Goal: Task Accomplishment & Management: Manage account settings

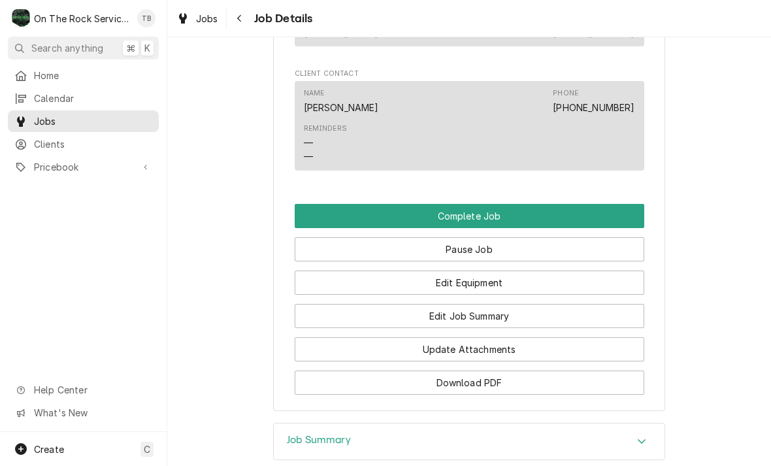
scroll to position [1048, 0]
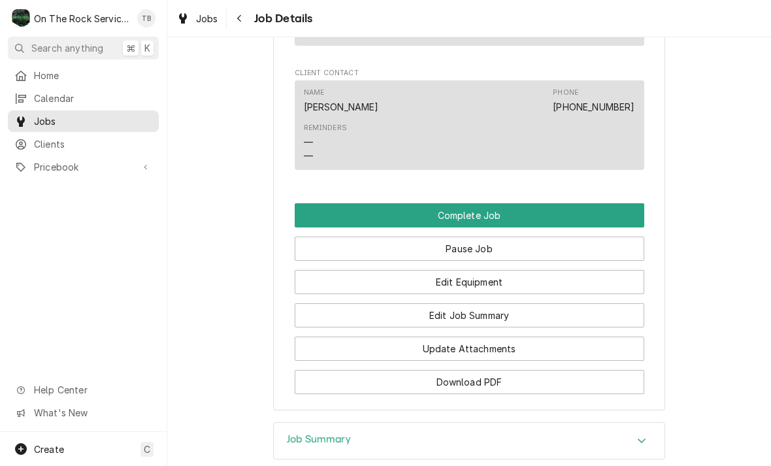
click at [493, 319] on button "Edit Job Summary" at bounding box center [469, 315] width 349 height 24
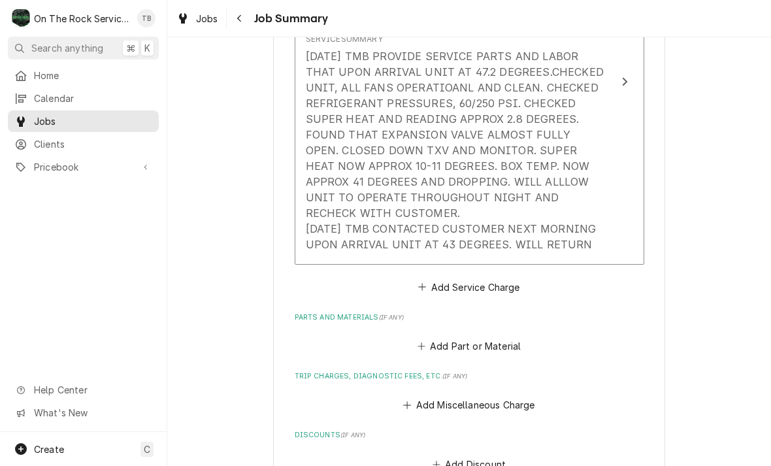
click at [596, 234] on div "Service Summary 9/5/25 TMB PROVIDE SERVICE PARTS AND LABOR THAT UPON ARRIVAL UN…" at bounding box center [456, 142] width 300 height 229
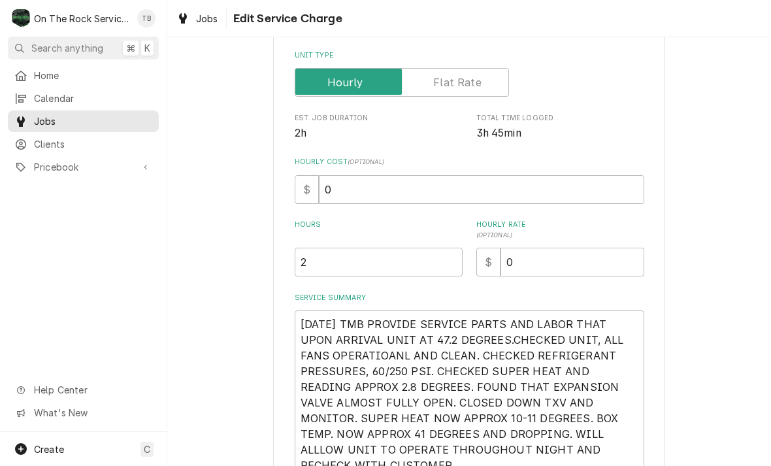
type textarea "x"
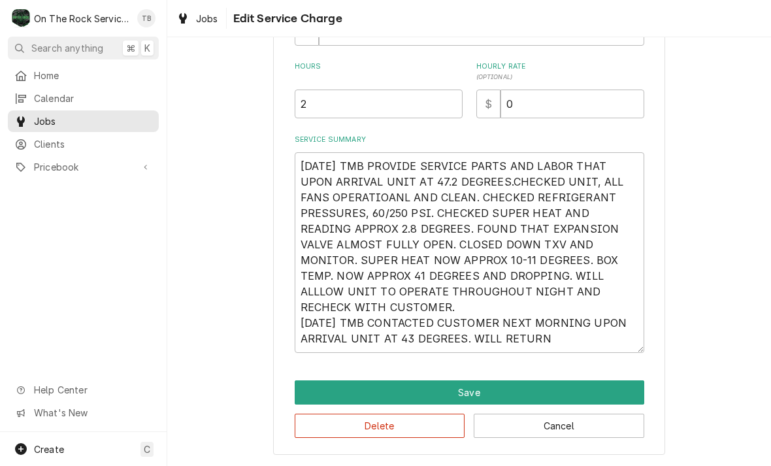
scroll to position [340, 0]
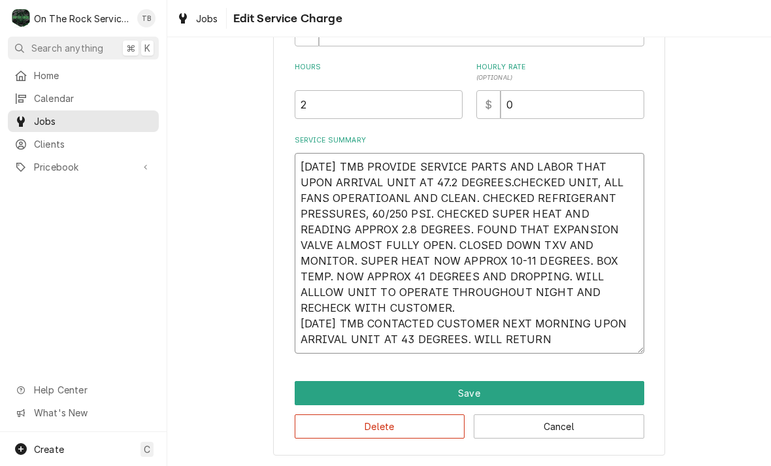
click at [564, 346] on textarea "9/5/25 TMB PROVIDE SERVICE PARTS AND LABOR THAT UPON ARRIVAL UNIT AT 47.2 DEGRE…" at bounding box center [469, 253] width 349 height 201
type textarea "9/5/25 TMB PROVIDE SERVICE PARTS AND LABOR THAT UPON ARRIVAL UNIT AT 47.2 DEGRE…"
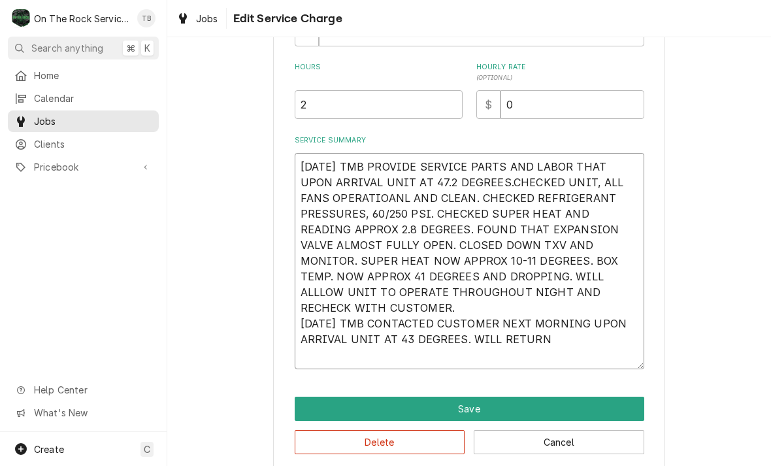
type textarea "x"
type textarea "9/5/25 TMB PROVIDE SERVICE PARTS AND LABOR THAT UPON ARRIVAL UNIT AT 47.2 DEGRE…"
type textarea "x"
type textarea "9/5/25 TMB PROVIDE SERVICE PARTS AND LABOR THAT UPON ARRIVAL UNIT AT 47.2 DEGRE…"
type textarea "x"
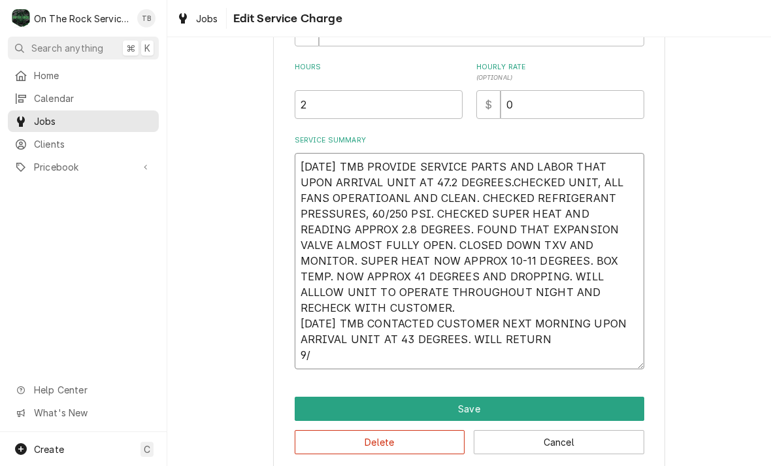
type textarea "9/5/25 TMB PROVIDE SERVICE PARTS AND LABOR THAT UPON ARRIVAL UNIT AT 47.2 DEGRE…"
type textarea "x"
type textarea "9/5/25 TMB PROVIDE SERVICE PARTS AND LABOR THAT UPON ARRIVAL UNIT AT 47.2 DEGRE…"
type textarea "x"
type textarea "9/5/25 TMB PROVIDE SERVICE PARTS AND LABOR THAT UPON ARRIVAL UNIT AT 47.2 DEGRE…"
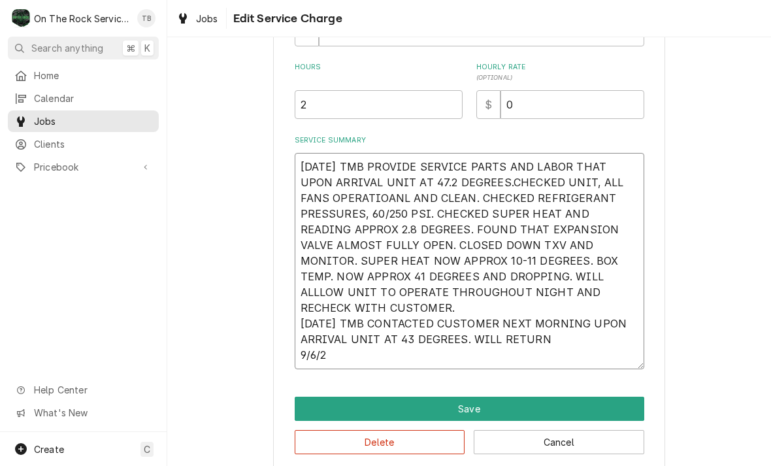
type textarea "x"
type textarea "9/5/25 TMB PROVIDE SERVICE PARTS AND LABOR THAT UPON ARRIVAL UNIT AT 47.2 DEGRE…"
type textarea "x"
type textarea "9/5/25 TMB PROVIDE SERVICE PARTS AND LABOR THAT UPON ARRIVAL UNIT AT 47.2 DEGRE…"
type textarea "x"
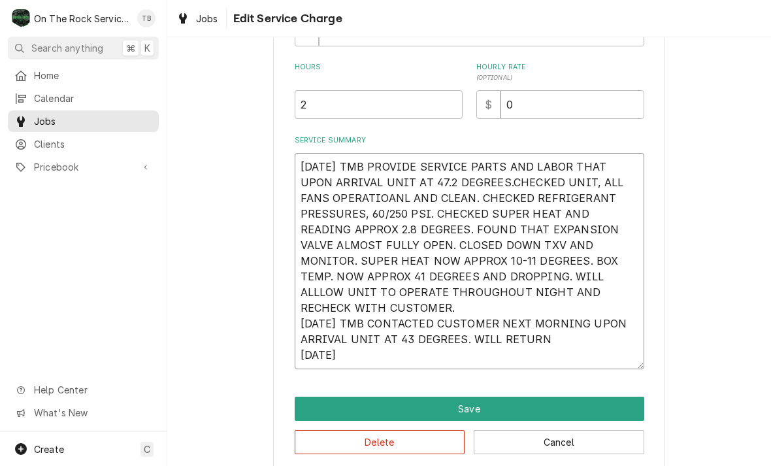
type textarea "9/5/25 TMB PROVIDE SERVICE PARTS AND LABOR THAT UPON ARRIVAL UNIT AT 47.2 DEGRE…"
type textarea "x"
type textarea "9/5/25 TMB PROVIDE SERVICE PARTS AND LABOR THAT UPON ARRIVAL UNIT AT 47.2 DEGRE…"
type textarea "x"
type textarea "9/5/25 TMB PROVIDE SERVICE PARTS AND LABOR THAT UPON ARRIVAL UNIT AT 47.2 DEGRE…"
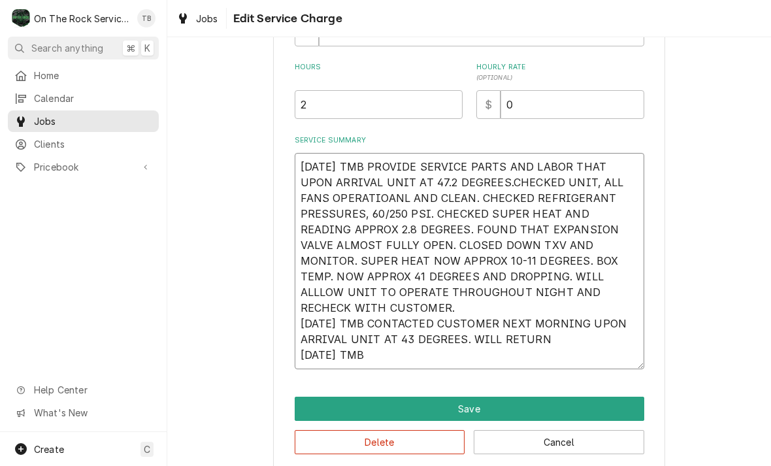
type textarea "x"
type textarea "9/5/25 TMB PROVIDE SERVICE PARTS AND LABOR THAT UPON ARRIVAL UNIT AT 47.2 DEGRE…"
type textarea "x"
type textarea "9/5/25 TMB PROVIDE SERVICE PARTS AND LABOR THAT UPON ARRIVAL UNIT AT 47.2 DEGRE…"
type textarea "x"
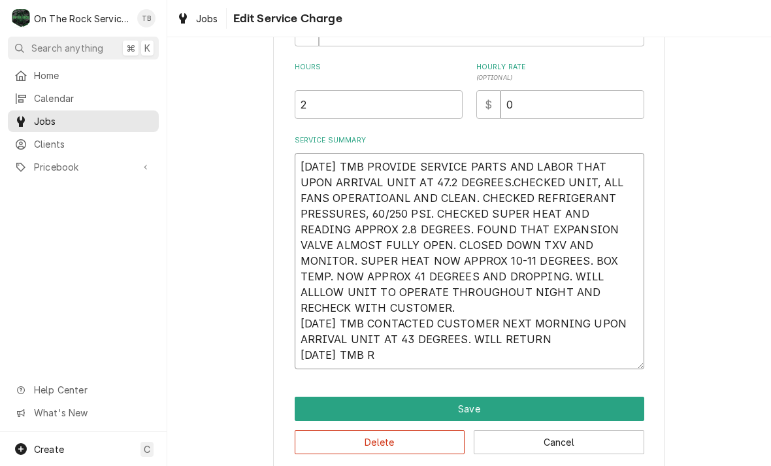
type textarea "9/5/25 TMB PROVIDE SERVICE PARTS AND LABOR THAT UPON ARRIVAL UNIT AT 47.2 DEGRE…"
type textarea "x"
type textarea "9/5/25 TMB PROVIDE SERVICE PARTS AND LABOR THAT UPON ARRIVAL UNIT AT 47.2 DEGRE…"
type textarea "x"
type textarea "9/5/25 TMB PROVIDE SERVICE PARTS AND LABOR THAT UPON ARRIVAL UNIT AT 47.2 DEGRE…"
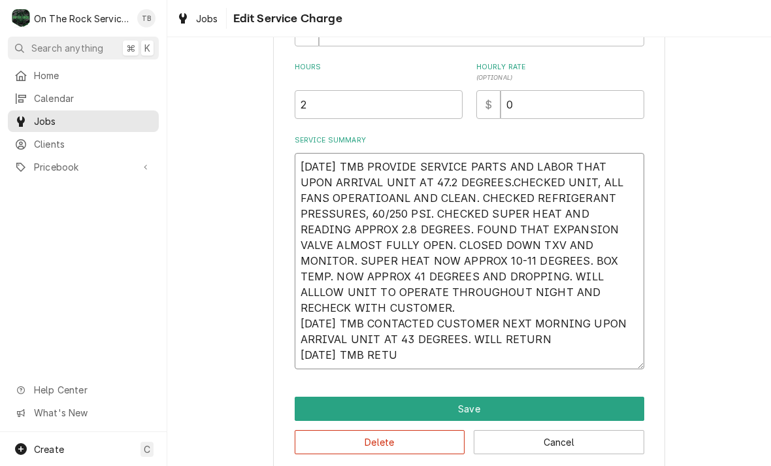
type textarea "x"
type textarea "9/5/25 TMB PROVIDE SERVICE PARTS AND LABOR THAT UPON ARRIVAL UNIT AT 47.2 DEGRE…"
type textarea "x"
type textarea "9/5/25 TMB PROVIDE SERVICE PARTS AND LABOR THAT UPON ARRIVAL UNIT AT 47.2 DEGRE…"
type textarea "x"
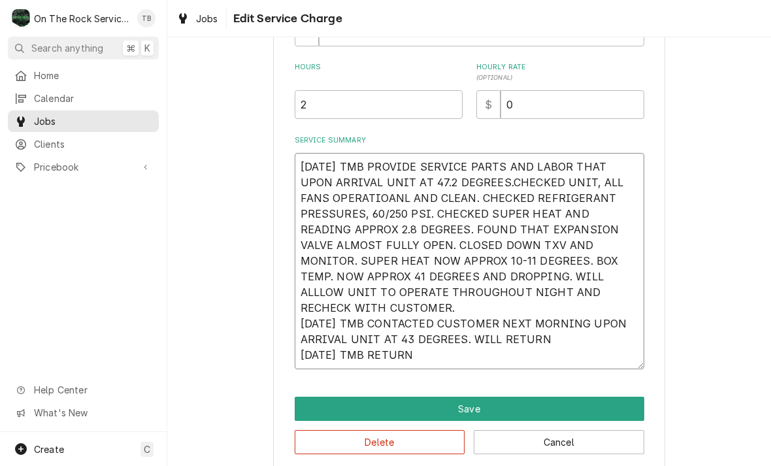
type textarea "9/5/25 TMB PROVIDE SERVICE PARTS AND LABOR THAT UPON ARRIVAL UNIT AT 47.2 DEGRE…"
type textarea "x"
type textarea "9/5/25 TMB PROVIDE SERVICE PARTS AND LABOR THAT UPON ARRIVAL UNIT AT 47.2 DEGRE…"
type textarea "x"
type textarea "9/5/25 TMB PROVIDE SERVICE PARTS AND LABOR THAT UPON ARRIVAL UNIT AT 47.2 DEGRE…"
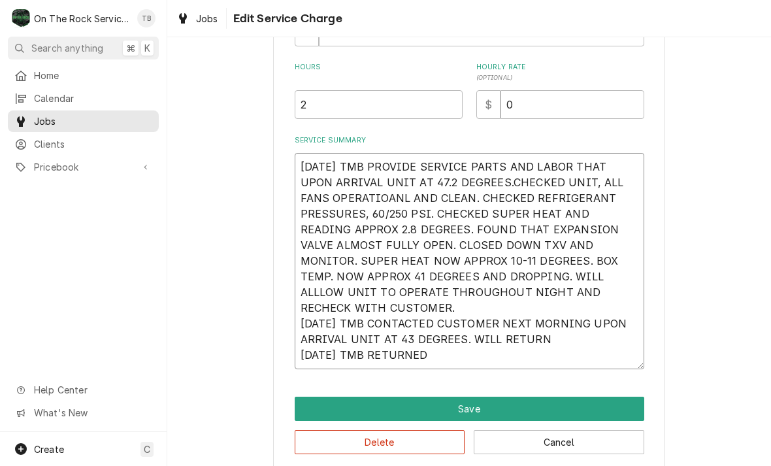
type textarea "x"
type textarea "9/5/25 TMB PROVIDE SERVICE PARTS AND LABOR THAT UPON ARRIVAL UNIT AT 47.2 DEGRE…"
type textarea "x"
type textarea "9/5/25 TMB PROVIDE SERVICE PARTS AND LABOR THAT UPON ARRIVAL UNIT AT 47.2 DEGRE…"
type textarea "x"
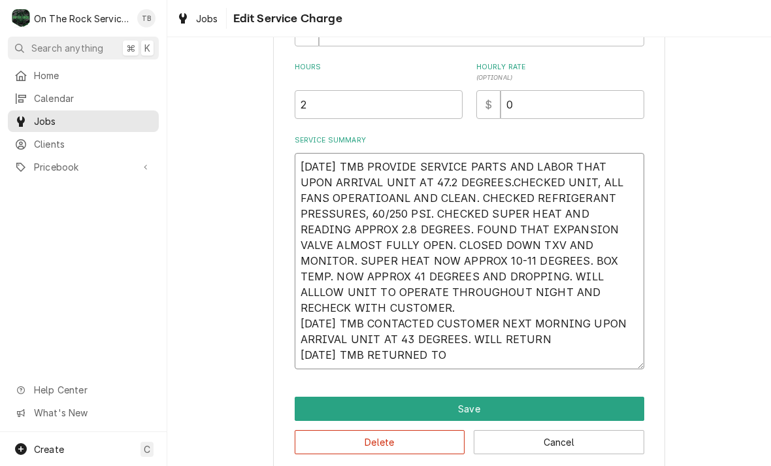
type textarea "9/5/25 TMB PROVIDE SERVICE PARTS AND LABOR THAT UPON ARRIVAL UNIT AT 47.2 DEGRE…"
type textarea "x"
type textarea "9/5/25 TMB PROVIDE SERVICE PARTS AND LABOR THAT UPON ARRIVAL UNIT AT 47.2 DEGRE…"
type textarea "x"
type textarea "9/5/25 TMB PROVIDE SERVICE PARTS AND LABOR THAT UPON ARRIVAL UNIT AT 47.2 DEGRE…"
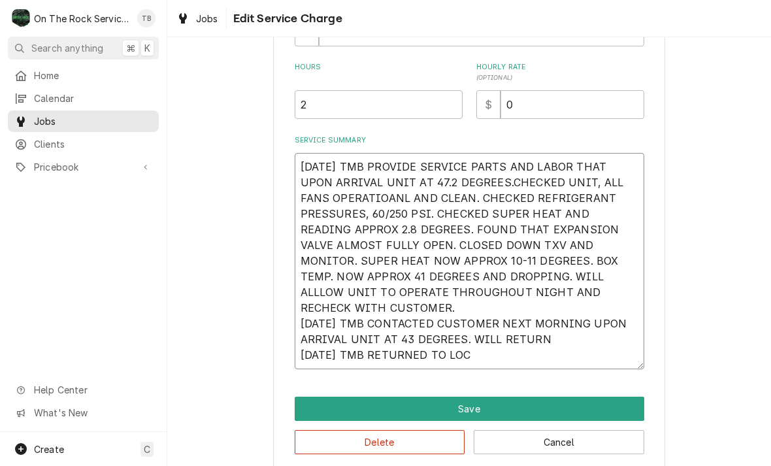
type textarea "x"
type textarea "9/5/25 TMB PROVIDE SERVICE PARTS AND LABOR THAT UPON ARRIVAL UNIT AT 47.2 DEGRE…"
type textarea "x"
type textarea "9/5/25 TMB PROVIDE SERVICE PARTS AND LABOR THAT UPON ARRIVAL UNIT AT 47.2 DEGRE…"
type textarea "x"
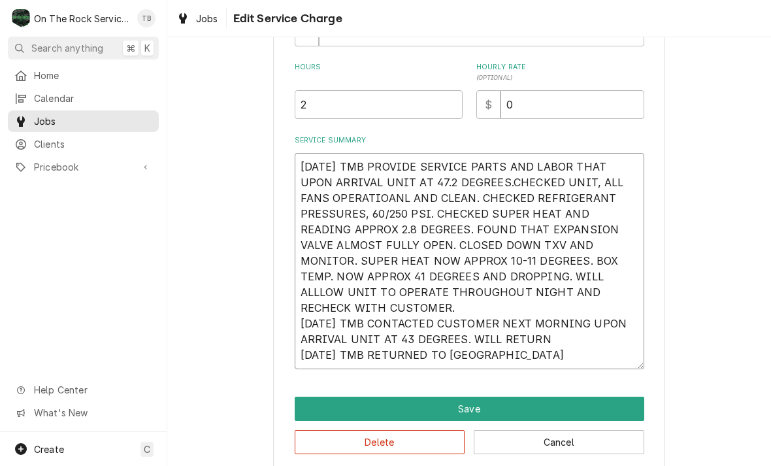
type textarea "9/5/25 TMB PROVIDE SERVICE PARTS AND LABOR THAT UPON ARRIVAL UNIT AT 47.2 DEGRE…"
type textarea "x"
type textarea "9/5/25 TMB PROVIDE SERVICE PARTS AND LABOR THAT UPON ARRIVAL UNIT AT 47.2 DEGRE…"
type textarea "x"
type textarea "9/5/25 TMB PROVIDE SERVICE PARTS AND LABOR THAT UPON ARRIVAL UNIT AT 47.2 DEGRE…"
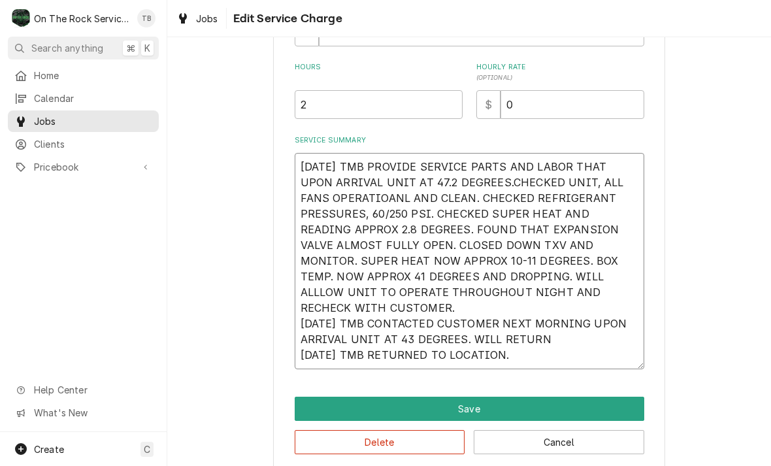
type textarea "x"
type textarea "9/5/25 TMB PROVIDE SERVICE PARTS AND LABOR THAT UPON ARRIVAL UNIT AT 47.2 DEGRE…"
type textarea "x"
type textarea "9/5/25 TMB PROVIDE SERVICE PARTS AND LABOR THAT UPON ARRIVAL UNIT AT 47.2 DEGRE…"
type textarea "x"
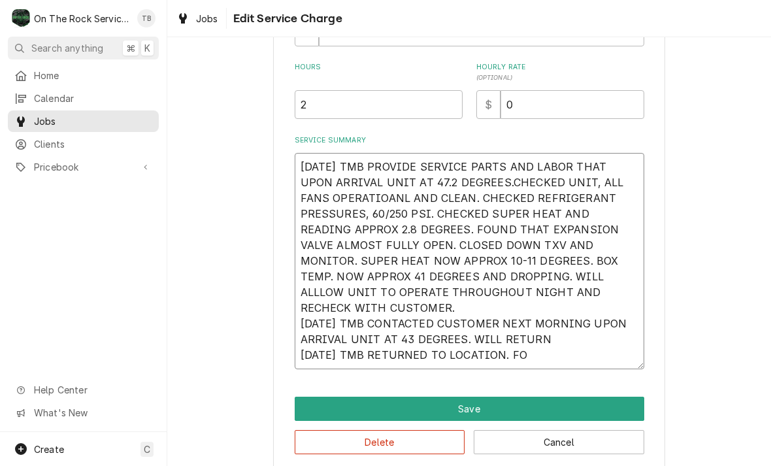
type textarea "9/5/25 TMB PROVIDE SERVICE PARTS AND LABOR THAT UPON ARRIVAL UNIT AT 47.2 DEGRE…"
type textarea "x"
type textarea "9/5/25 TMB PROVIDE SERVICE PARTS AND LABOR THAT UPON ARRIVAL UNIT AT 47.2 DEGRE…"
type textarea "x"
type textarea "9/5/25 TMB PROVIDE SERVICE PARTS AND LABOR THAT UPON ARRIVAL UNIT AT 47.2 DEGRE…"
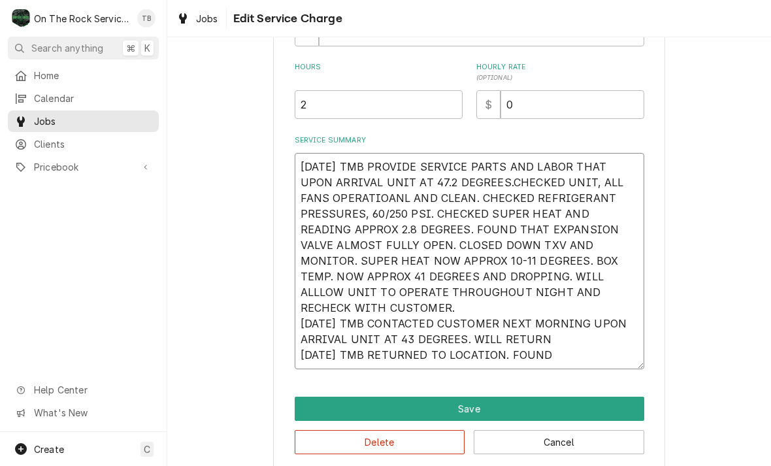
type textarea "x"
type textarea "9/5/25 TMB PROVIDE SERVICE PARTS AND LABOR THAT UPON ARRIVAL UNIT AT 47.2 DEGRE…"
type textarea "x"
type textarea "9/5/25 TMB PROVIDE SERVICE PARTS AND LABOR THAT UPON ARRIVAL UNIT AT 47.2 DEGRE…"
type textarea "x"
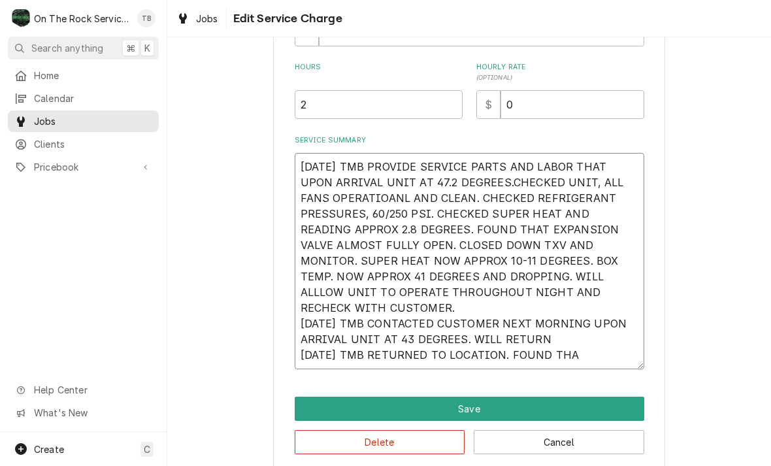
type textarea "9/5/25 TMB PROVIDE SERVICE PARTS AND LABOR THAT UPON ARRIVAL UNIT AT 47.2 DEGRE…"
type textarea "x"
type textarea "9/5/25 TMB PROVIDE SERVICE PARTS AND LABOR THAT UPON ARRIVAL UNIT AT 47.2 DEGRE…"
type textarea "x"
type textarea "9/5/25 TMB PROVIDE SERVICE PARTS AND LABOR THAT UPON ARRIVAL UNIT AT 47.2 DEGRE…"
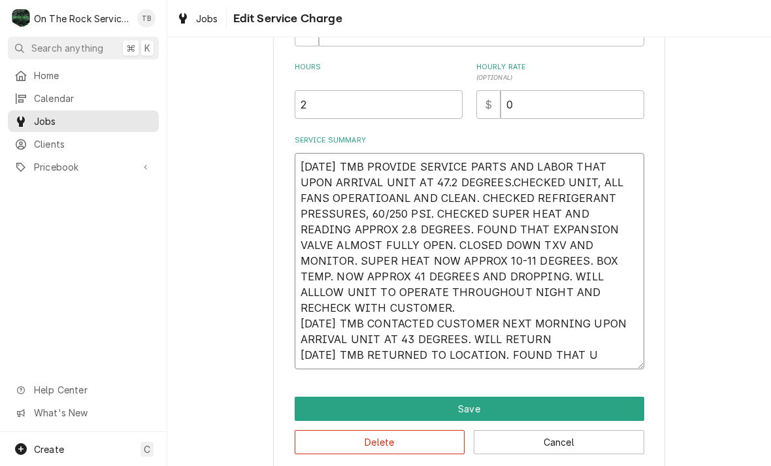
type textarea "x"
type textarea "9/5/25 TMB PROVIDE SERVICE PARTS AND LABOR THAT UPON ARRIVAL UNIT AT 47.2 DEGRE…"
type textarea "x"
type textarea "9/5/25 TMB PROVIDE SERVICE PARTS AND LABOR THAT UPON ARRIVAL UNIT AT 47.2 DEGRE…"
type textarea "x"
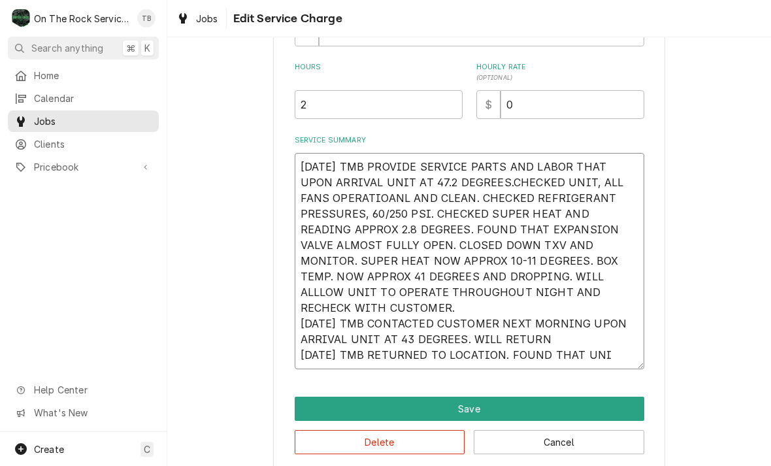
type textarea "9/5/25 TMB PROVIDE SERVICE PARTS AND LABOR THAT UPON ARRIVAL UNIT AT 47.2 DEGRE…"
type textarea "x"
type textarea "9/5/25 TMB PROVIDE SERVICE PARTS AND LABOR THAT UPON ARRIVAL UNIT AT 47.2 DEGRE…"
type textarea "x"
type textarea "9/5/25 TMB PROVIDE SERVICE PARTS AND LABOR THAT UPON ARRIVAL UNIT AT 47.2 DEGRE…"
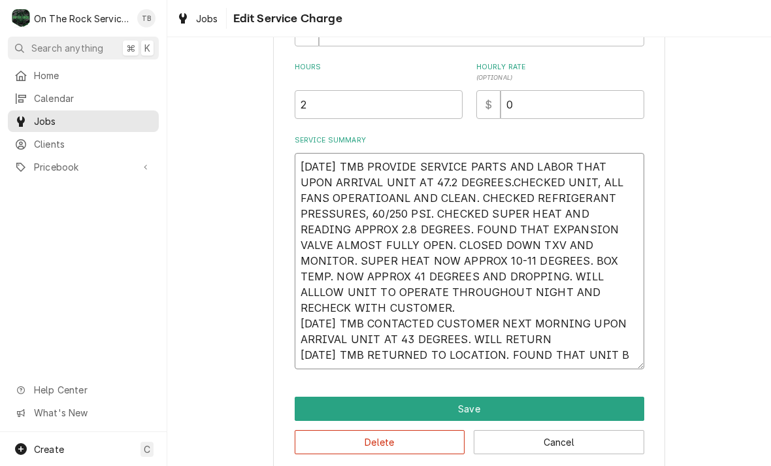
type textarea "x"
type textarea "9/5/25 TMB PROVIDE SERVICE PARTS AND LABOR THAT UPON ARRIVAL UNIT AT 47.2 DEGRE…"
type textarea "x"
type textarea "9/5/25 TMB PROVIDE SERVICE PARTS AND LABOR THAT UPON ARRIVAL UNIT AT 47.2 DEGRE…"
type textarea "x"
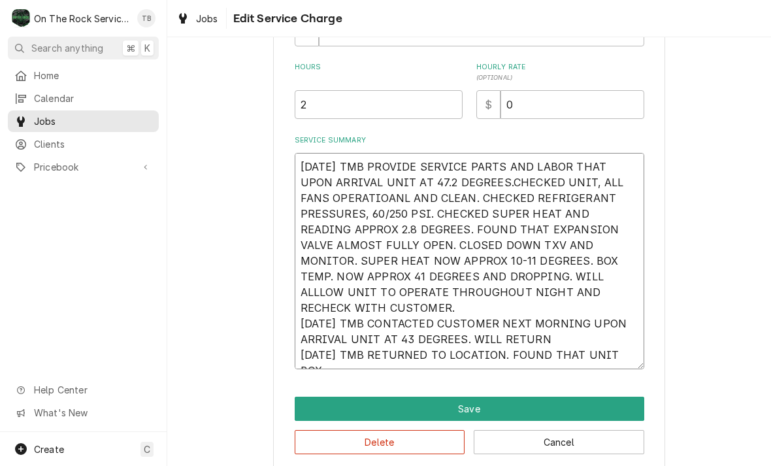
type textarea "9/5/25 TMB PROVIDE SERVICE PARTS AND LABOR THAT UPON ARRIVAL UNIT AT 47.2 DEGRE…"
type textarea "x"
type textarea "9/5/25 TMB PROVIDE SERVICE PARTS AND LABOR THAT UPON ARRIVAL UNIT AT 47.2 DEGRE…"
type textarea "x"
type textarea "9/5/25 TMB PROVIDE SERVICE PARTS AND LABOR THAT UPON ARRIVAL UNIT AT 47.2 DEGRE…"
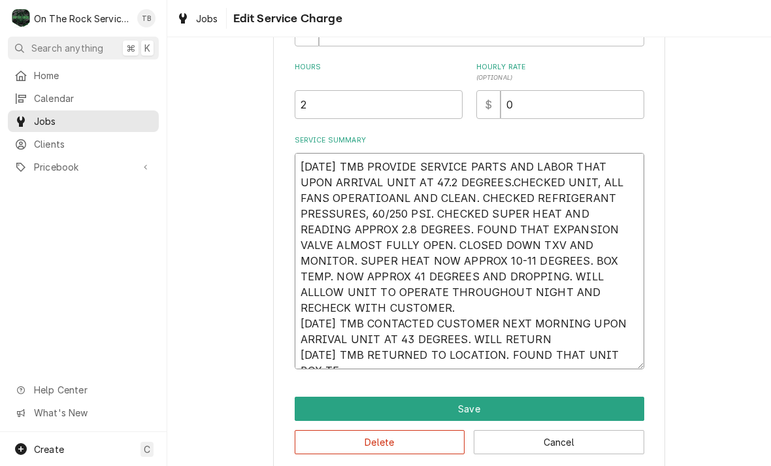
type textarea "x"
type textarea "9/5/25 TMB PROVIDE SERVICE PARTS AND LABOR THAT UPON ARRIVAL UNIT AT 47.2 DEGRE…"
type textarea "x"
type textarea "9/5/25 TMB PROVIDE SERVICE PARTS AND LABOR THAT UPON ARRIVAL UNIT AT 47.2 DEGRE…"
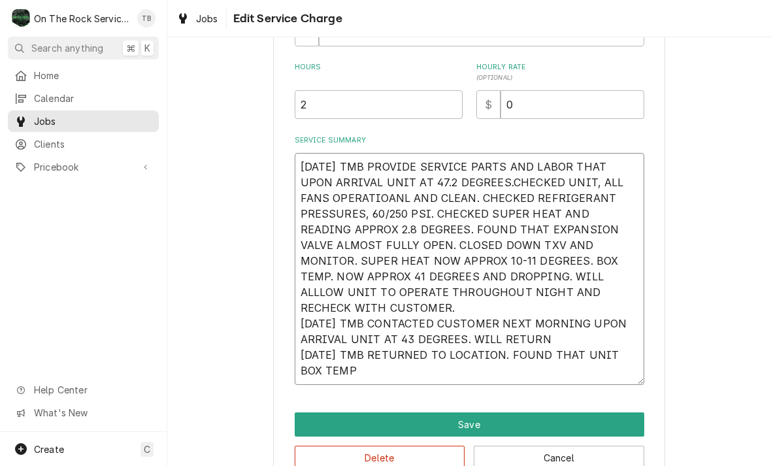
type textarea "x"
type textarea "9/5/25 TMB PROVIDE SERVICE PARTS AND LABOR THAT UPON ARRIVAL UNIT AT 47.2 DEGRE…"
type textarea "x"
type textarea "9/5/25 TMB PROVIDE SERVICE PARTS AND LABOR THAT UPON ARRIVAL UNIT AT 47.2 DEGRE…"
type textarea "x"
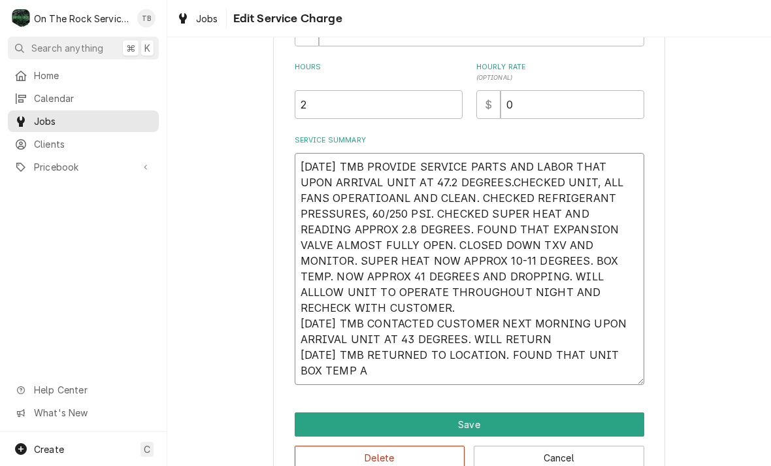
type textarea "9/5/25 TMB PROVIDE SERVICE PARTS AND LABOR THAT UPON ARRIVAL UNIT AT 47.2 DEGRE…"
type textarea "x"
type textarea "9/5/25 TMB PROVIDE SERVICE PARTS AND LABOR THAT UPON ARRIVAL UNIT AT 47.2 DEGRE…"
type textarea "x"
type textarea "9/5/25 TMB PROVIDE SERVICE PARTS AND LABOR THAT UPON ARRIVAL UNIT AT 47.2 DEGRE…"
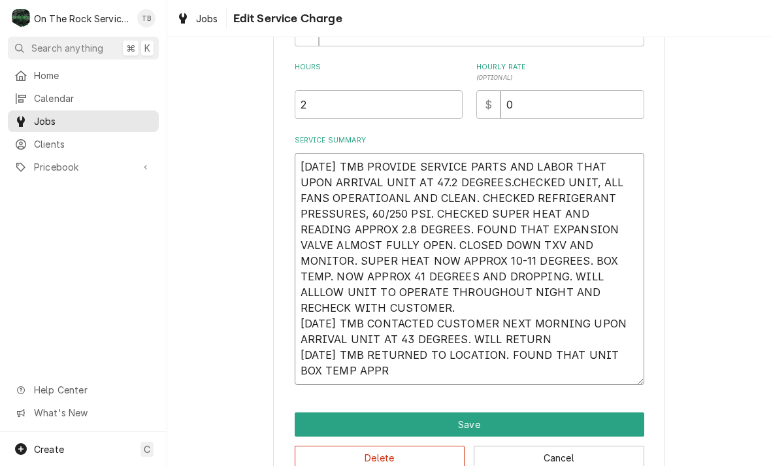
type textarea "x"
type textarea "9/5/25 TMB PROVIDE SERVICE PARTS AND LABOR THAT UPON ARRIVAL UNIT AT 47.2 DEGRE…"
type textarea "x"
type textarea "9/5/25 TMB PROVIDE SERVICE PARTS AND LABOR THAT UPON ARRIVAL UNIT AT 47.2 DEGRE…"
type textarea "x"
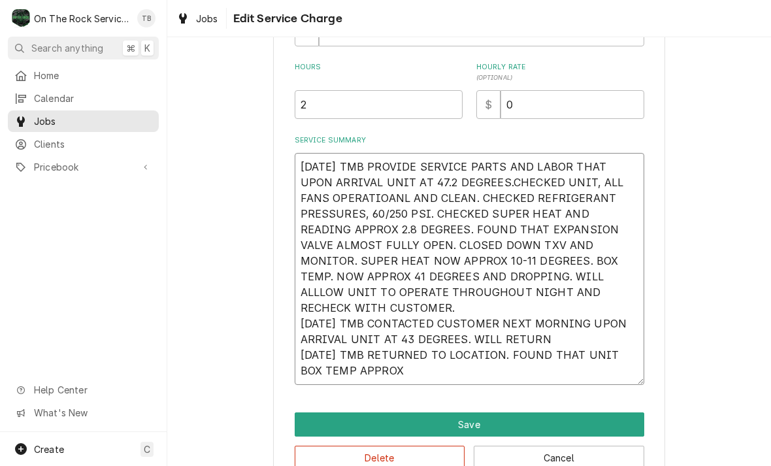
type textarea "9/5/25 TMB PROVIDE SERVICE PARTS AND LABOR THAT UPON ARRIVAL UNIT AT 47.2 DEGRE…"
type textarea "x"
type textarea "9/5/25 TMB PROVIDE SERVICE PARTS AND LABOR THAT UPON ARRIVAL UNIT AT 47.2 DEGRE…"
type textarea "x"
type textarea "9/5/25 TMB PROVIDE SERVICE PARTS AND LABOR THAT UPON ARRIVAL UNIT AT 47.2 DEGRE…"
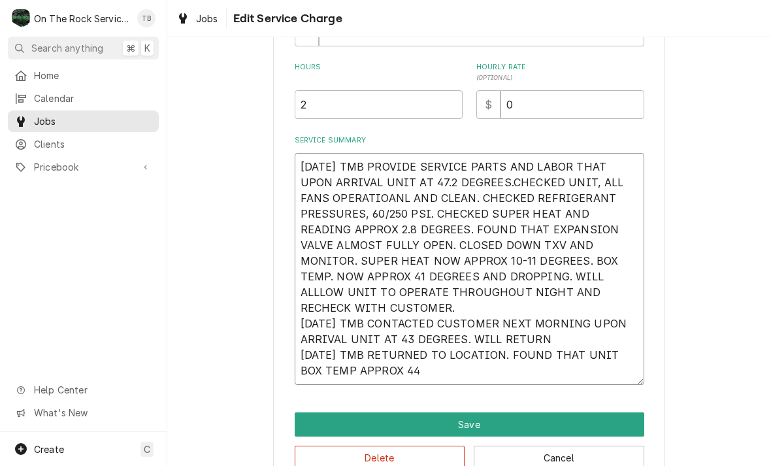
type textarea "x"
type textarea "9/5/25 TMB PROVIDE SERVICE PARTS AND LABOR THAT UPON ARRIVAL UNIT AT 47.2 DEGRE…"
type textarea "x"
type textarea "9/5/25 TMB PROVIDE SERVICE PARTS AND LABOR THAT UPON ARRIVAL UNIT AT 47.2 DEGRE…"
type textarea "x"
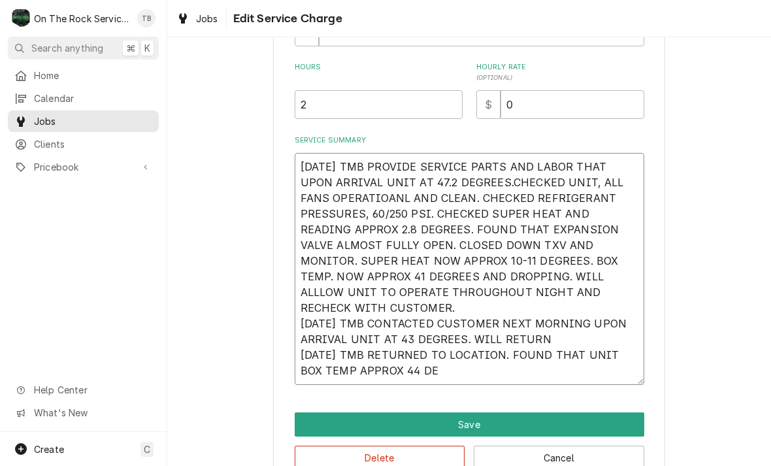
type textarea "9/5/25 TMB PROVIDE SERVICE PARTS AND LABOR THAT UPON ARRIVAL UNIT AT 47.2 DEGRE…"
type textarea "x"
type textarea "9/5/25 TMB PROVIDE SERVICE PARTS AND LABOR THAT UPON ARRIVAL UNIT AT 47.2 DEGRE…"
type textarea "x"
type textarea "9/5/25 TMB PROVIDE SERVICE PARTS AND LABOR THAT UPON ARRIVAL UNIT AT 47.2 DEGRE…"
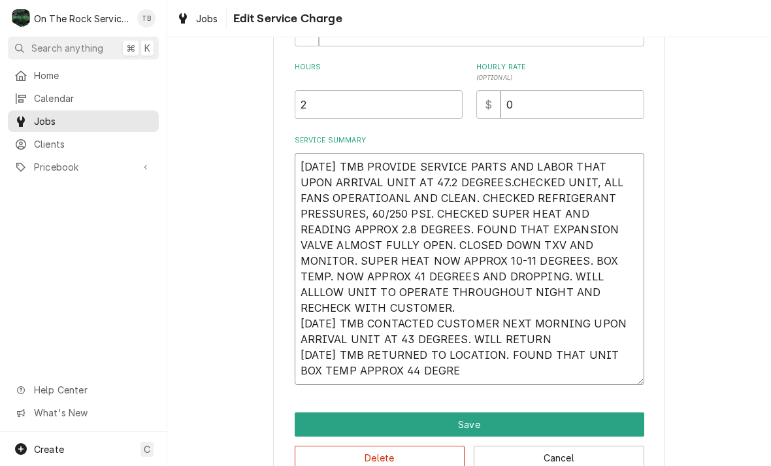
type textarea "x"
type textarea "9/5/25 TMB PROVIDE SERVICE PARTS AND LABOR THAT UPON ARRIVAL UNIT AT 47.2 DEGRE…"
type textarea "x"
type textarea "9/5/25 TMB PROVIDE SERVICE PARTS AND LABOR THAT UPON ARRIVAL UNIT AT 47.2 DEGRE…"
type textarea "x"
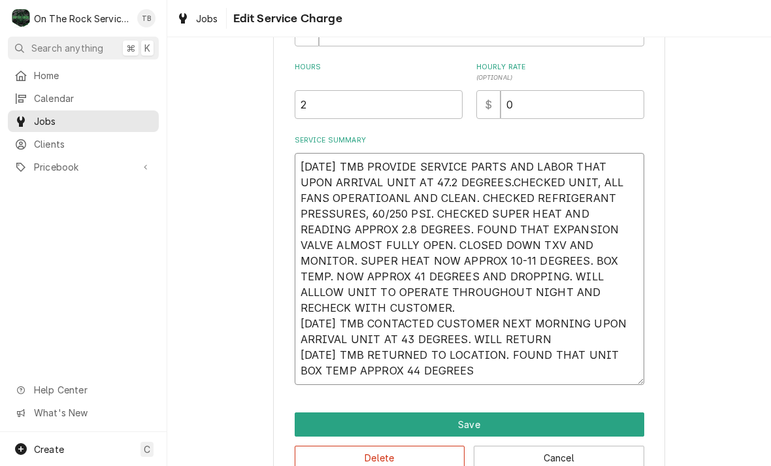
type textarea "9/5/25 TMB PROVIDE SERVICE PARTS AND LABOR THAT UPON ARRIVAL UNIT AT 47.2 DEGRE…"
type textarea "x"
type textarea "9/5/25 TMB PROVIDE SERVICE PARTS AND LABOR THAT UPON ARRIVAL UNIT AT 47.2 DEGRE…"
type textarea "x"
type textarea "9/5/25 TMB PROVIDE SERVICE PARTS AND LABOR THAT UPON ARRIVAL UNIT AT 47.2 DEGRE…"
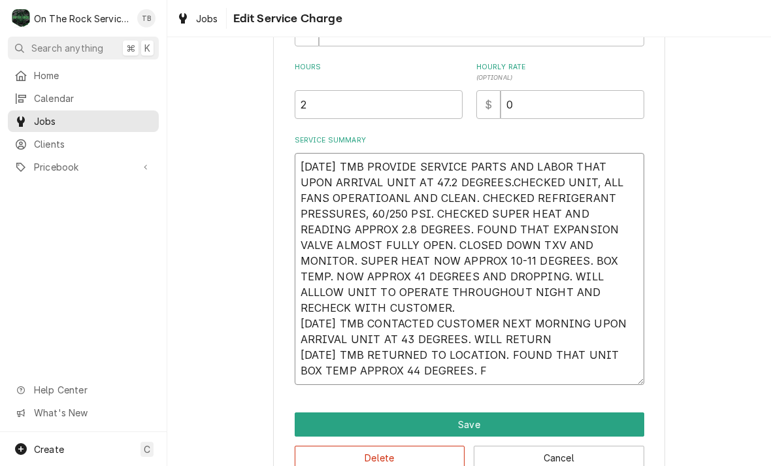
type textarea "x"
type textarea "9/5/25 TMB PROVIDE SERVICE PARTS AND LABOR THAT UPON ARRIVAL UNIT AT 47.2 DEGRE…"
type textarea "x"
type textarea "9/5/25 TMB PROVIDE SERVICE PARTS AND LABOR THAT UPON ARRIVAL UNIT AT 47.2 DEGRE…"
type textarea "x"
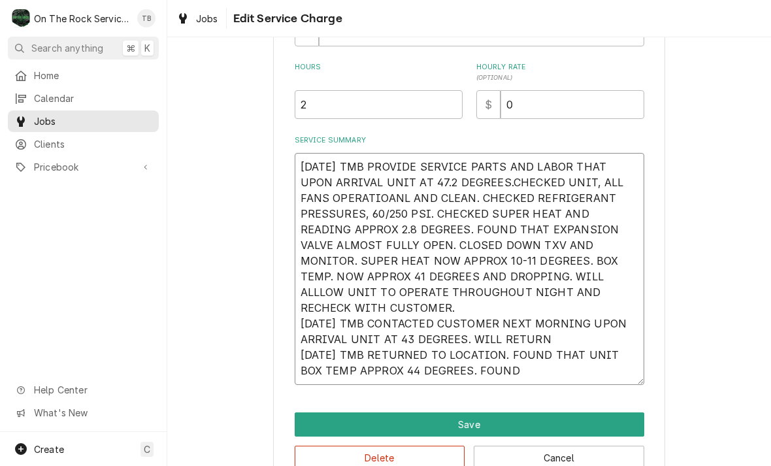
type textarea "9/5/25 TMB PROVIDE SERVICE PARTS AND LABOR THAT UPON ARRIVAL UNIT AT 47.2 DEGRE…"
type textarea "x"
type textarea "9/5/25 TMB PROVIDE SERVICE PARTS AND LABOR THAT UPON ARRIVAL UNIT AT 47.2 DEGRE…"
type textarea "x"
type textarea "9/5/25 TMB PROVIDE SERVICE PARTS AND LABOR THAT UPON ARRIVAL UNIT AT 47.2 DEGRE…"
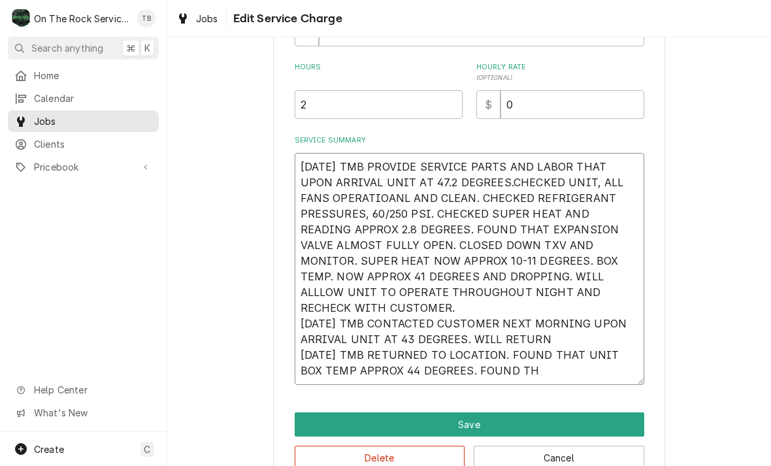
type textarea "x"
type textarea "9/5/25 TMB PROVIDE SERVICE PARTS AND LABOR THAT UPON ARRIVAL UNIT AT 47.2 DEGRE…"
type textarea "x"
type textarea "9/5/25 TMB PROVIDE SERVICE PARTS AND LABOR THAT UPON ARRIVAL UNIT AT 47.2 DEGRE…"
type textarea "x"
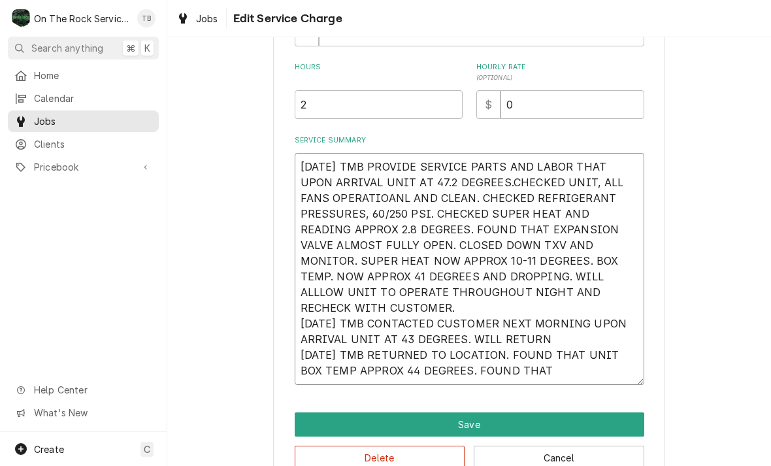
type textarea "9/5/25 TMB PROVIDE SERVICE PARTS AND LABOR THAT UPON ARRIVAL UNIT AT 47.2 DEGRE…"
type textarea "x"
type textarea "9/5/25 TMB PROVIDE SERVICE PARTS AND LABOR THAT UPON ARRIVAL UNIT AT 47.2 DEGRE…"
type textarea "x"
type textarea "9/5/25 TMB PROVIDE SERVICE PARTS AND LABOR THAT UPON ARRIVAL UNIT AT 47.2 DEGRE…"
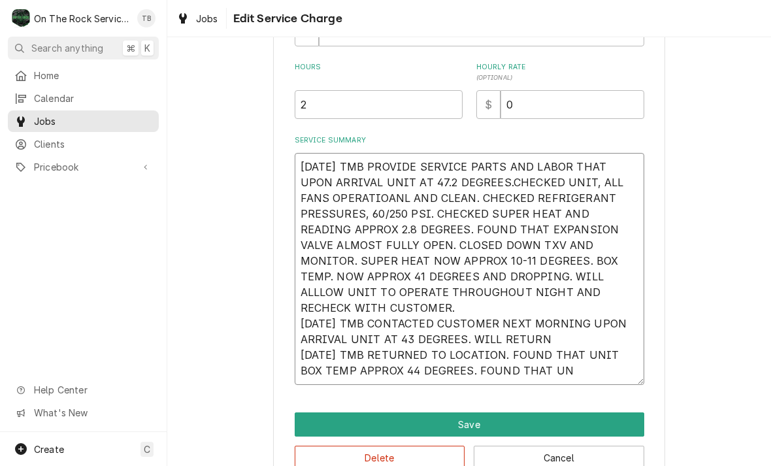
type textarea "x"
type textarea "9/5/25 TMB PROVIDE SERVICE PARTS AND LABOR THAT UPON ARRIVAL UNIT AT 47.2 DEGRE…"
type textarea "x"
type textarea "9/5/25 TMB PROVIDE SERVICE PARTS AND LABOR THAT UPON ARRIVAL UNIT AT 47.2 DEGRE…"
type textarea "x"
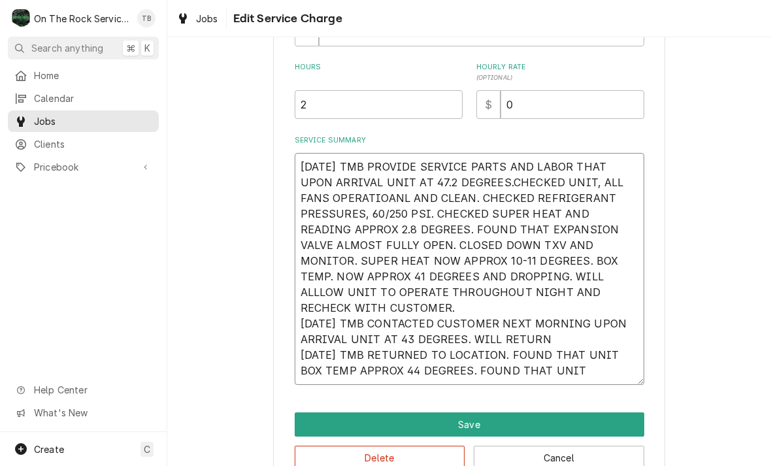
type textarea "9/5/25 TMB PROVIDE SERVICE PARTS AND LABOR THAT UPON ARRIVAL UNIT AT 47.2 DEGRE…"
type textarea "x"
type textarea "9/5/25 TMB PROVIDE SERVICE PARTS AND LABOR THAT UPON ARRIVAL UNIT AT 47.2 DEGRE…"
type textarea "x"
type textarea "9/5/25 TMB PROVIDE SERVICE PARTS AND LABOR THAT UPON ARRIVAL UNIT AT 47.2 DEGRE…"
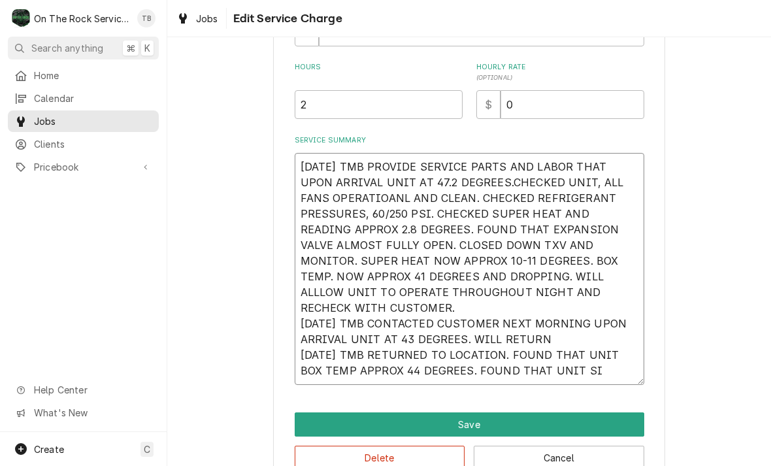
type textarea "x"
type textarea "9/5/25 TMB PROVIDE SERVICE PARTS AND LABOR THAT UPON ARRIVAL UNIT AT 47.2 DEGRE…"
type textarea "x"
type textarea "9/5/25 TMB PROVIDE SERVICE PARTS AND LABOR THAT UPON ARRIVAL UNIT AT 47.2 DEGRE…"
type textarea "x"
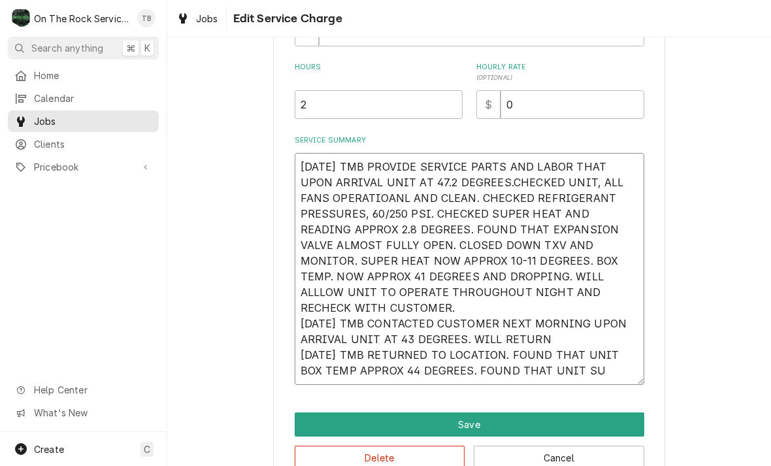
type textarea "9/5/25 TMB PROVIDE SERVICE PARTS AND LABOR THAT UPON ARRIVAL UNIT AT 47.2 DEGRE…"
type textarea "x"
type textarea "9/5/25 TMB PROVIDE SERVICE PARTS AND LABOR THAT UPON ARRIVAL UNIT AT 47.2 DEGRE…"
type textarea "x"
type textarea "9/5/25 TMB PROVIDE SERVICE PARTS AND LABOR THAT UPON ARRIVAL UNIT AT 47.2 DEGRE…"
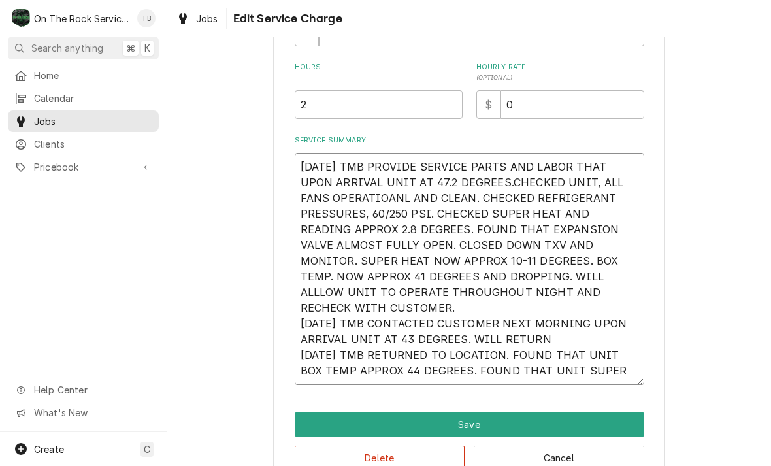
type textarea "x"
type textarea "9/5/25 TMB PROVIDE SERVICE PARTS AND LABOR THAT UPON ARRIVAL UNIT AT 47.2 DEGRE…"
type textarea "x"
type textarea "9/5/25 TMB PROVIDE SERVICE PARTS AND LABOR THAT UPON ARRIVAL UNIT AT 47.2 DEGRE…"
type textarea "x"
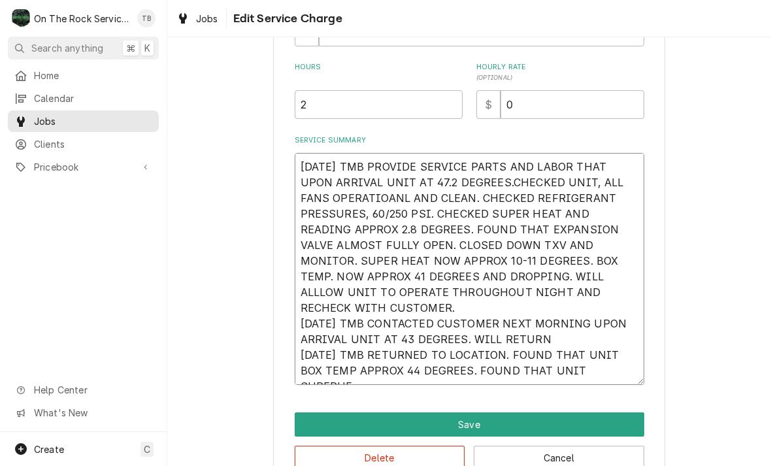
type textarea "9/5/25 TMB PROVIDE SERVICE PARTS AND LABOR THAT UPON ARRIVAL UNIT AT 47.2 DEGRE…"
type textarea "x"
type textarea "9/5/25 TMB PROVIDE SERVICE PARTS AND LABOR THAT UPON ARRIVAL UNIT AT 47.2 DEGRE…"
type textarea "x"
type textarea "9/5/25 TMB PROVIDE SERVICE PARTS AND LABOR THAT UPON ARRIVAL UNIT AT 47.2 DEGRE…"
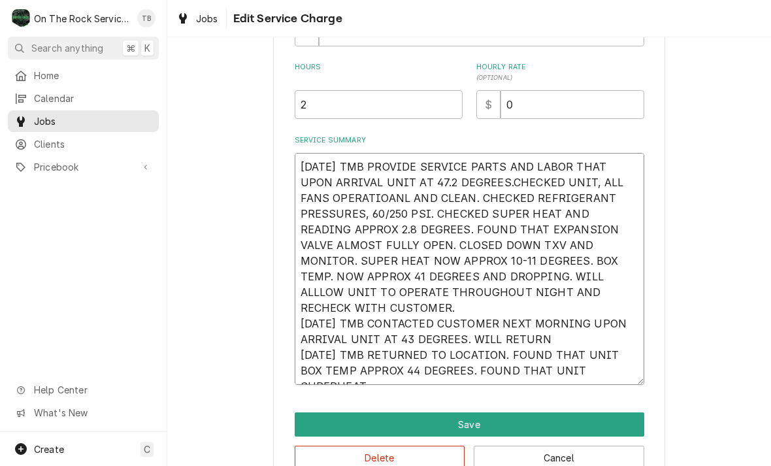
type textarea "x"
type textarea "9/5/25 TMB PROVIDE SERVICE PARTS AND LABOR THAT UPON ARRIVAL UNIT AT 47.2 DEGRE…"
type textarea "x"
type textarea "9/5/25 TMB PROVIDE SERVICE PARTS AND LABOR THAT UPON ARRIVAL UNIT AT 47.2 DEGRE…"
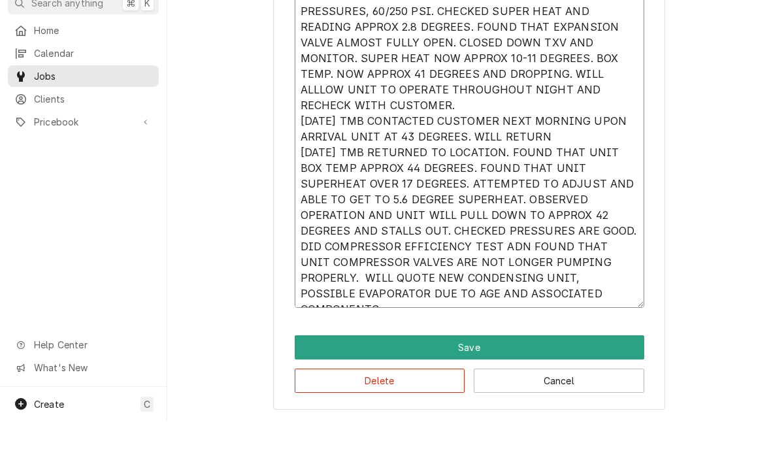
scroll to position [496, 0]
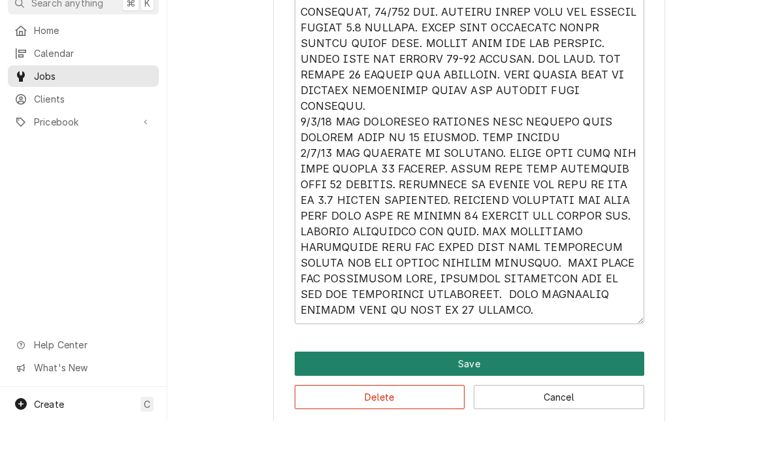
click at [490, 396] on button "Save" at bounding box center [469, 408] width 349 height 24
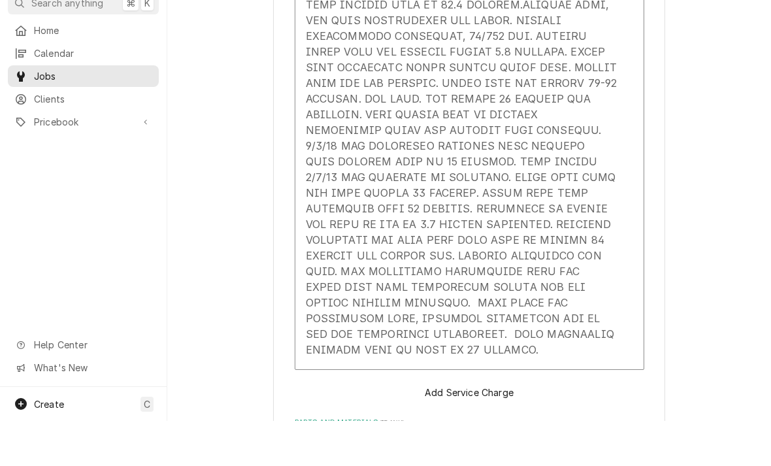
scroll to position [474, 0]
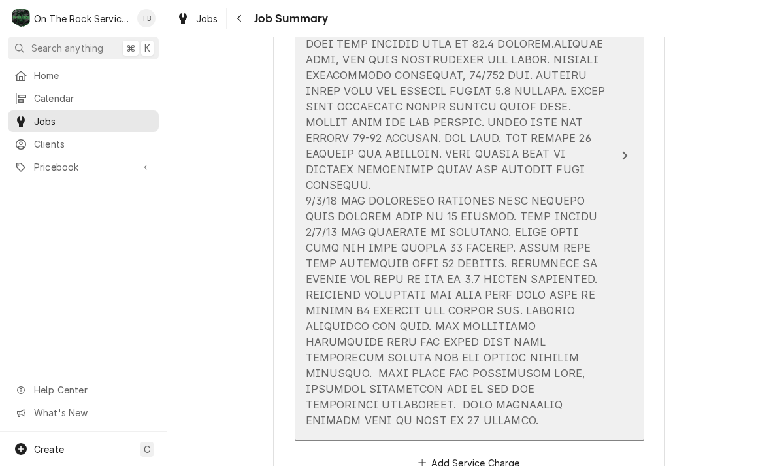
click at [525, 225] on div "Update Line Item" at bounding box center [456, 224] width 300 height 408
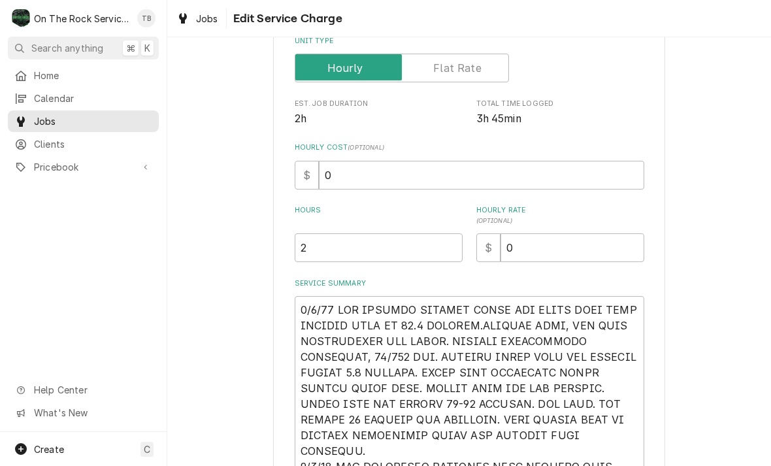
scroll to position [199, 0]
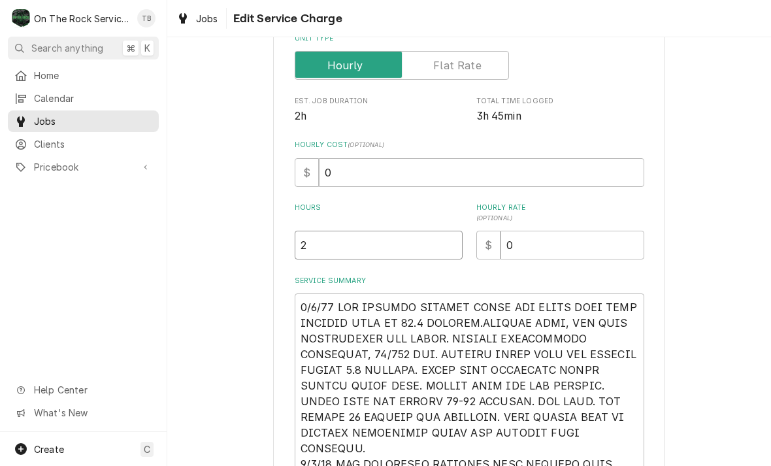
click at [327, 253] on input "2" at bounding box center [379, 245] width 168 height 29
click at [741, 225] on div "Use the fields below to edit this service charge Short Description Job | Servic…" at bounding box center [469, 315] width 604 height 927
click at [715, 297] on div "Use the fields below to edit this service charge Short Description Job | Servic…" at bounding box center [469, 315] width 604 height 927
click at [187, 391] on div "Use the fields below to edit this service charge Short Description Job | Servic…" at bounding box center [469, 315] width 604 height 927
click at [686, 252] on div "Use the fields below to edit this service charge Short Description Job | Servic…" at bounding box center [469, 315] width 604 height 927
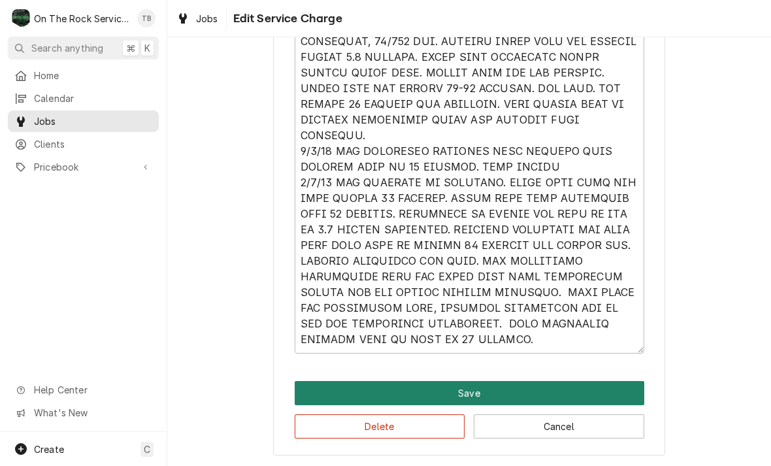
click at [460, 393] on button "Save" at bounding box center [469, 393] width 349 height 24
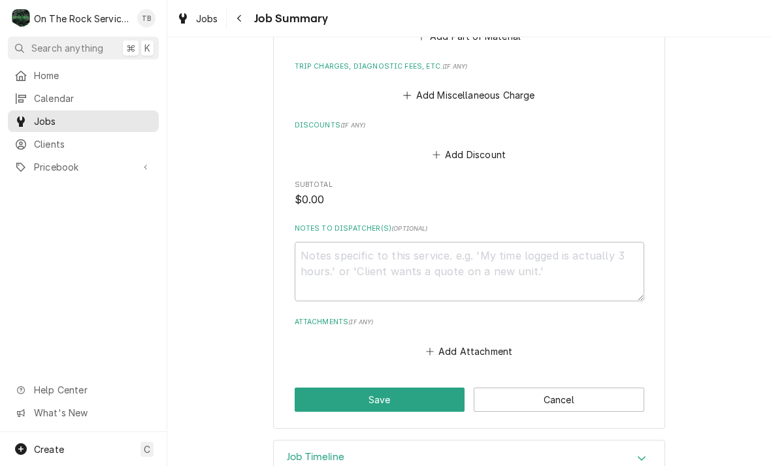
scroll to position [984, 0]
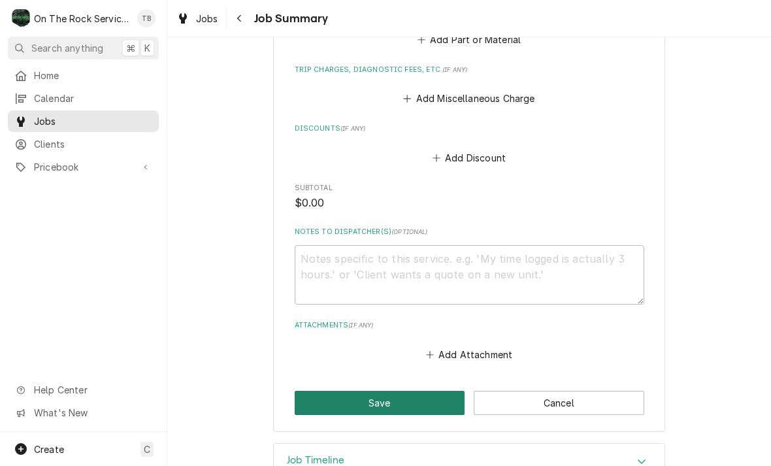
click at [378, 391] on button "Save" at bounding box center [380, 403] width 170 height 24
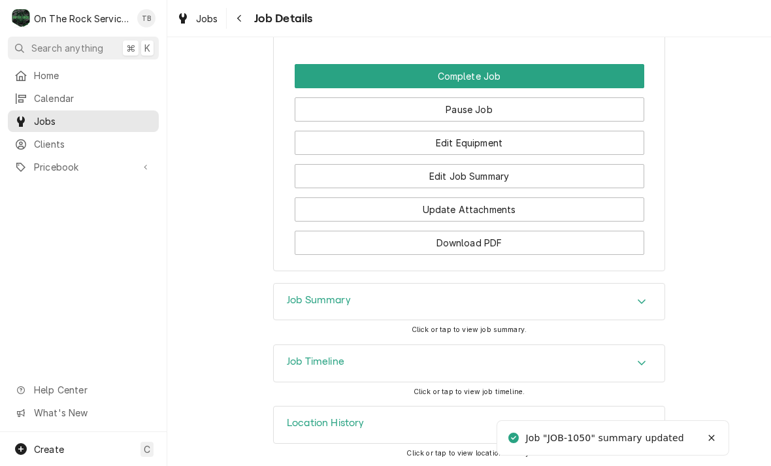
scroll to position [1187, 0]
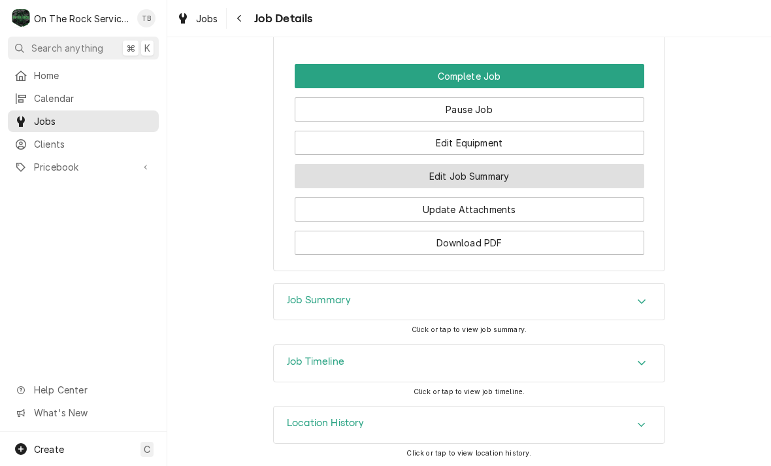
click at [494, 180] on button "Edit Job Summary" at bounding box center [469, 176] width 349 height 24
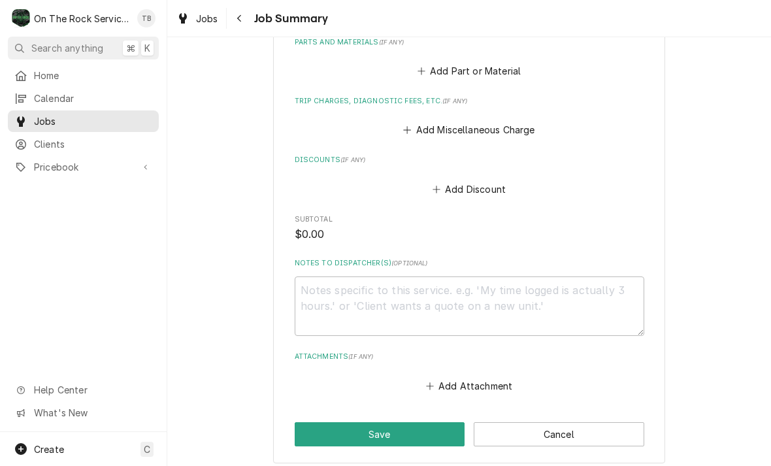
scroll to position [967, 0]
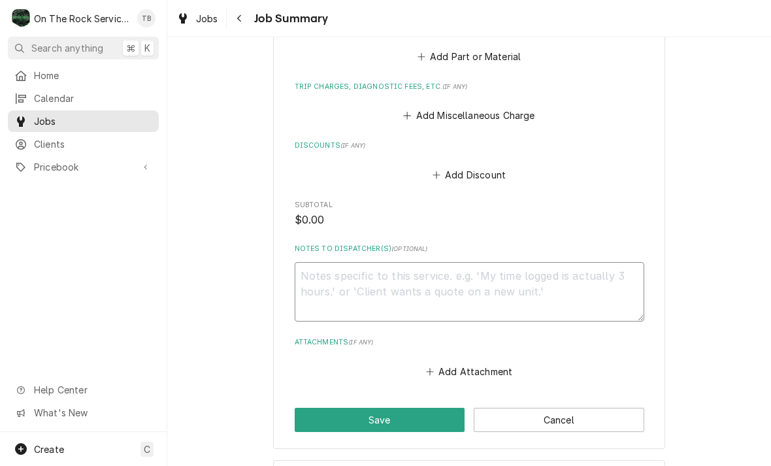
click at [321, 262] on textarea "Notes to Dispatcher(s) ( optional )" at bounding box center [469, 291] width 349 height 59
type textarea "x"
type textarea "B"
type textarea "x"
type textarea "BO"
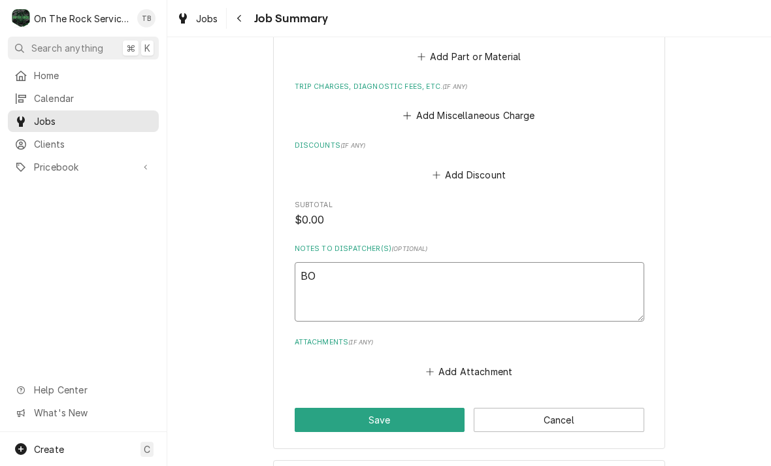
type textarea "x"
type textarea "BOX"
type textarea "x"
type textarea "BOX"
type textarea "x"
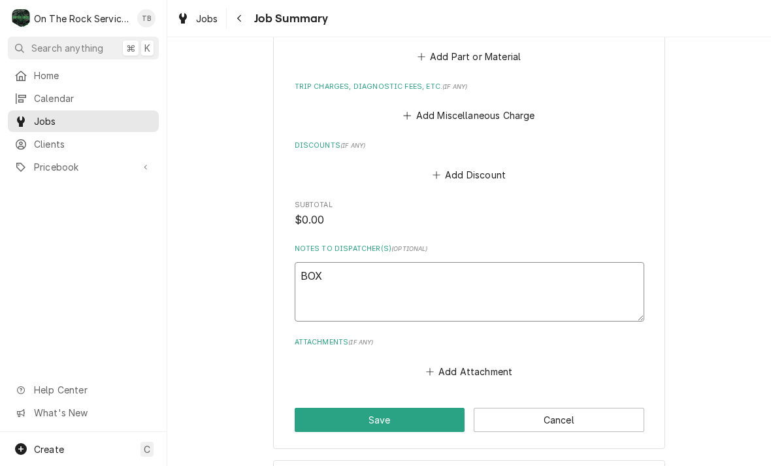
type textarea "BOX S"
type textarea "x"
type textarea "BOX SI"
type textarea "x"
type textarea "BOX SIZ"
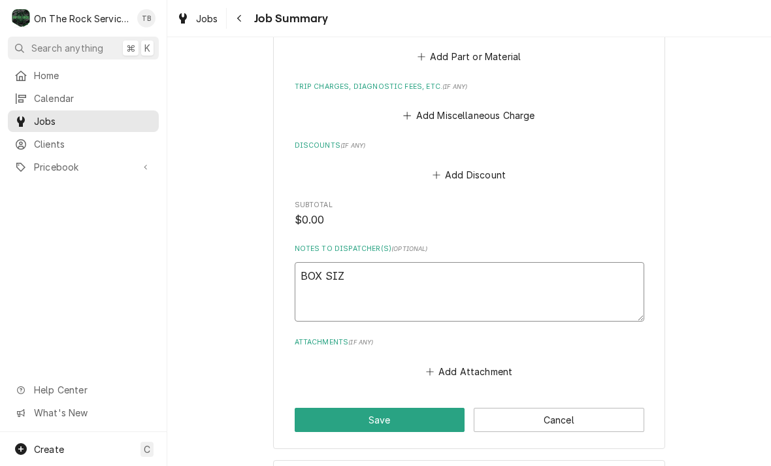
type textarea "x"
type textarea "BOX SIZE"
type textarea "x"
type textarea "BOX SIZE"
type textarea "x"
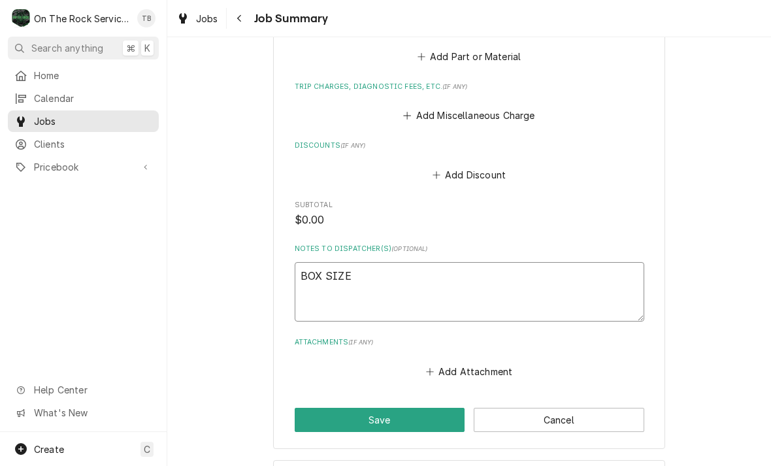
type textarea "BOX SIZE I"
type textarea "x"
type textarea "BOX SIZE IS"
type textarea "x"
type textarea "BOX SIZE IS"
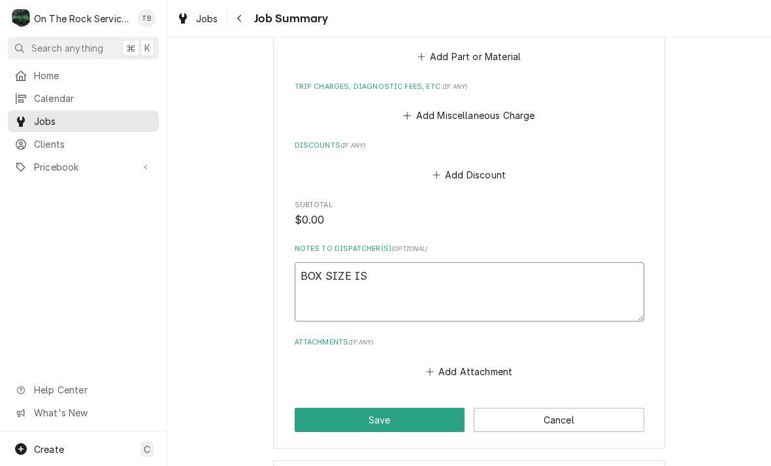
type textarea "x"
type textarea "BOX SIZE IS 2"
type textarea "x"
type textarea "BOX SIZE IS 22"
type textarea "x"
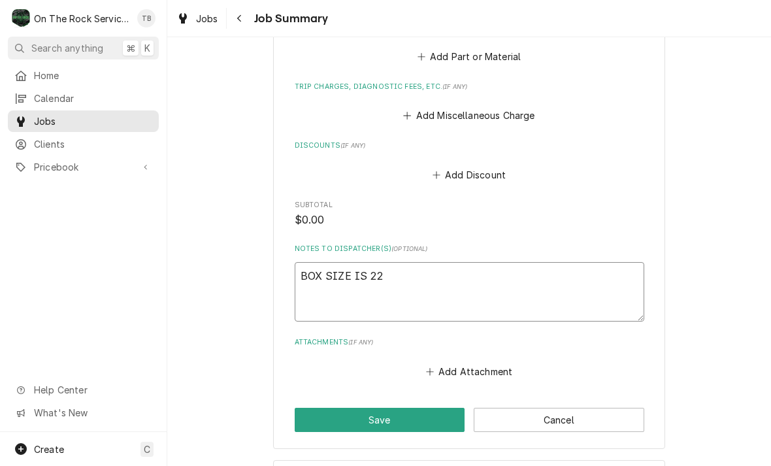
type textarea "BOX SIZE IS 22’"
type textarea "x"
type textarea "BOX SIZE IS 22’"
type textarea "x"
type textarea "BOX SIZE IS 22’ X"
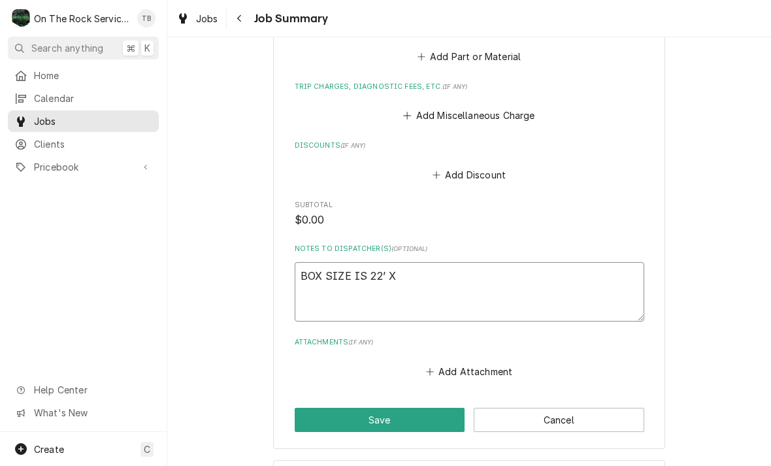
type textarea "x"
type textarea "BOX SIZE IS 22’ X1"
type textarea "x"
type textarea "BOX SIZE IS 22’ X12"
type textarea "x"
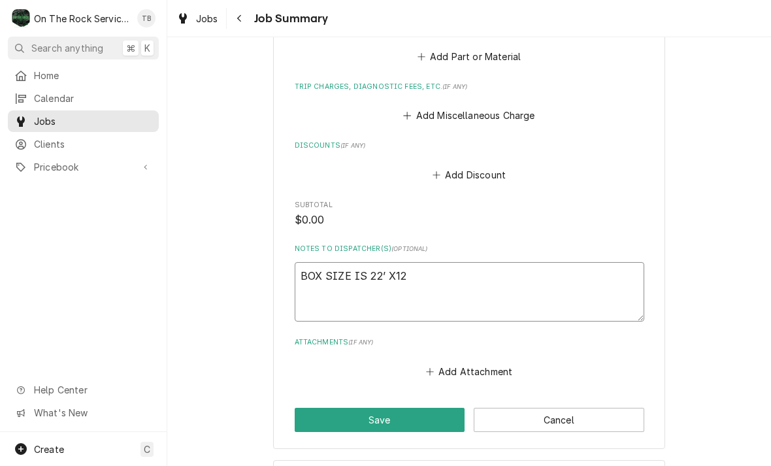
type textarea "BOX SIZE IS 22’ X12’"
type textarea "x"
type textarea "BOX SIZE IS 22’ X12’"
type textarea "x"
type textarea "BOX SIZE IS 22’ X12’ X"
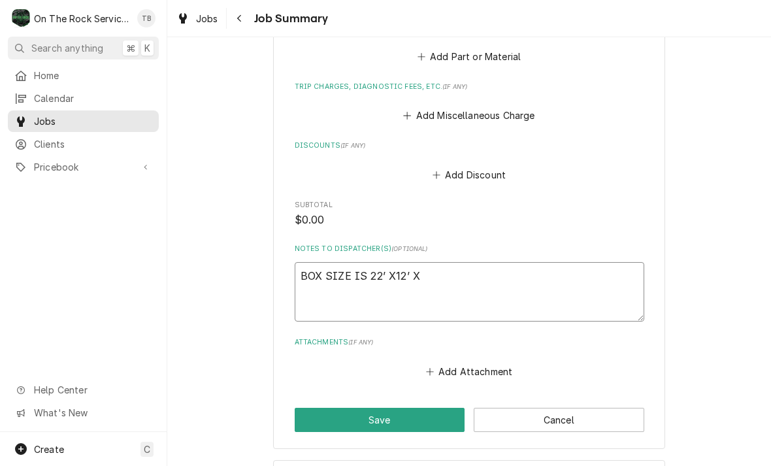
type textarea "x"
type textarea "BOX SIZE IS 22’ X12’ X8"
type textarea "x"
type textarea "BOX SIZE IS 22’ X12’ X8."
type textarea "x"
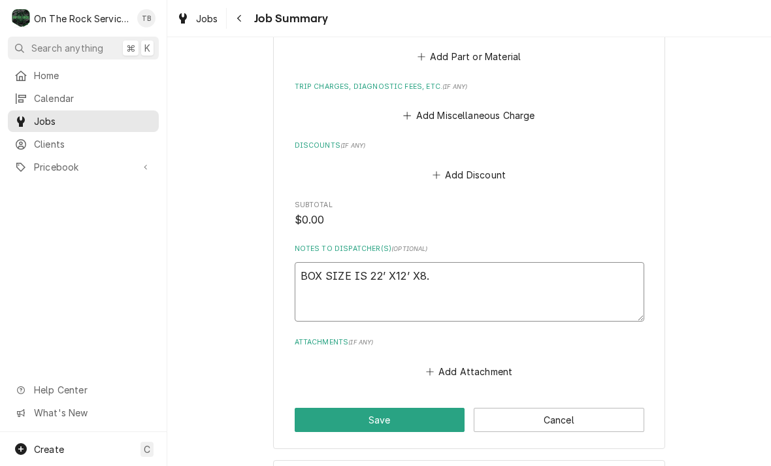
type textarea "BOX SIZE IS 22’ X12’ X8.3"
type textarea "x"
type textarea "BOX SIZE IS 22’ X12’ X8.3”"
type textarea "x"
type textarea "BOX SIZE IS 22’ X12’ X8.3”"
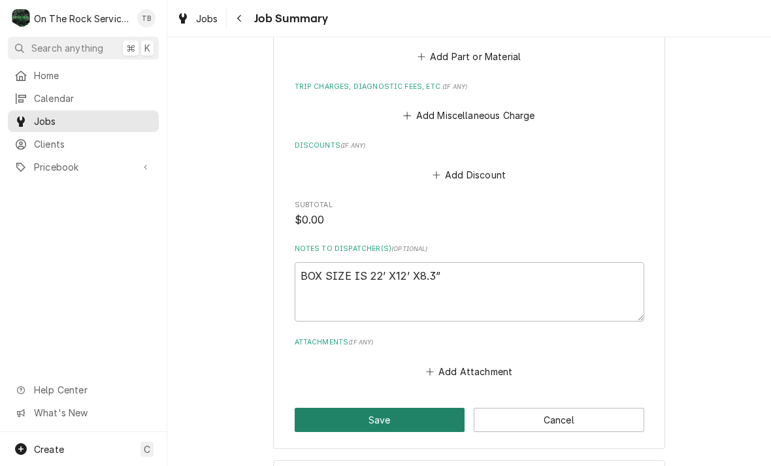
click at [390, 408] on button "Save" at bounding box center [380, 420] width 170 height 24
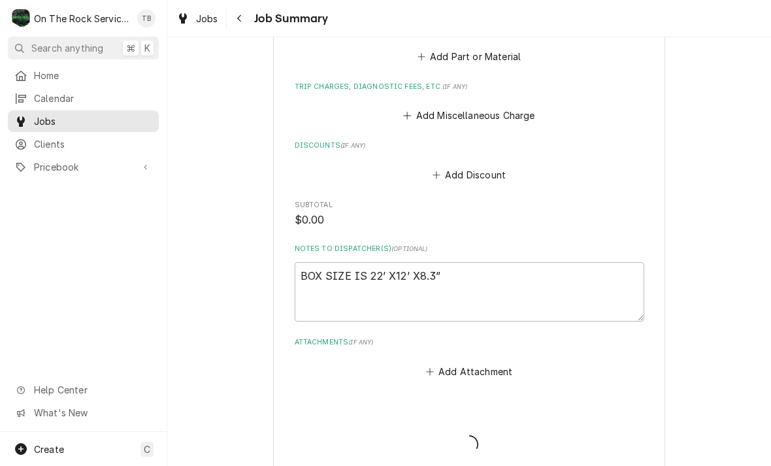
type textarea "x"
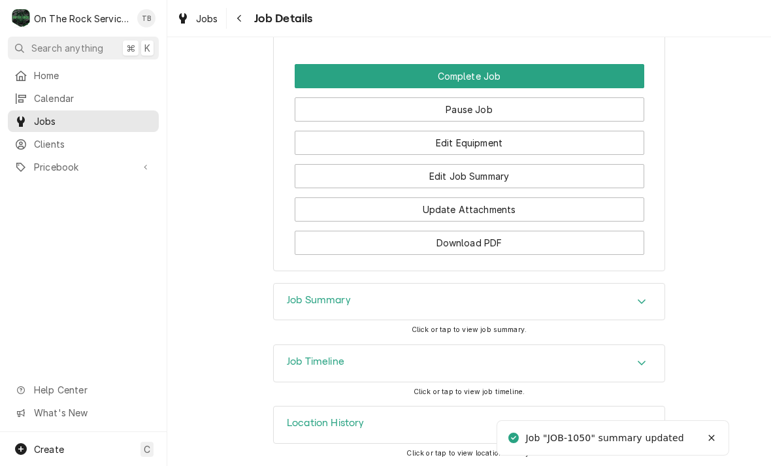
scroll to position [1187, 0]
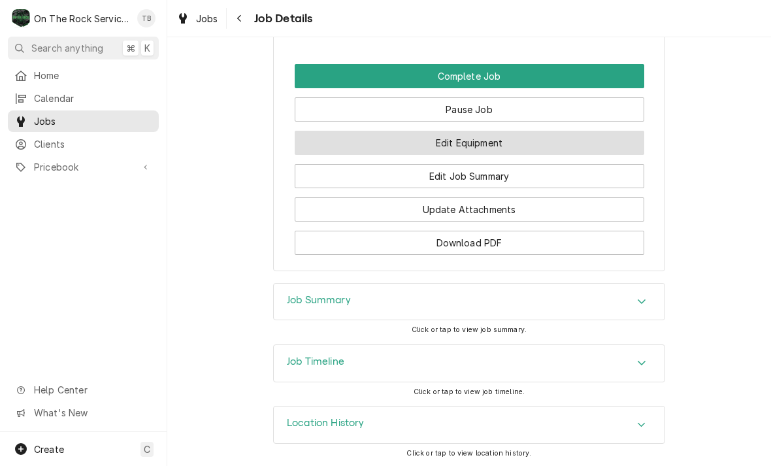
click at [492, 147] on button "Edit Equipment" at bounding box center [469, 143] width 349 height 24
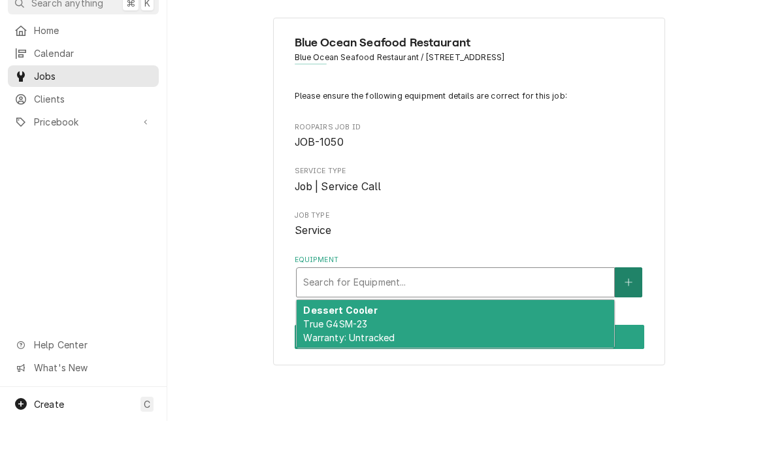
click at [627, 312] on button "Equipment" at bounding box center [628, 327] width 27 height 30
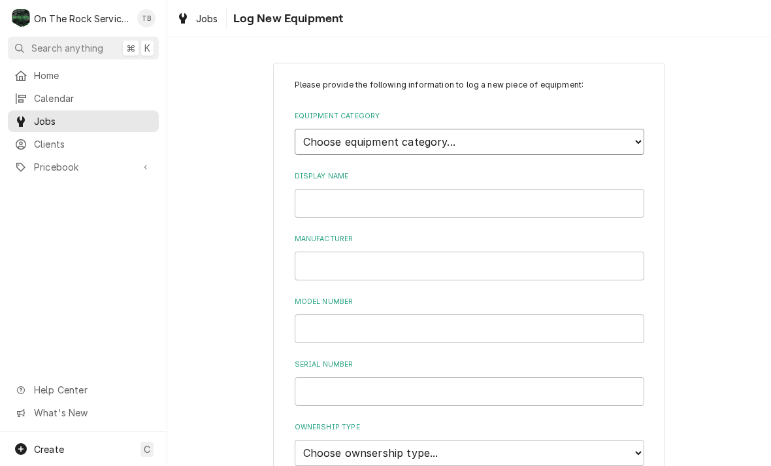
click at [549, 139] on select "Choose equipment category... Cooking Equipment Fryers Ice Machines Ovens and Ra…" at bounding box center [469, 142] width 349 height 26
select select "8"
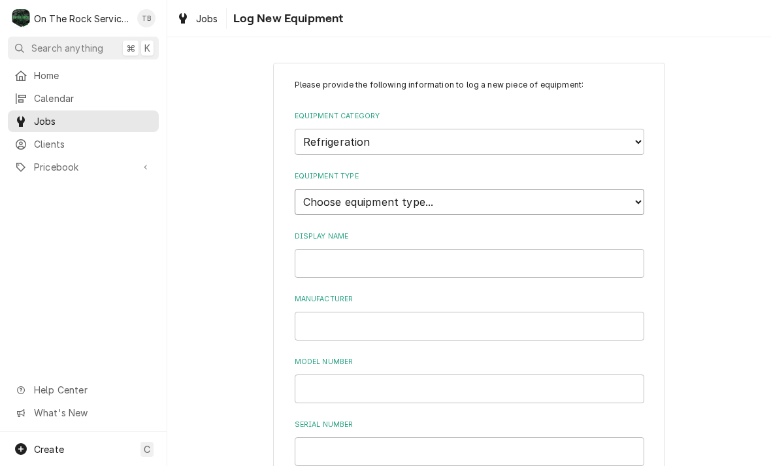
click at [435, 189] on select "Choose equipment type... Bar Refrigeration Blast Chiller Chef Base Freezer Chef…" at bounding box center [469, 202] width 349 height 26
select select "75"
click at [449, 249] on input "Display Name" at bounding box center [469, 263] width 349 height 29
type input "WALK IN COOLER BOX"
click at [338, 312] on input "Manufacturer" at bounding box center [469, 326] width 349 height 29
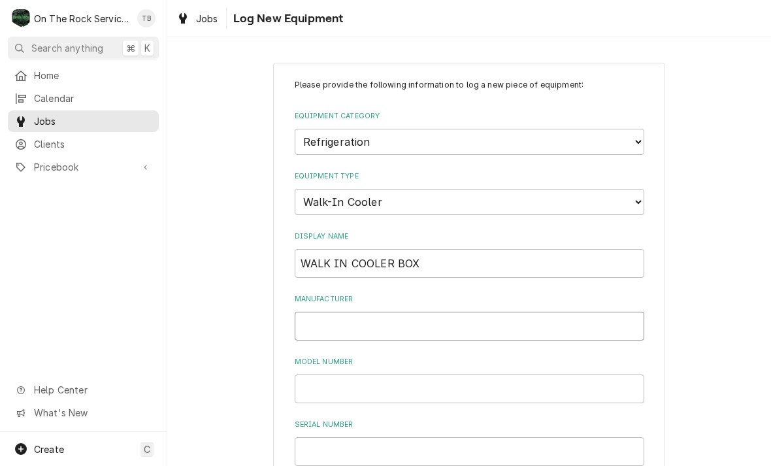
type input "L"
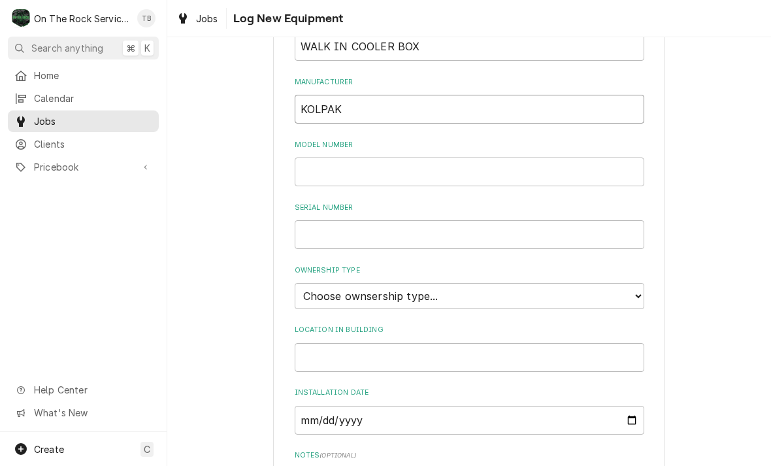
scroll to position [231, 0]
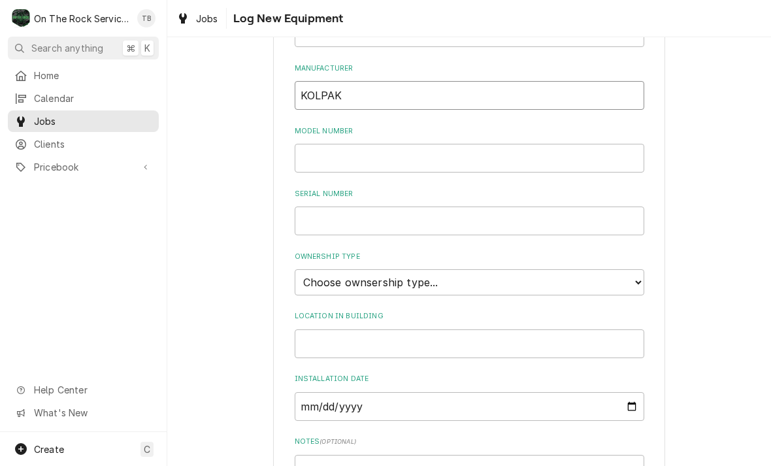
type input "KOLPAK"
click at [342, 150] on input "Model Number" at bounding box center [469, 158] width 349 height 29
click at [325, 208] on input "Serial Number" at bounding box center [469, 220] width 349 height 29
type input "04C0929 CLR"
click at [351, 144] on input "Model Number" at bounding box center [469, 158] width 349 height 29
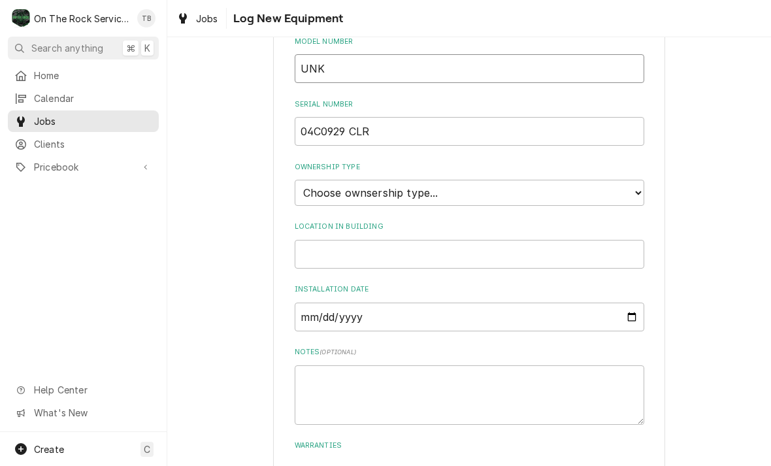
scroll to position [327, 0]
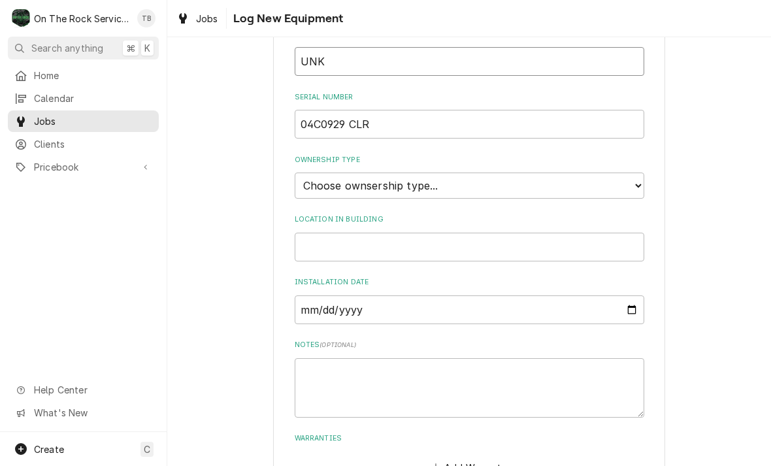
type input "UNK"
click at [638, 172] on select "Choose ownsership type... Unknown Owned Leased Rented" at bounding box center [469, 185] width 349 height 26
select select "1"
click at [378, 233] on input "Location in Building" at bounding box center [469, 247] width 349 height 29
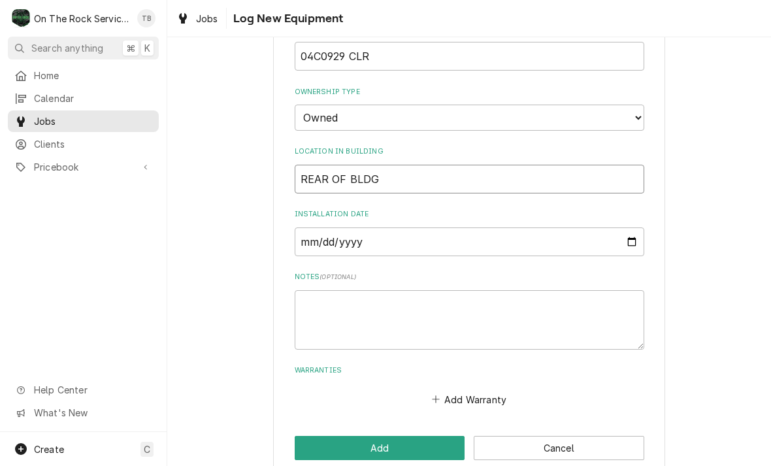
scroll to position [393, 0]
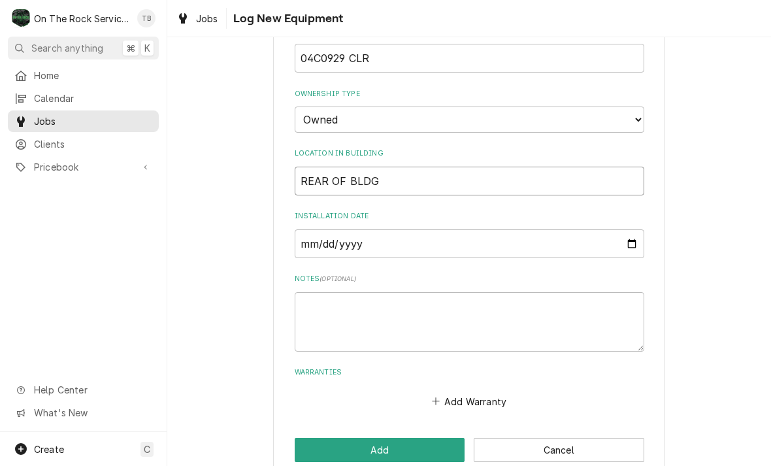
type input "REAR OF BLDG"
click at [244, 383] on div "Please provide the following information to log a new piece of equipment: Equip…" at bounding box center [469, 74] width 604 height 832
click at [345, 300] on textarea "Notes ( optional )" at bounding box center [469, 321] width 349 height 59
type textarea "x"
type textarea "R"
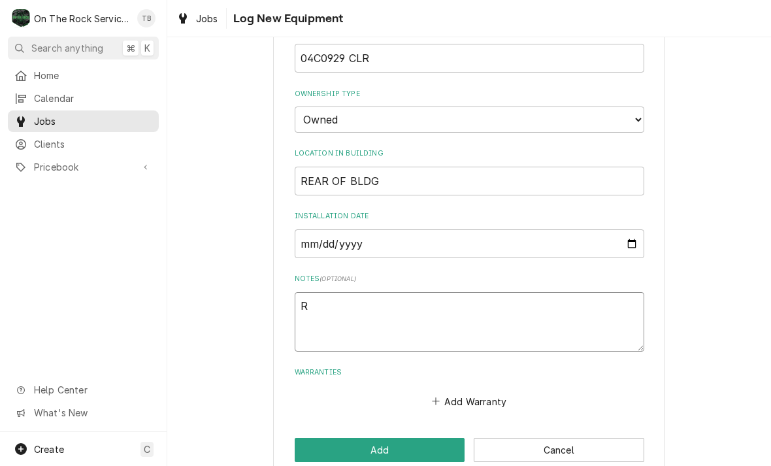
type textarea "x"
type textarea "R2"
type textarea "x"
type textarea "R22"
type textarea "x"
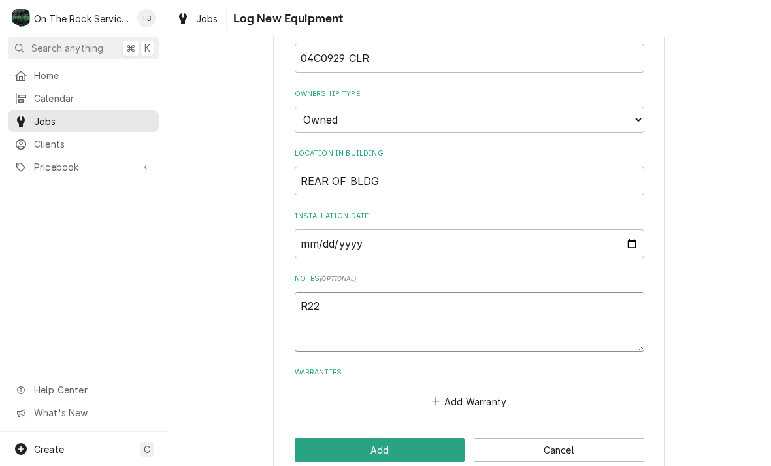
type textarea "R22"
type textarea "x"
type textarea "R22."
type textarea "x"
type textarea "R22."
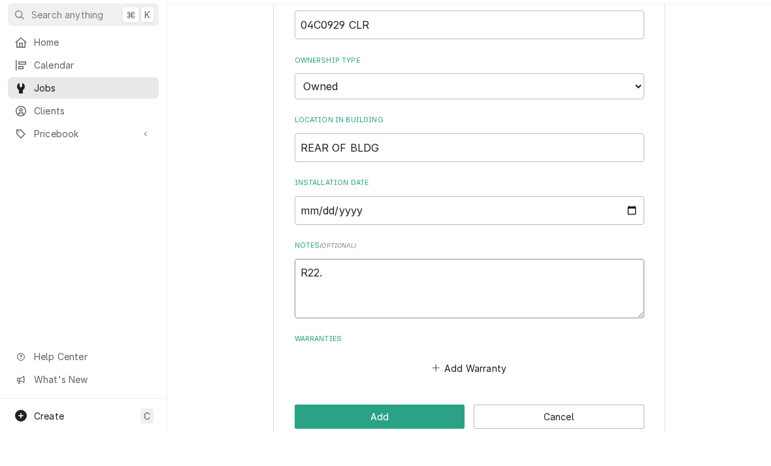
type textarea "x"
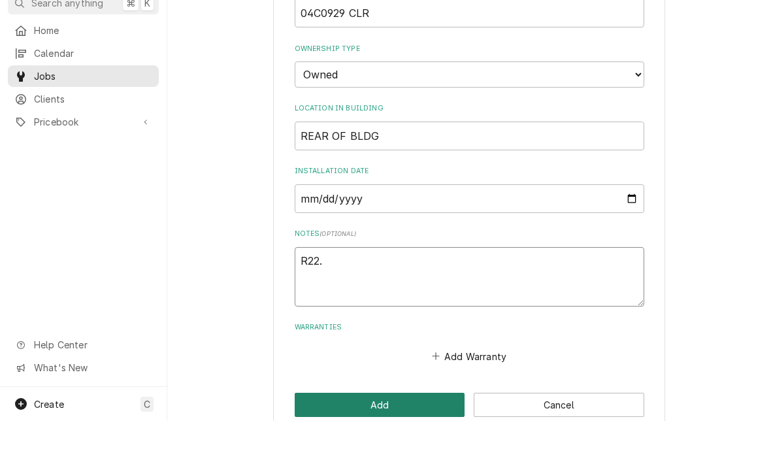
type textarea "R22."
click at [378, 438] on button "Add" at bounding box center [380, 450] width 170 height 24
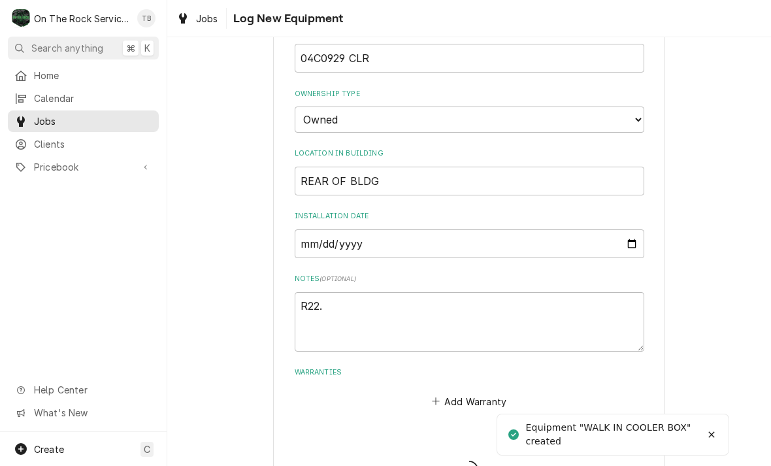
type textarea "x"
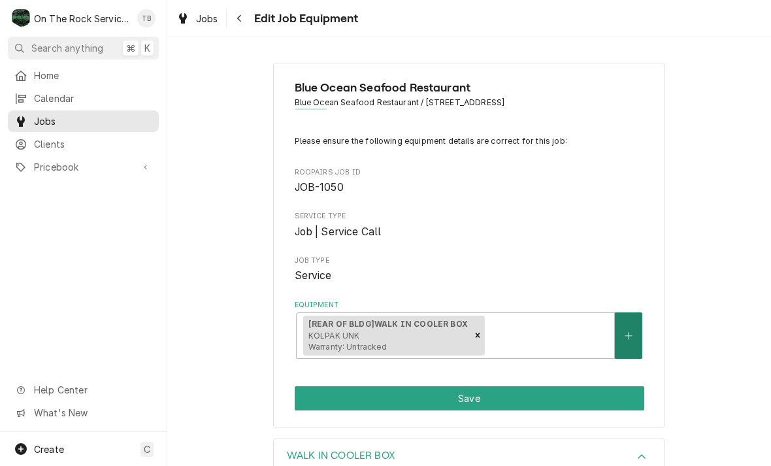
click at [628, 331] on icon "Create New Equipment" at bounding box center [628, 335] width 8 height 9
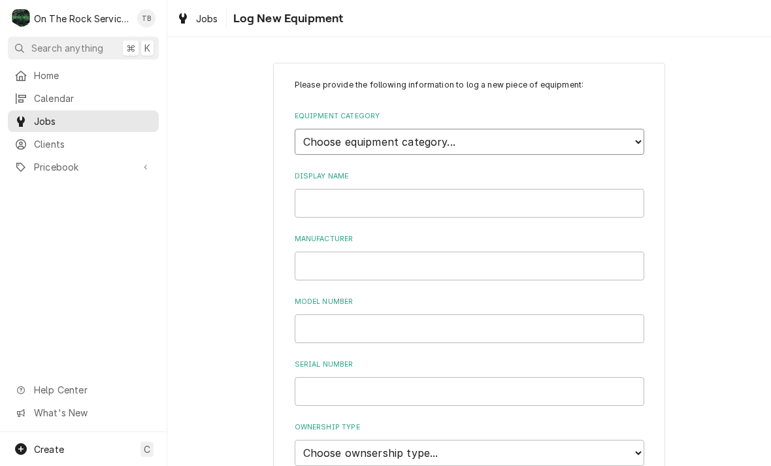
click at [637, 141] on select "Choose equipment category... Cooking Equipment Fryers Ice Machines Ovens and Ra…" at bounding box center [469, 142] width 349 height 26
select select "8"
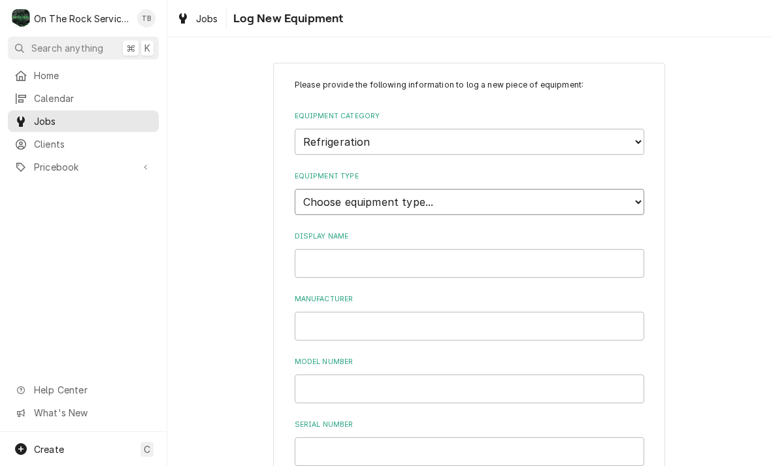
click at [604, 198] on select "Choose equipment type... Bar Refrigeration Blast Chiller Chef Base Freezer Chef…" at bounding box center [469, 202] width 349 height 26
select select "75"
click at [359, 249] on input "Display Name" at bounding box center [469, 263] width 349 height 29
type input "E"
type input "WALK IN COOLER EVAPORATOR"
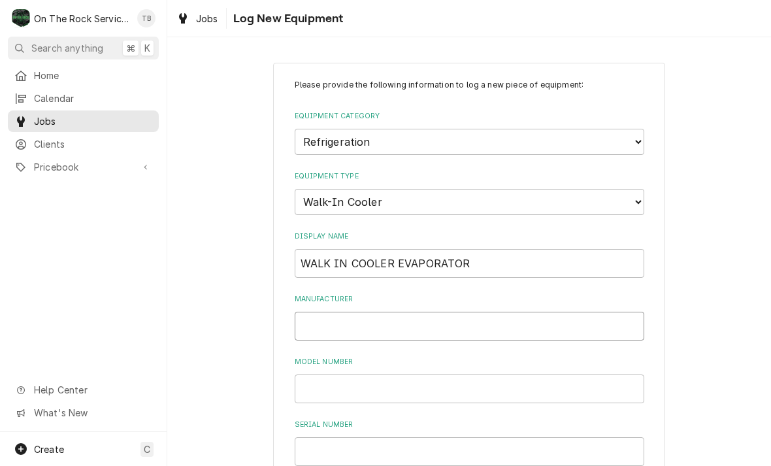
click at [344, 312] on input "Manufacturer" at bounding box center [469, 326] width 349 height 29
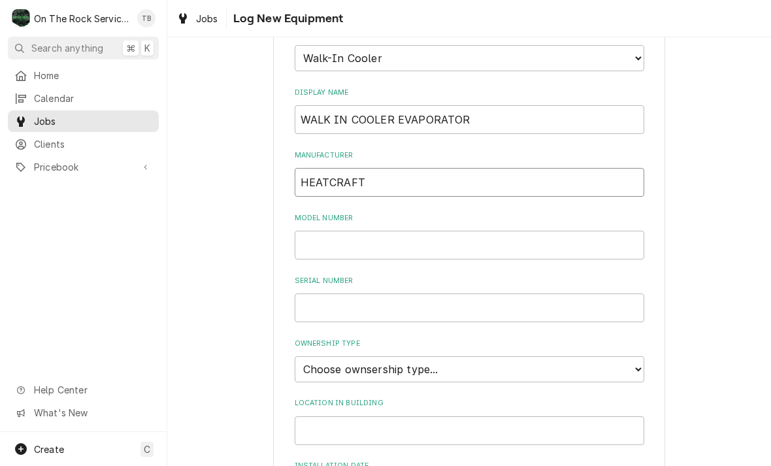
scroll to position [161, 0]
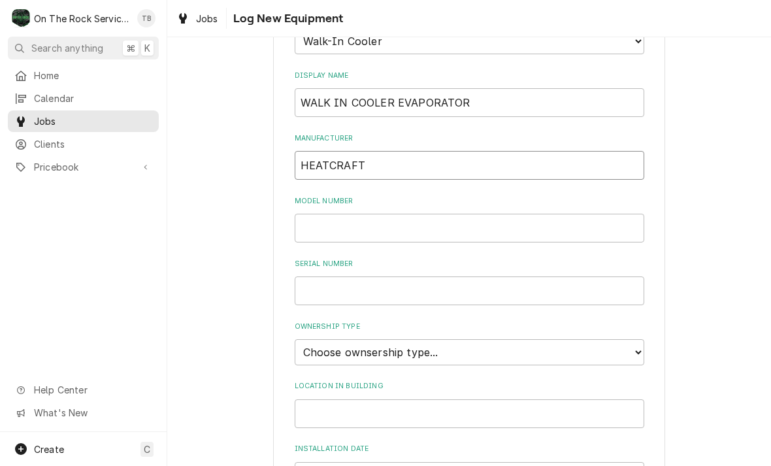
type input "HEATCRAFT"
click at [325, 214] on input "Model Number" at bounding box center [469, 228] width 349 height 29
type input "ADT156AMC2K"
click at [376, 276] on input "Serial Number" at bounding box center [469, 290] width 349 height 29
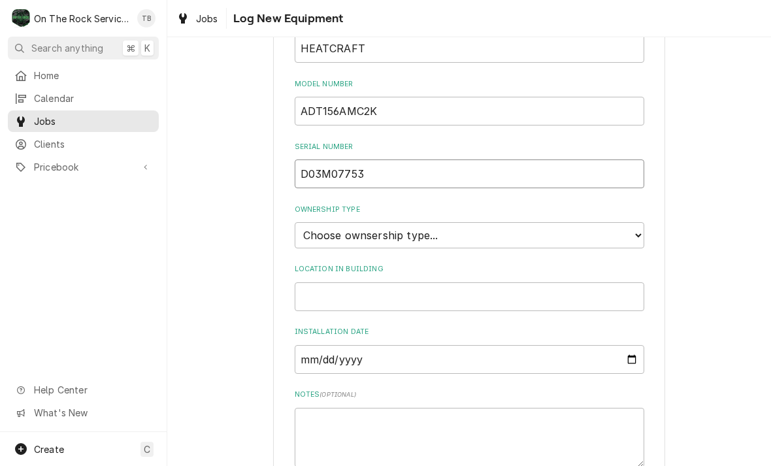
scroll to position [281, 0]
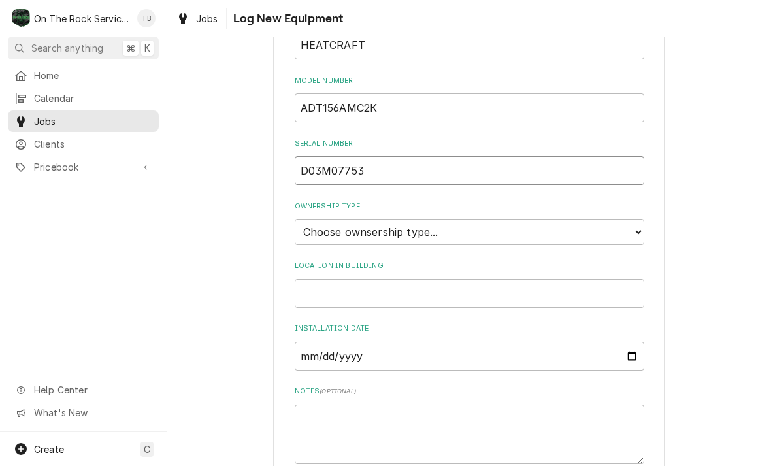
type input "D03M07753"
click at [634, 219] on select "Choose ownsership type... Unknown Owned Leased Rented" at bounding box center [469, 232] width 349 height 26
select select "1"
click at [351, 279] on input "Location in Building" at bounding box center [469, 293] width 349 height 29
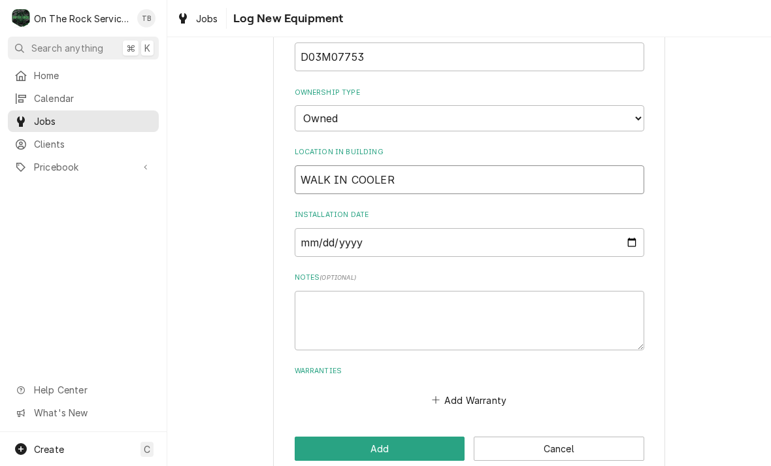
scroll to position [393, 0]
type input "WALK IN COOLER"
click at [359, 297] on textarea "Notes ( optional )" at bounding box center [469, 321] width 349 height 59
type textarea "x"
type textarea "R"
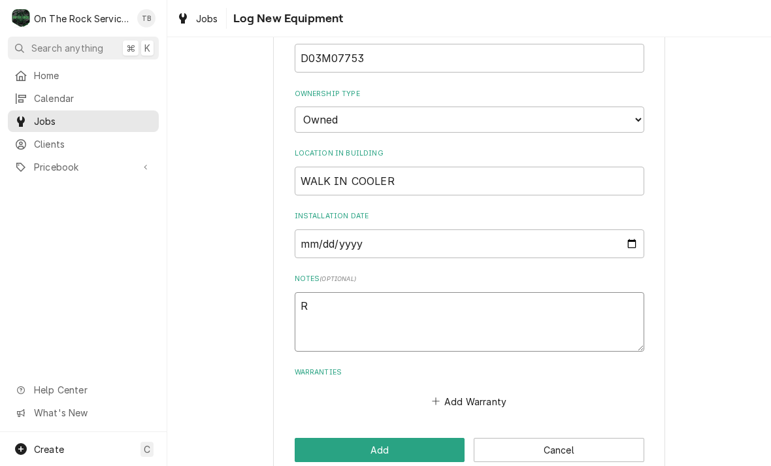
type textarea "x"
type textarea "RR"
type textarea "x"
type textarea "RR2"
type textarea "x"
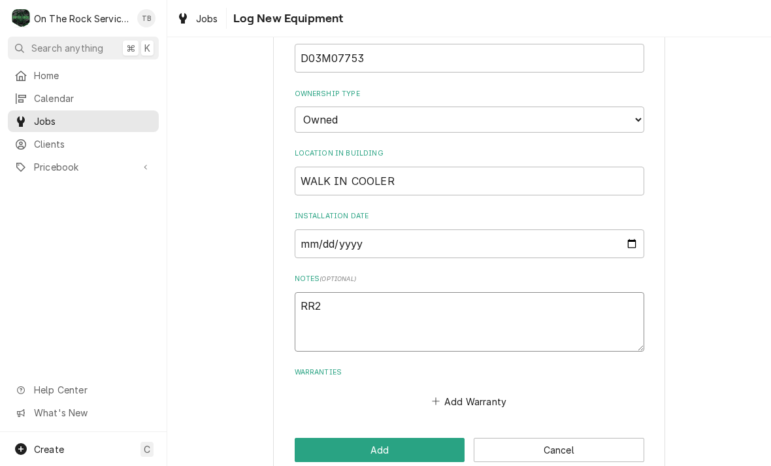
type textarea "RR22"
type textarea "x"
type textarea "RR221"
type textarea "x"
type textarea "RR2211"
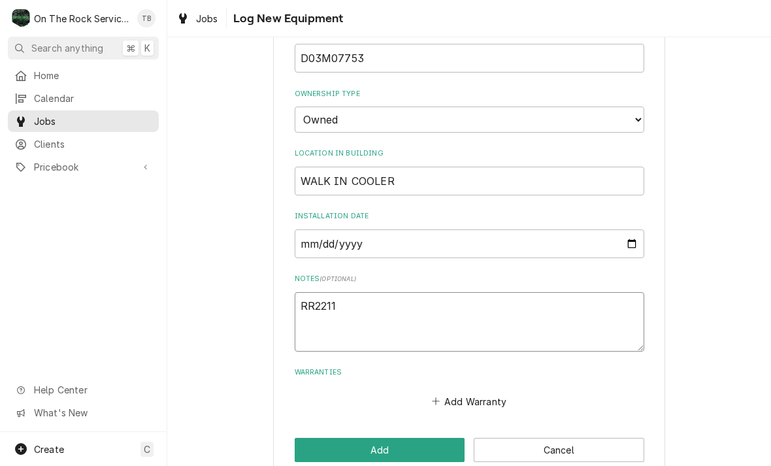
type textarea "x"
type textarea "RR22115"
type textarea "x"
type textarea "RR22115V"
type textarea "x"
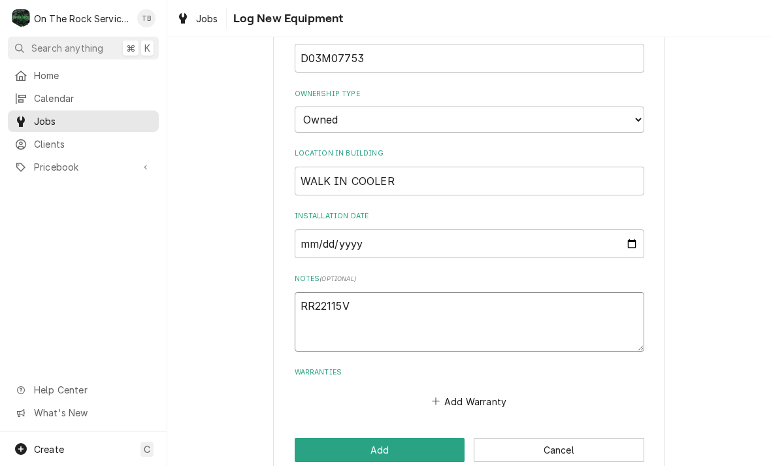
type textarea "RR22115VA"
type textarea "x"
type textarea "RR22115VAC"
type textarea "x"
type textarea "RR22115VAC"
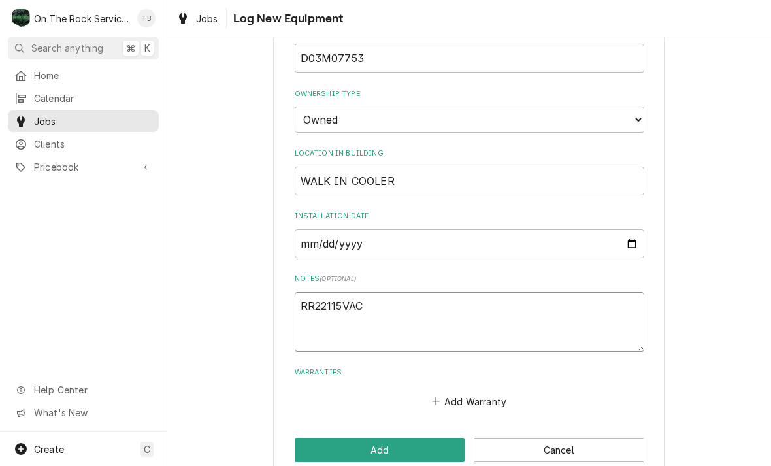
type textarea "x"
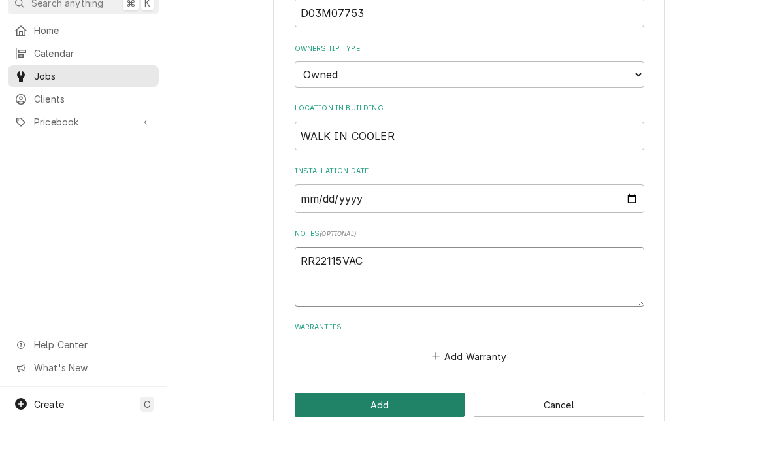
type textarea "RR22115VAC"
click at [383, 438] on button "Add" at bounding box center [380, 450] width 170 height 24
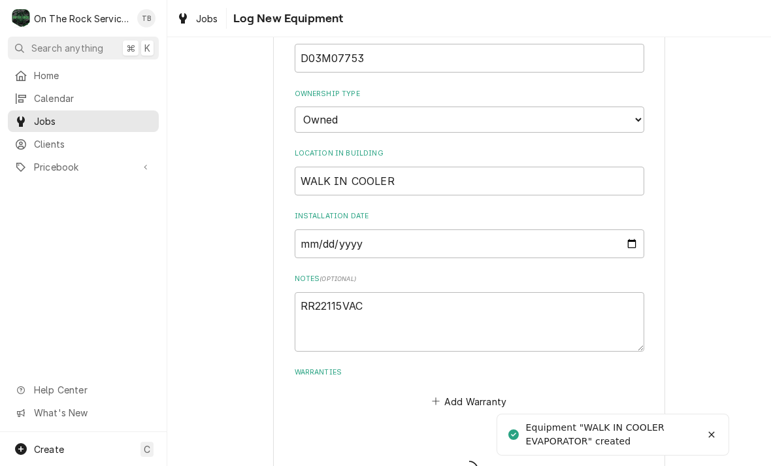
type textarea "x"
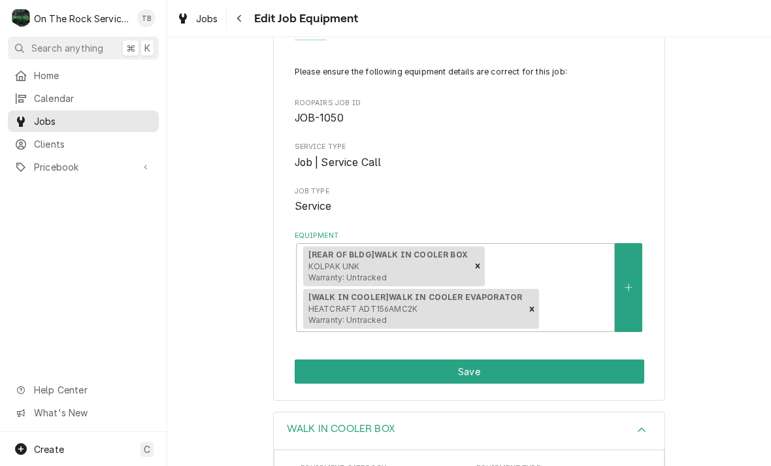
scroll to position [133, 0]
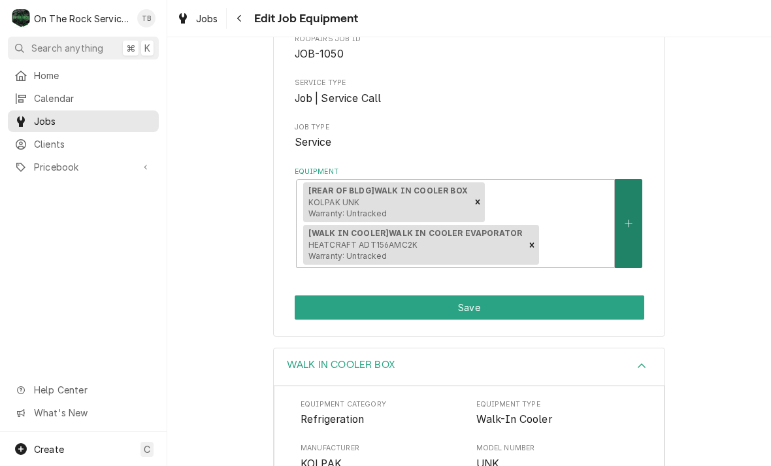
click at [641, 242] on button "Equipment" at bounding box center [628, 223] width 27 height 89
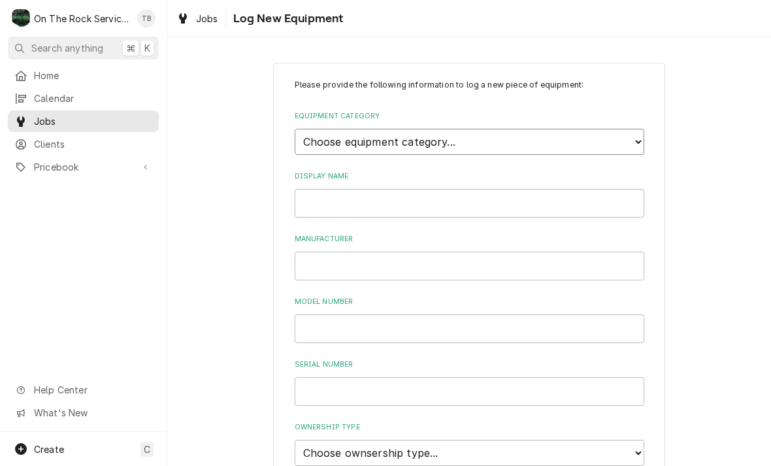
click at [642, 136] on select "Choose equipment category... Cooking Equipment Fryers Ice Machines Ovens and Ra…" at bounding box center [469, 142] width 349 height 26
select select "8"
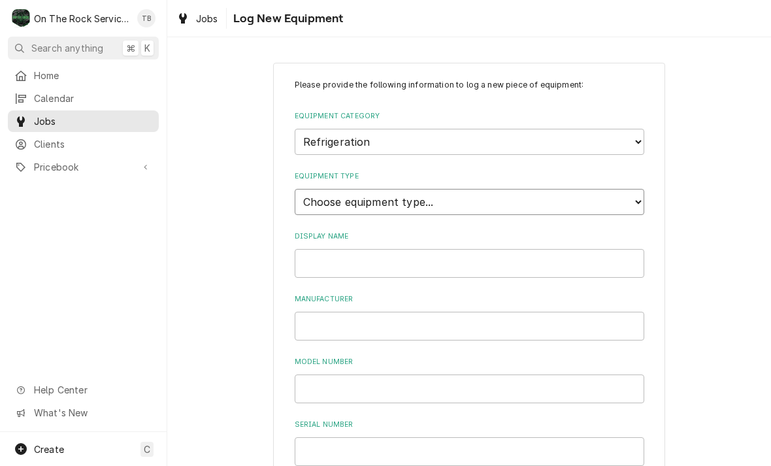
click at [408, 196] on select "Choose equipment type... Bar Refrigeration Blast Chiller Chef Base Freezer Chef…" at bounding box center [469, 202] width 349 height 26
select select "75"
click at [376, 255] on input "Display Name" at bounding box center [469, 263] width 349 height 29
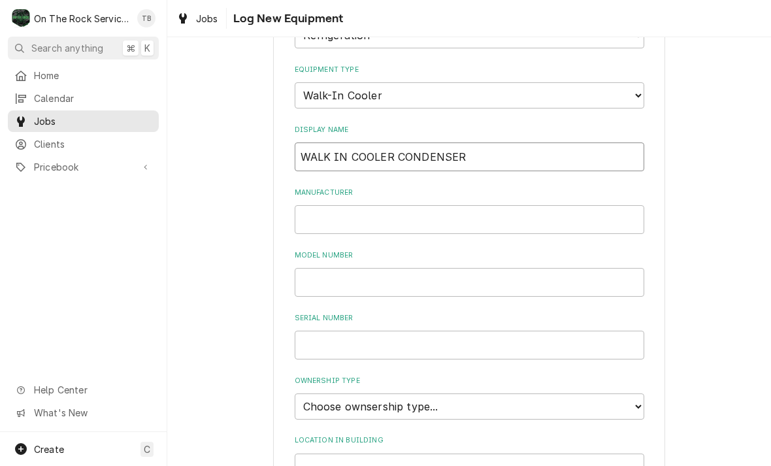
scroll to position [108, 0]
type input "WALK IN COOLER CONDENSER"
click at [338, 204] on input "Manufacturer" at bounding box center [469, 218] width 349 height 29
type input "H"
type input "HEATCRAFT"
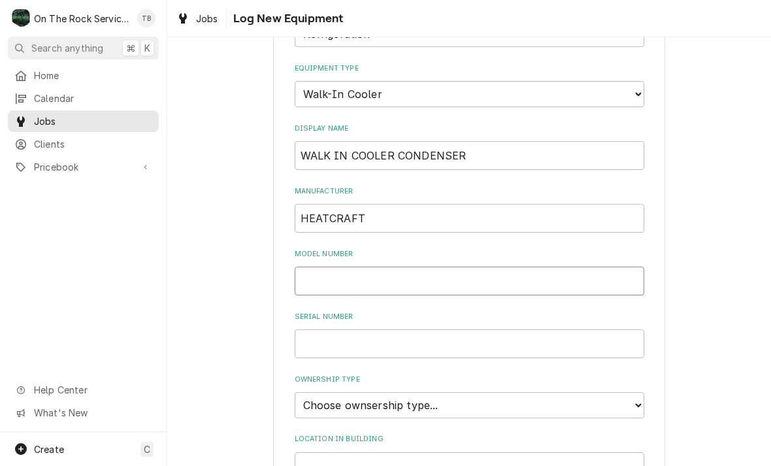
click at [334, 266] on input "Model Number" at bounding box center [469, 280] width 349 height 29
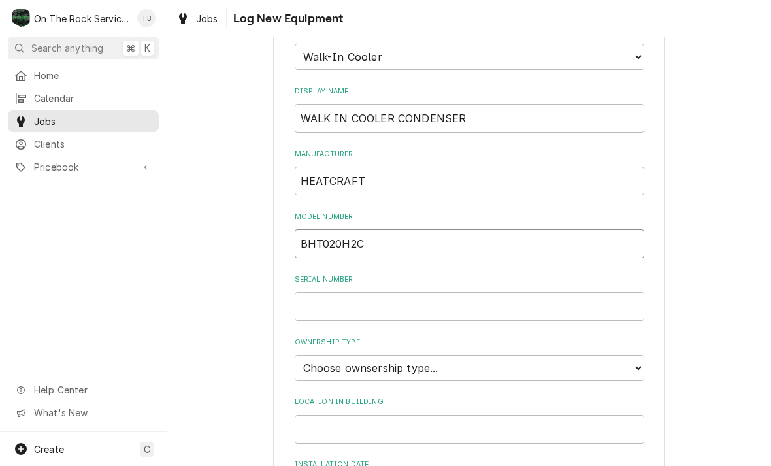
scroll to position [217, 0]
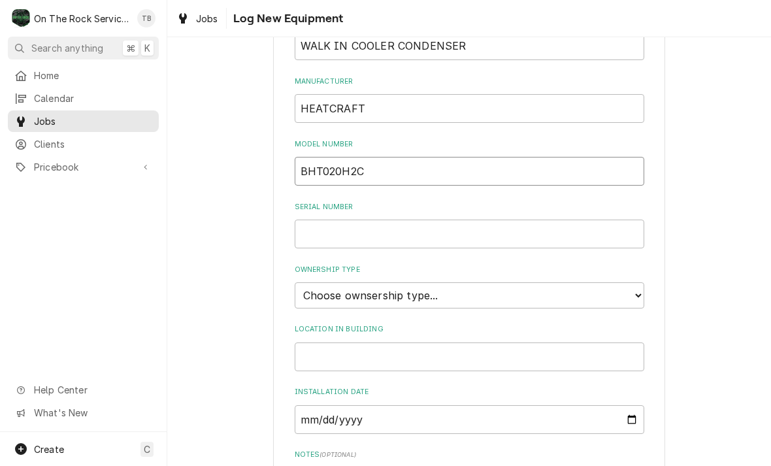
type input "BHT020H2C"
click at [333, 219] on input "Serial Number" at bounding box center [469, 233] width 349 height 29
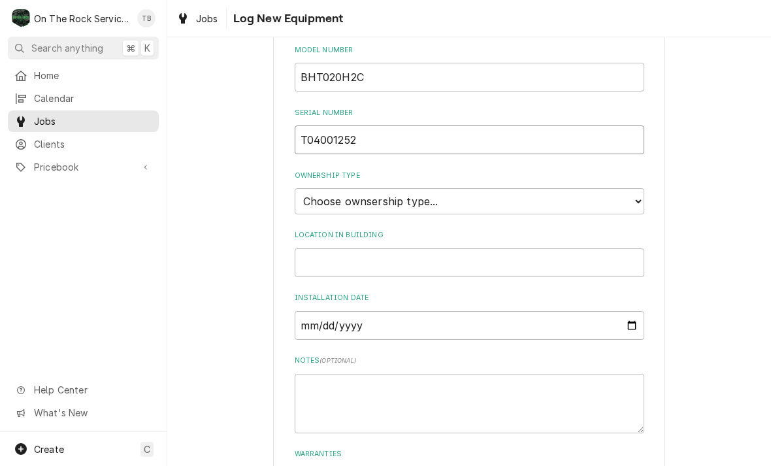
scroll to position [316, 0]
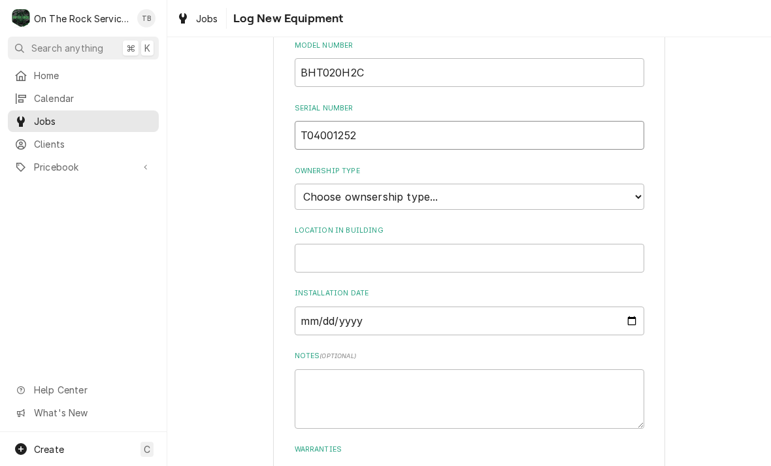
type input "T04001252"
click at [392, 244] on input "Location in Building" at bounding box center [469, 258] width 349 height 29
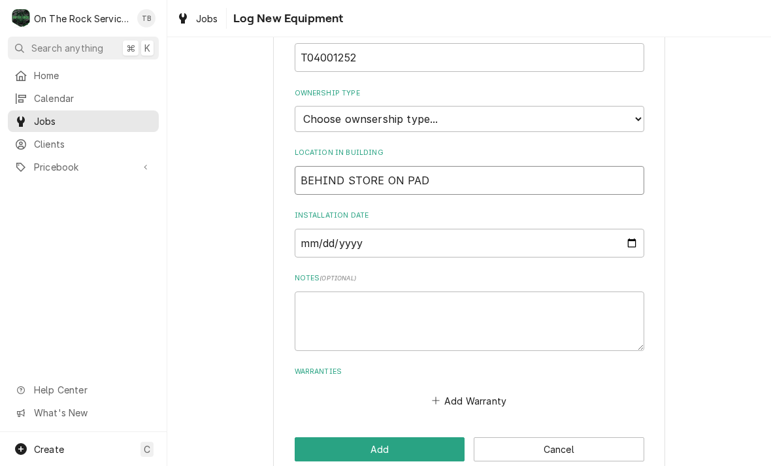
scroll to position [393, 0]
type input "BEHIND STORE ON PAD"
click at [624, 106] on select "Choose ownsership type... Unknown Owned Leased Rented" at bounding box center [469, 119] width 349 height 26
select select "1"
click at [333, 295] on textarea "Notes ( optional )" at bounding box center [469, 321] width 349 height 59
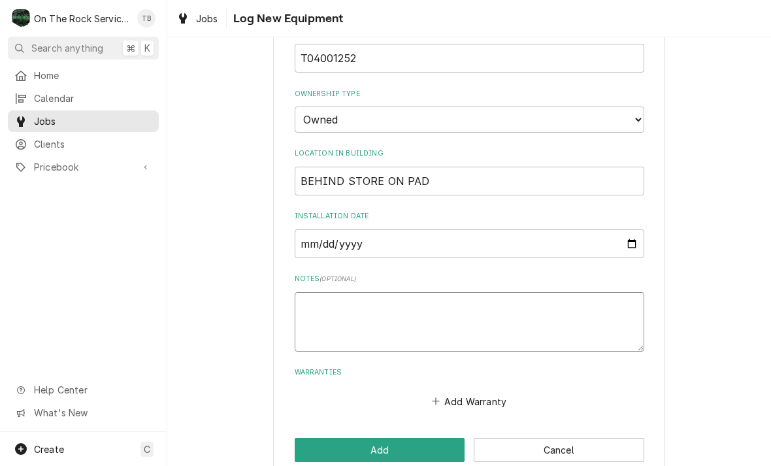
type textarea "x"
type textarea "2"
type textarea "x"
type textarea "20"
type textarea "x"
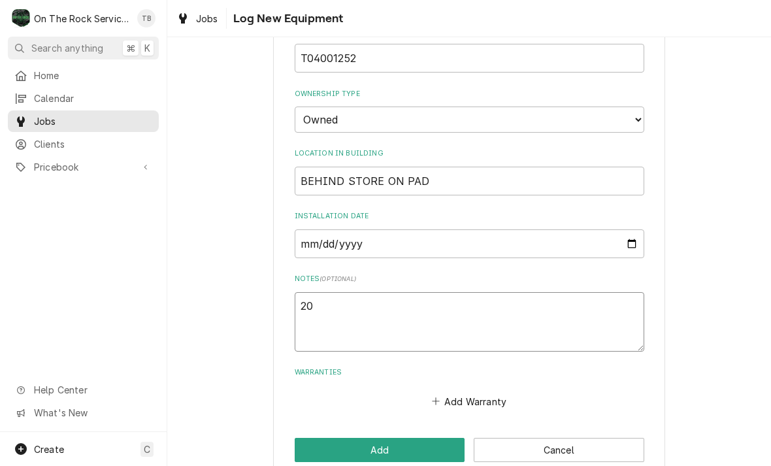
type textarea "208"
type textarea "x"
type textarea "208"
type textarea "x"
type textarea "208 VA"
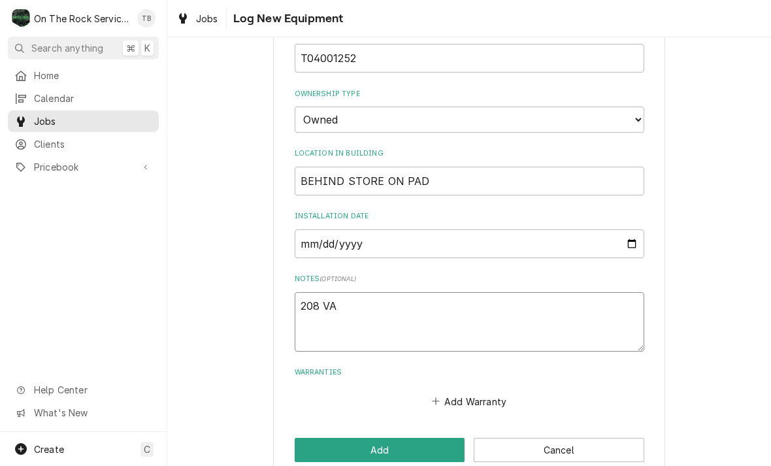
type textarea "x"
type textarea "208 VAC"
type textarea "x"
type textarea "208 VAC"
type textarea "x"
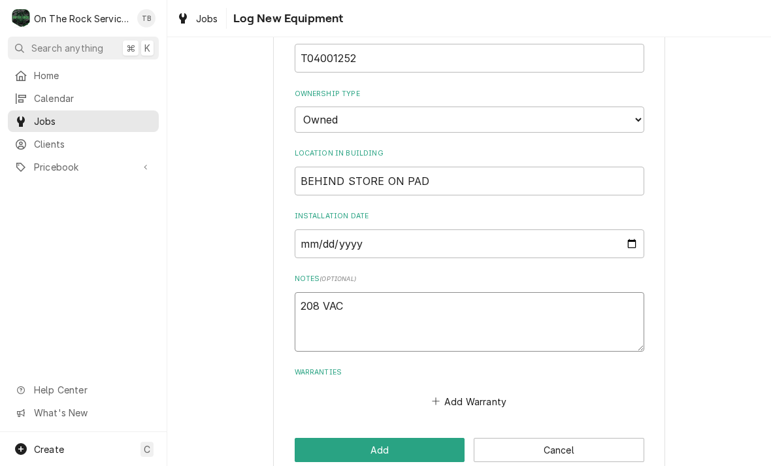
type textarea "208 VAC 3"
type textarea "x"
type textarea "208 VAC 3"
type textarea "x"
type textarea "208 VAC 3 P"
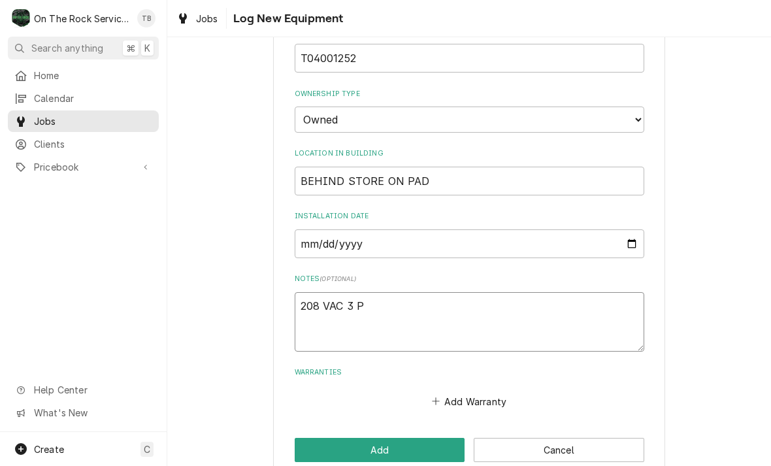
type textarea "x"
type textarea "208 VAC 3 PH"
type textarea "x"
type textarea "208 VAC 3 PHA"
type textarea "x"
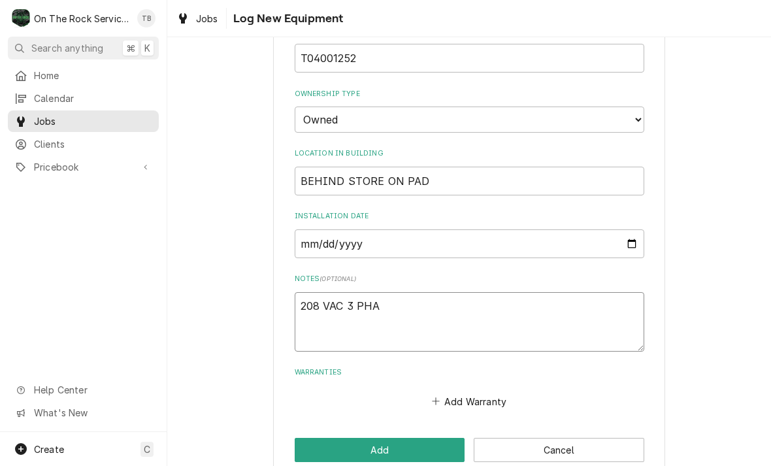
type textarea "208 VAC 3 PHAS"
type textarea "x"
type textarea "208 VAC 3 PHASE"
type textarea "x"
type textarea "208 VAC 3 PHASE"
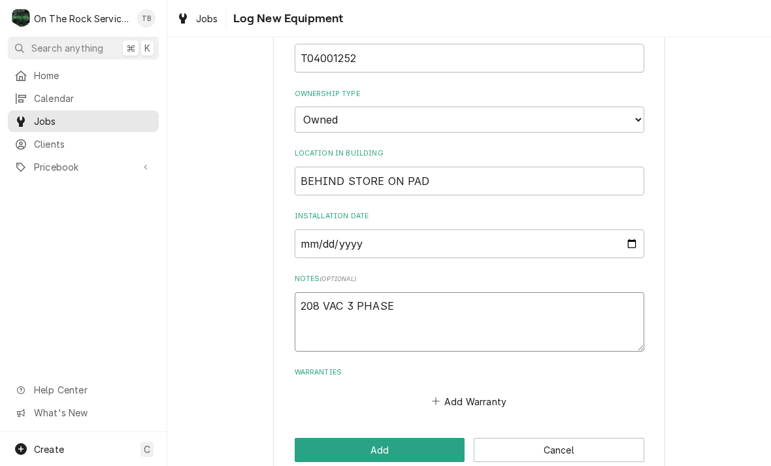
type textarea "x"
type textarea "208 VAC 3 PHASE"
type textarea "x"
type textarea "208 VAC 3 PHASE C"
type textarea "x"
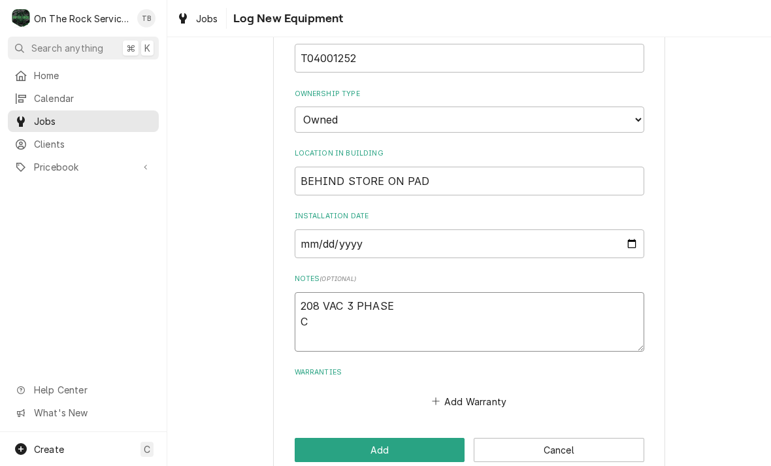
type textarea "208 VAC 3 PHASE CO"
type textarea "x"
type textarea "208 VAC 3 PHASE COP"
type textarea "x"
type textarea "208 VAC 3 PHASE COPLA"
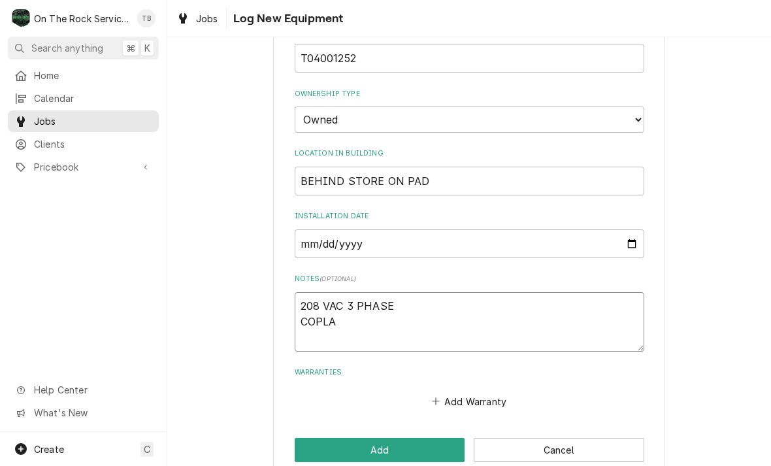
type textarea "x"
type textarea "208 VAC 3 PHASE COPLAN"
type textarea "x"
type textarea "208 VAC 3 PHASE COPLAND"
type textarea "x"
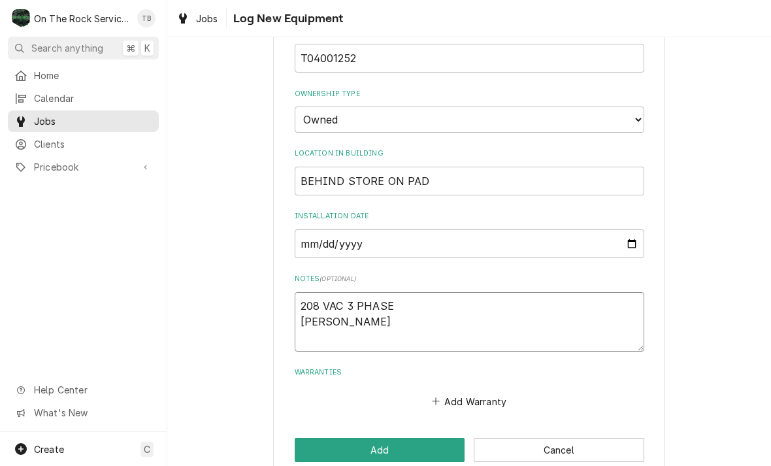
type textarea "208 VAC 3 PHASE COPLAND"
type textarea "x"
type textarea "208 VAC 3 PHASE COPLAND C"
type textarea "x"
type textarea "208 VAC 3 PHASE COPLAND COM"
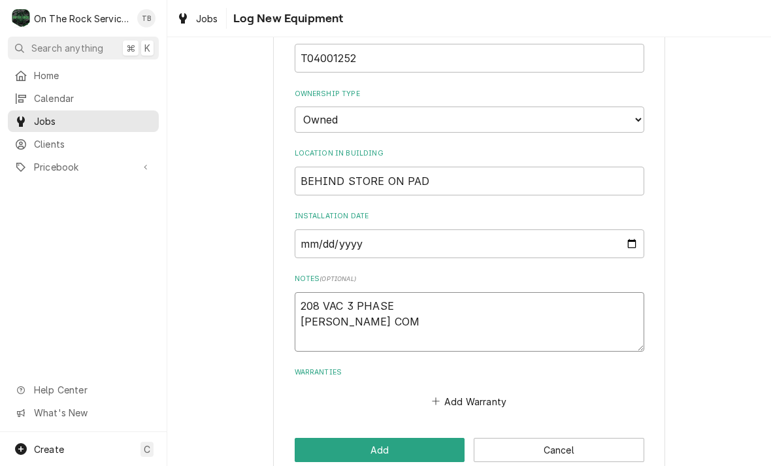
type textarea "x"
type textarea "208 VAC 3 PHASE COPLAND COMP"
type textarea "x"
type textarea "208 VAC 3 PHASE COPLAND COMPR"
type textarea "x"
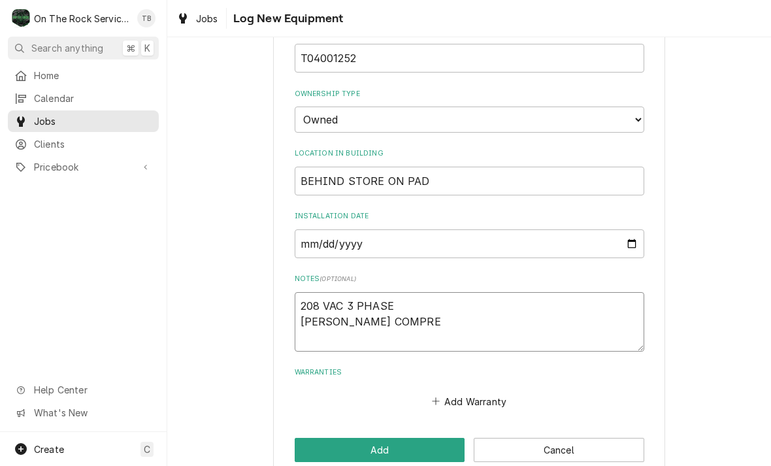
type textarea "208 VAC 3 PHASE COPLAND COMPRES"
type textarea "x"
type textarea "208 VAC 3 PHASE COPLAND COMPRESS"
type textarea "x"
type textarea "208 VAC 3 PHASE COPLAND COMPRESSO"
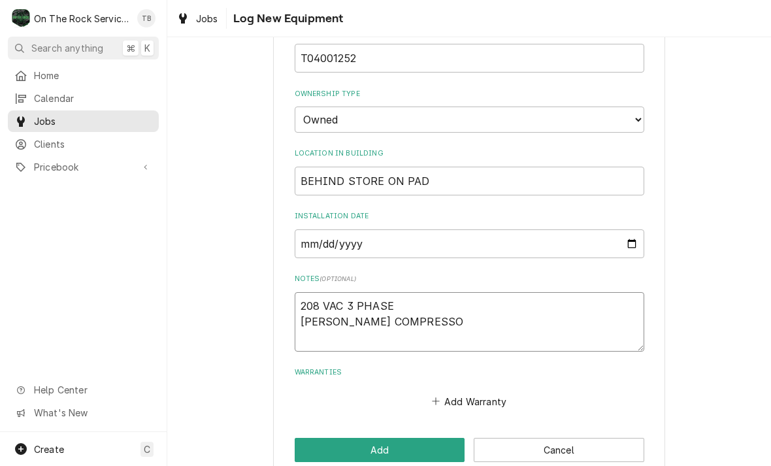
type textarea "x"
type textarea "208 VAC 3 PHASE COPLAND COMPRESSOR"
type textarea "x"
type textarea "208 VAC 3 PHASE COPLAND COMPRESSOR"
type textarea "x"
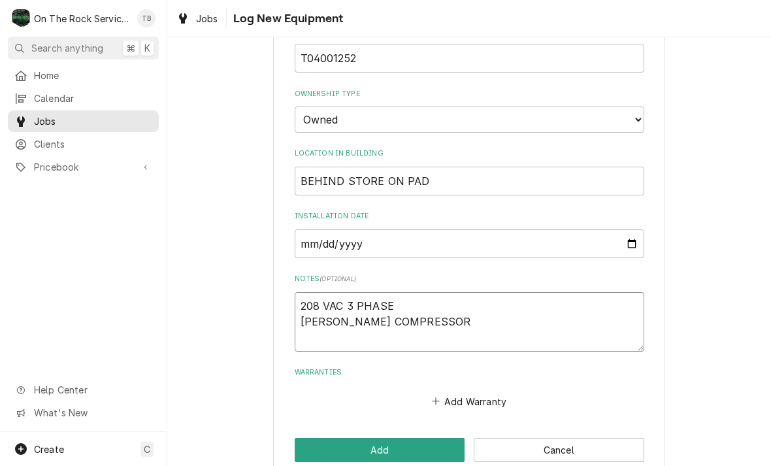
type textarea "208 VAC 3 PHASE COPLAND COMPRESSOR M"
type textarea "x"
type textarea "208 VAC 3 PHASE COPLAND COMPRESSOR MO"
type textarea "x"
type textarea "208 VAC 3 PHASE COPLAND COMPRESSOR MOD"
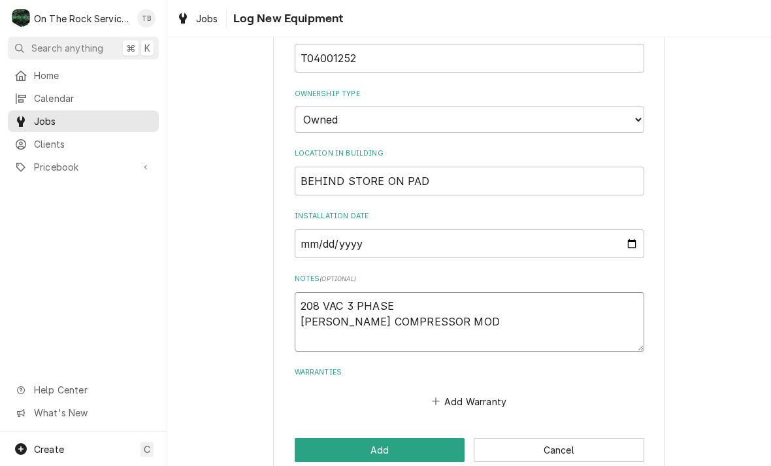
type textarea "x"
type textarea "208 VAC 3 PHASE COPLAND COMPRESSOR MODE"
type textarea "x"
type textarea "208 VAC 3 PHASE COPLAND COMPRESSOR MODEL"
type textarea "x"
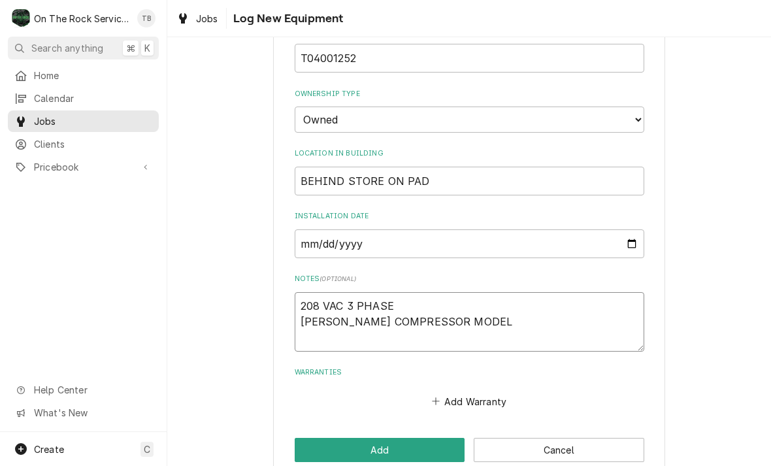
type textarea "208 VAC 3 PHASE COPLAND COMPRESSOR MODEL"
type textarea "x"
type textarea "208 VAC 3 PHASE COPLAND COMPRESSOR MODEL C"
type textarea "x"
type textarea "208 VAC 3 PHASE COPLAND COMPRESSOR MODEL CR"
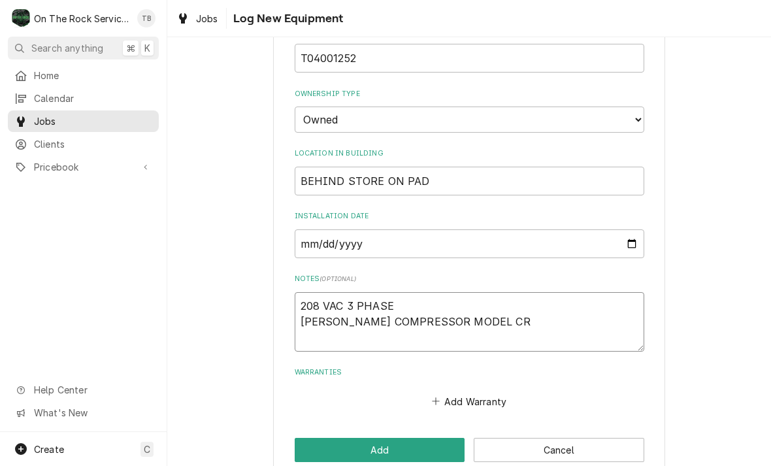
type textarea "x"
type textarea "208 VAC 3 PHASE COPLAND COMPRESSOR MODEL CR2"
type textarea "x"
type textarea "208 VAC 3 PHASE COPLAND COMPRESSOR MODEL CR24"
type textarea "x"
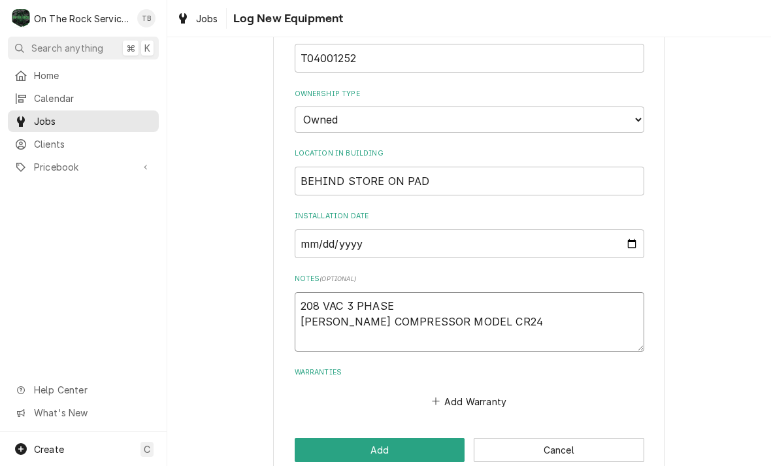
type textarea "208 VAC 3 PHASE COPLAND COMPRESSOR MODEL CR24K"
type textarea "x"
type textarea "208 VAC 3 PHASE COPLAND COMPRESSOR MODEL CR24K6"
type textarea "x"
type textarea "208 VAC 3 PHASE COPLAND COMPRESSOR MODEL CR24K6-"
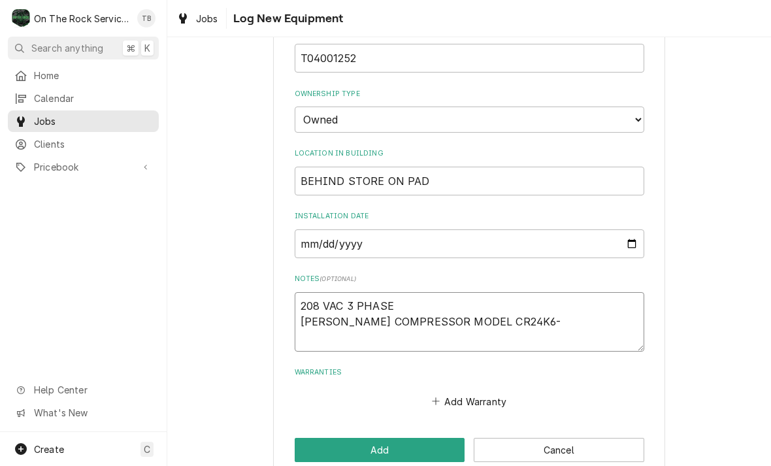
type textarea "x"
type textarea "208 VAC 3 PHASE COPLAND COMPRESSOR MODEL CR24K6-T"
type textarea "x"
type textarea "208 VAC 3 PHASE COPLAND COMPRESSOR MODEL CR24K6-TF"
type textarea "x"
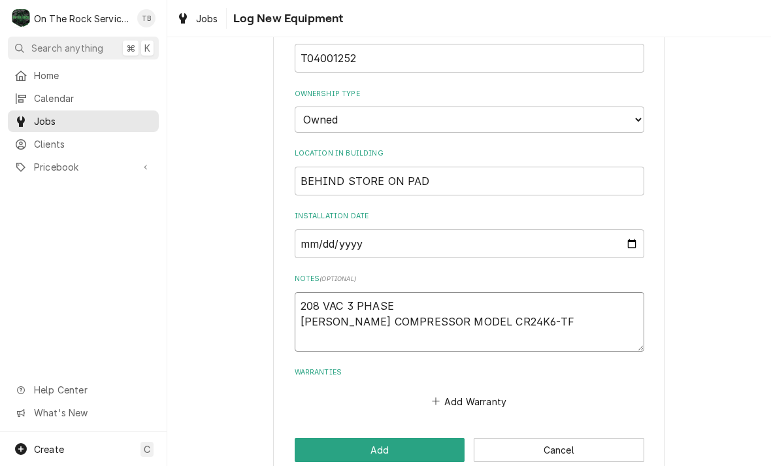
type textarea "208 VAC 3 PHASE COPLAND COMPRESSOR MODEL CR24K6-TF5"
type textarea "x"
type textarea "208 VAC 3 PHASE COPLAND COMPRESSOR MODEL CR24K6-TF5-"
type textarea "x"
type textarea "208 VAC 3 PHASE COPLAND COMPRESSOR MODEL CR24K6-TF5-8"
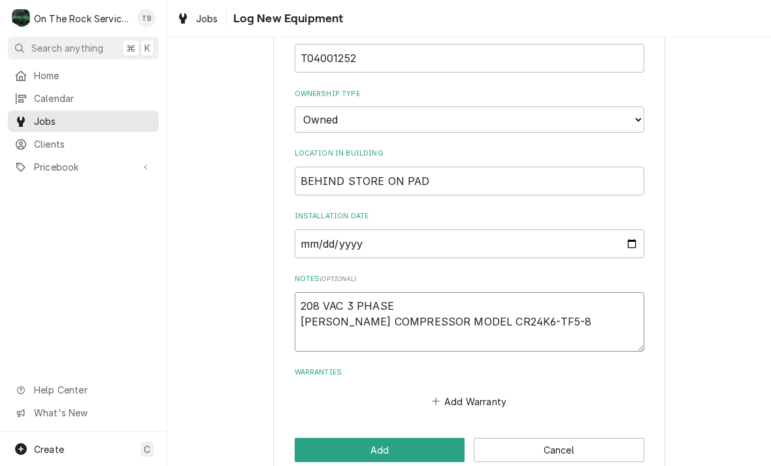
type textarea "x"
type textarea "208 VAC 3 PHASE COPLAND COMPRESSOR MODEL CR24K6-TF5-87"
type textarea "x"
type textarea "208 VAC 3 PHASE COPLAND COMPRESSOR MODEL CR24K6-TF5-875"
type textarea "x"
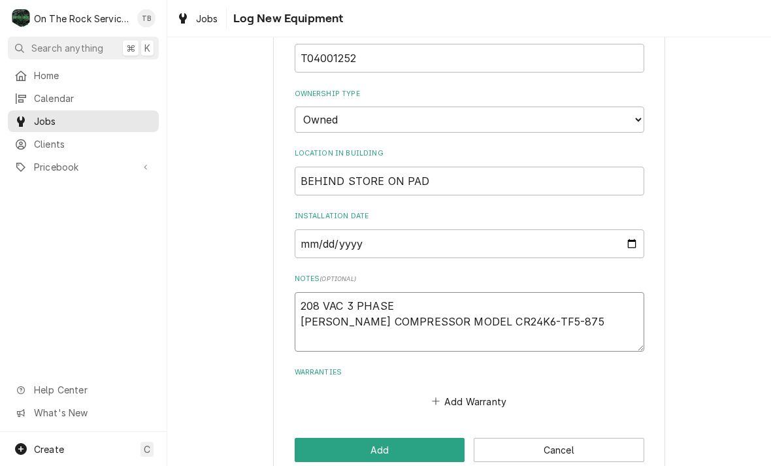
type textarea "208 VAC 3 PHASE COPLAND COMPRESSOR MODEL CR24K6-TF5-875"
type textarea "x"
type textarea "208 VAC 3 PHASE COPLAND COMPRESSOR MODEL CR24K6-TF5-875 S"
type textarea "x"
type textarea "208 VAC 3 PHASE COPLAND COMPRESSOR MODEL CR24K6-TF5-875 SE"
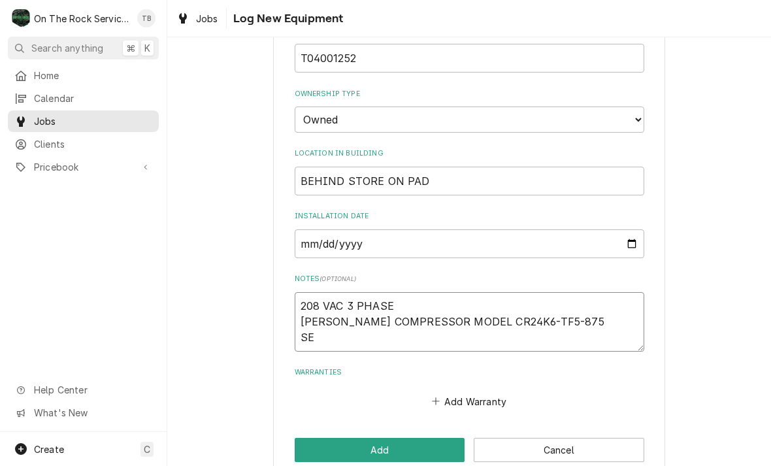
type textarea "x"
type textarea "208 VAC 3 PHASE COPLAND COMPRESSOR MODEL CR24K6-TF5-875 SERI"
type textarea "x"
type textarea "208 VAC 3 PHASE COPLAND COMPRESSOR MODEL CR24K6-TF5-875 SERIA"
type textarea "x"
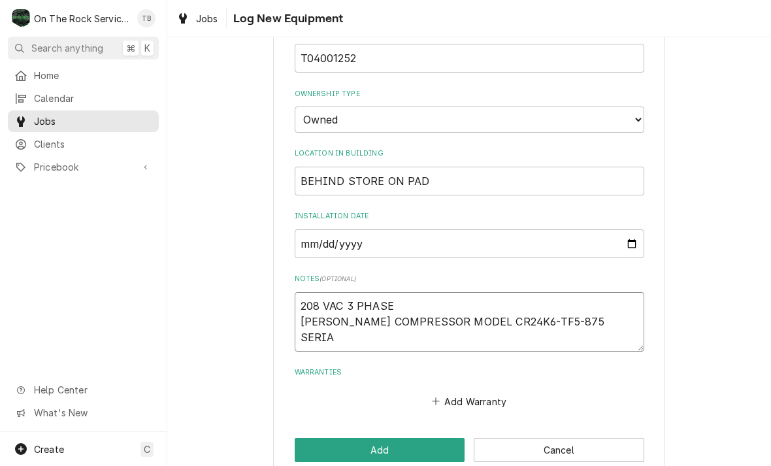
type textarea "208 VAC 3 PHASE COPLAND COMPRESSOR MODEL CR24K6-TF5-875 SERIAL"
type textarea "x"
type textarea "208 VAC 3 PHASE COPLAND COMPRESSOR MODEL CR24K6-TF5-875 SERIAL"
type textarea "x"
type textarea "208 VAC 3 PHASE COPLAND COMPRESSOR MODEL CR24K6-TF5-875 SERIAL 1"
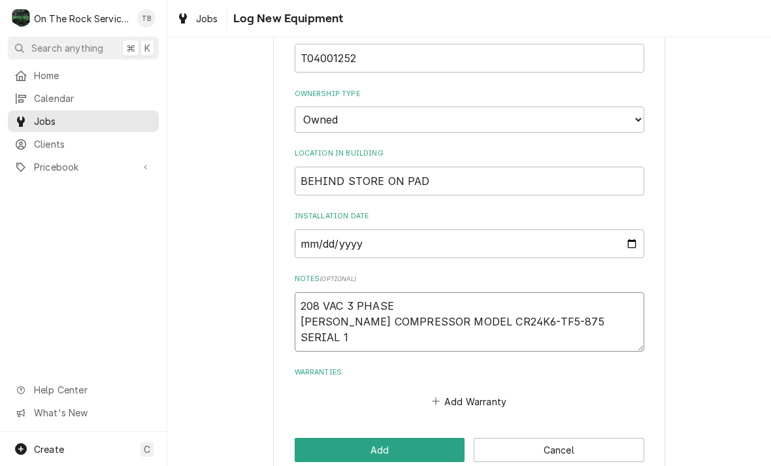
type textarea "x"
type textarea "208 VAC 3 PHASE COPLAND COMPRESSOR MODEL CR24K6-TF5-875 SERIAL 11"
type textarea "x"
type textarea "208 VAC 3 PHASE COPLAND COMPRESSOR MODEL CR24K6-TF5-875 SERIAL 11F"
type textarea "x"
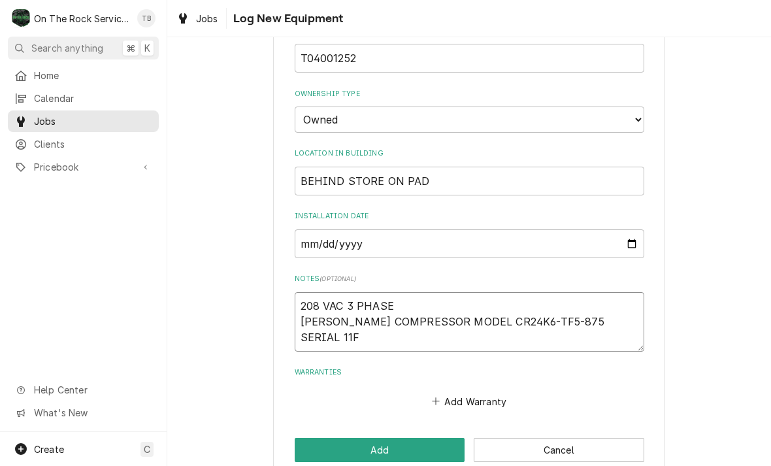
type textarea "208 VAC 3 PHASE COPLAND COMPRESSOR MODEL CR24K6-TF5-875 SERIAL 11FA"
type textarea "x"
type textarea "208 VAC 3 PHASE COPLAND COMPRESSOR MODEL CR24K6-TF5-875 SERIAL 11FAL"
type textarea "x"
type textarea "208 VAC 3 PHASE COPLAND COMPRESSOR MODEL CR24K6-TF5-875 SERIAL 11FAL0"
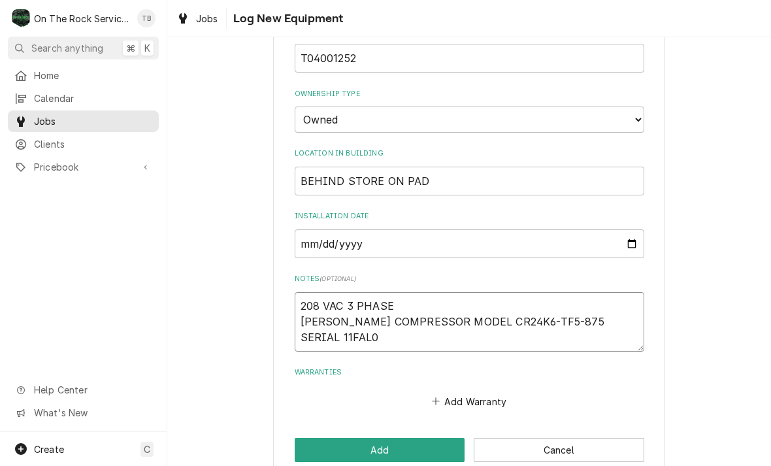
type textarea "x"
type textarea "208 VAC 3 PHASE COPLAND COMPRESSOR MODEL CR24K6-TF5-875 SERIAL 11FAL09"
type textarea "x"
type textarea "208 VAC 3 PHASE COPLAND COMPRESSOR MODEL CR24K6-TF5-875 SERIAL 11FAL099"
type textarea "x"
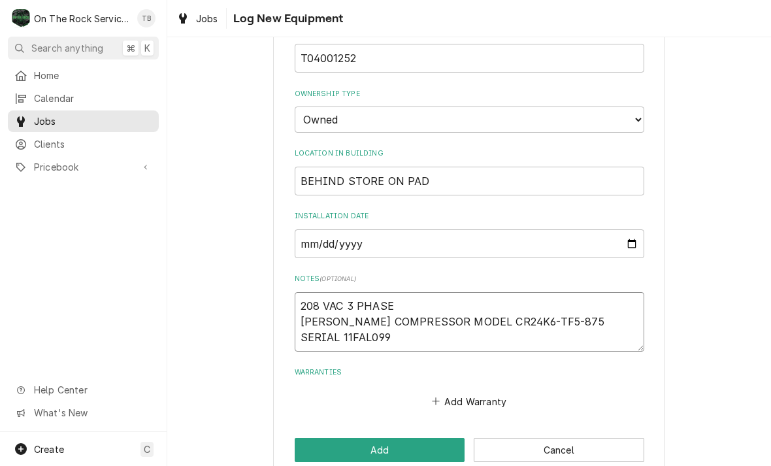
type textarea "208 VAC 3 PHASE COPLAND COMPRESSOR MODEL CR24K6-TF5-875 SERIAL 11FAL099M"
type textarea "x"
type textarea "208 VAC 3 PHASE COPLAND COMPRESSOR MODEL CR24K6-TF5-875 SERIAL 11FAL099M"
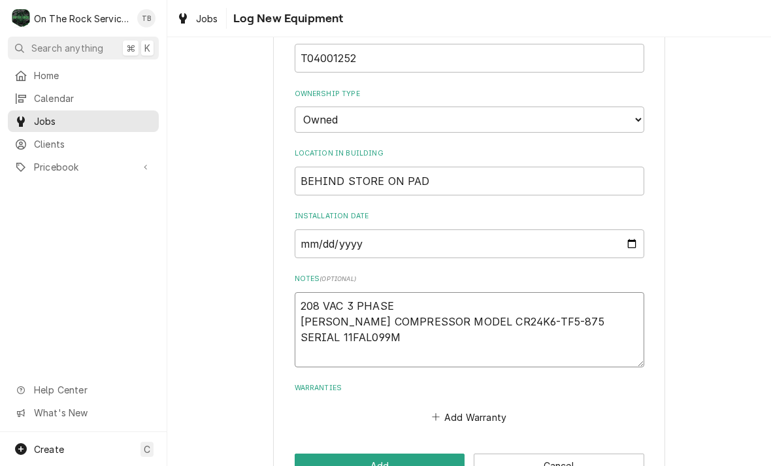
type textarea "x"
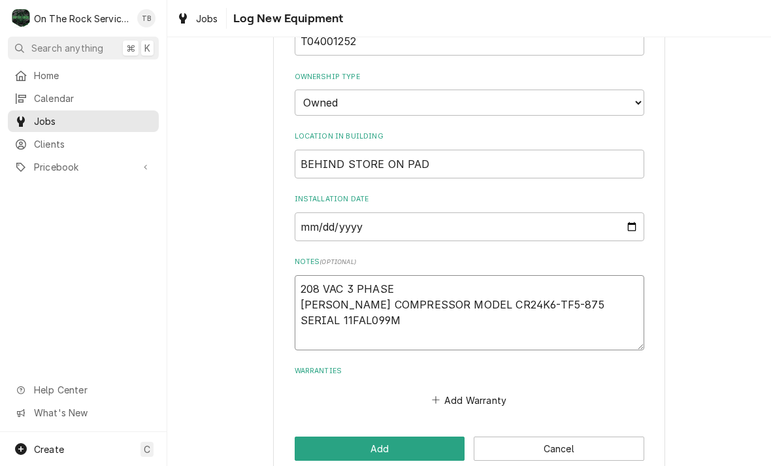
scroll to position [409, 0]
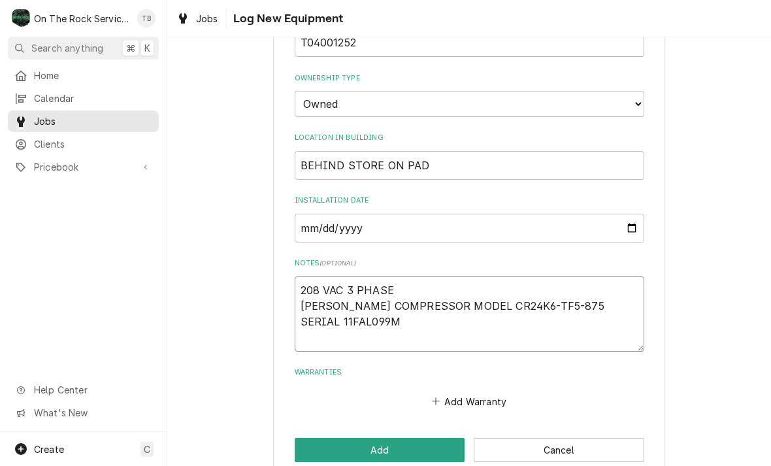
type textarea "208 VAC 3 PHASE COPLAND COMPRESSOR MODEL CR24K6-TF5-875 SERIAL 11FAL099M"
click at [229, 364] on div "Please provide the following information to log a new piece of equipment: Equip…" at bounding box center [469, 66] width 604 height 848
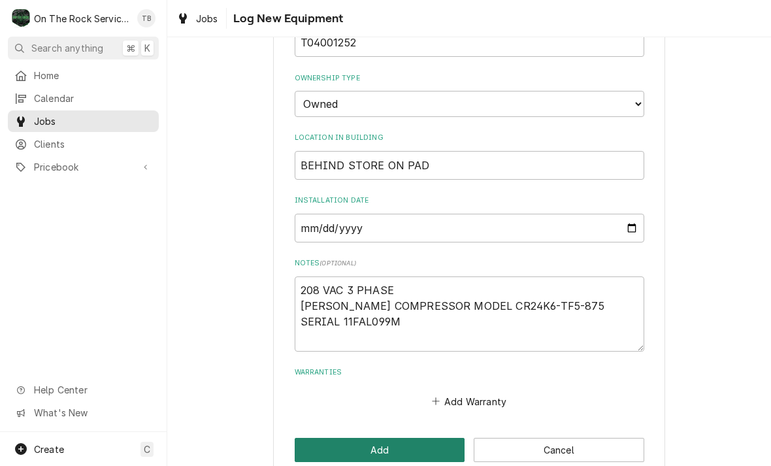
click at [376, 438] on button "Add" at bounding box center [380, 450] width 170 height 24
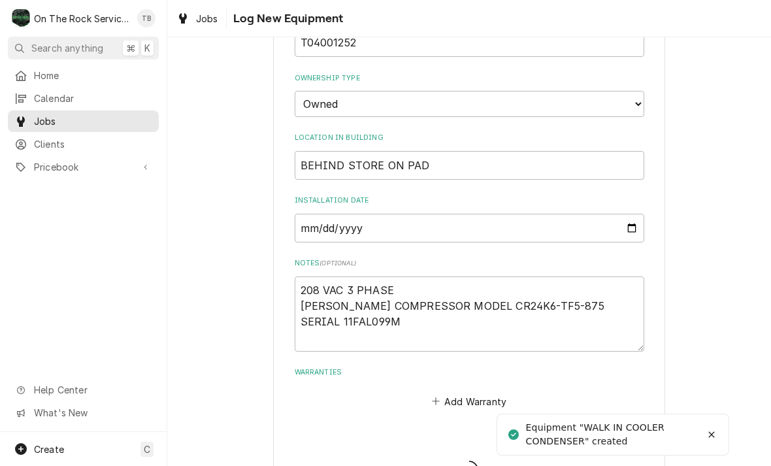
type textarea "x"
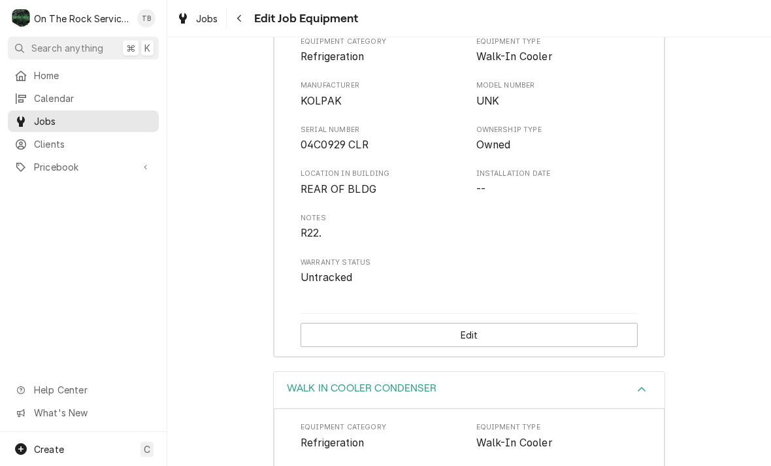
scroll to position [534, 0]
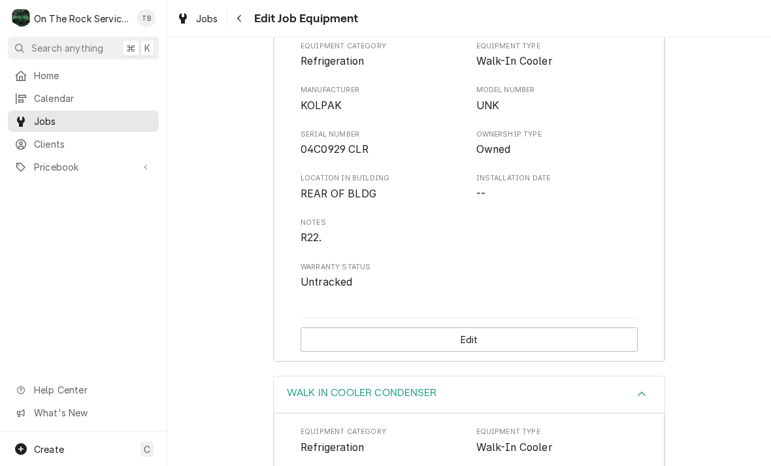
click at [463, 173] on div "Location in Building REAR OF BLDG Installation Date --" at bounding box center [468, 187] width 337 height 28
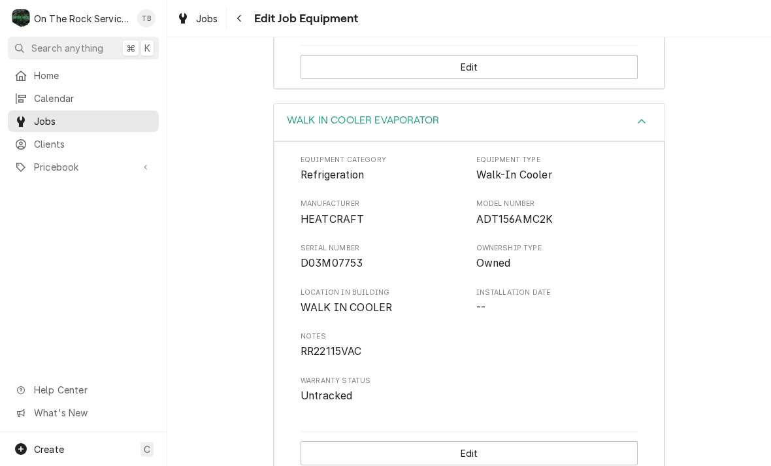
scroll to position [1221, 0]
click at [513, 302] on div "Equipment Category Refrigeration Equipment Type Walk-In Cooler Manufacturer HEA…" at bounding box center [468, 279] width 337 height 249
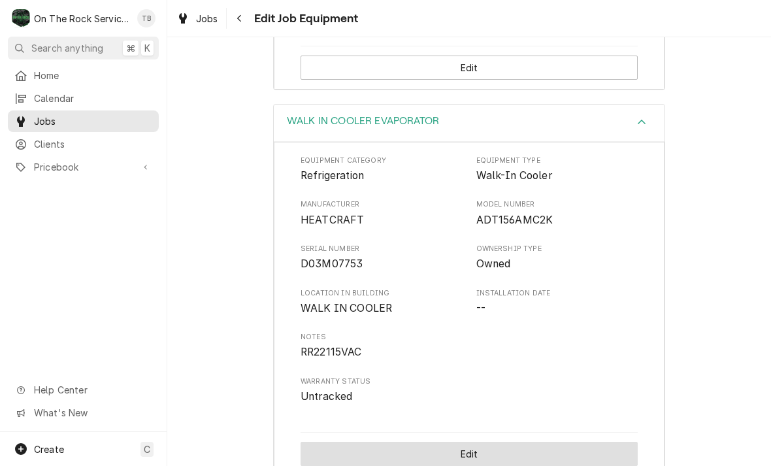
click at [487, 442] on button "Edit" at bounding box center [468, 454] width 337 height 24
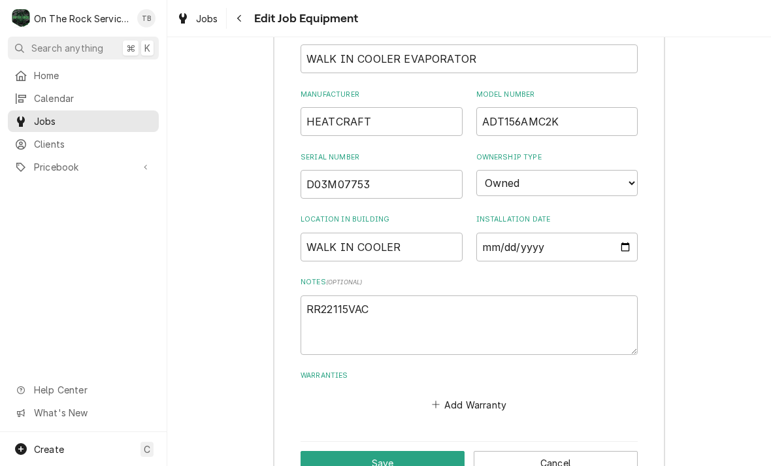
scroll to position [1483, 0]
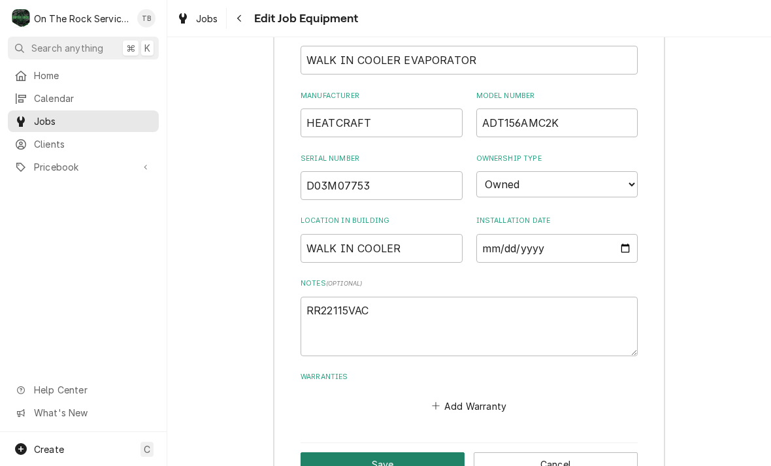
click at [366, 452] on button "Save" at bounding box center [382, 464] width 164 height 24
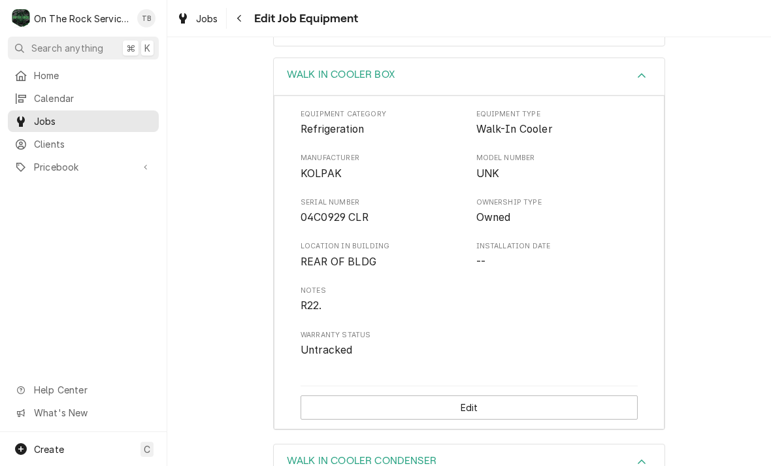
scroll to position [464, 0]
click at [382, 242] on span "Location in Building" at bounding box center [381, 247] width 162 height 10
click at [404, 228] on div "Equipment Category Refrigeration Equipment Type Walk-In Cooler Manufacturer KOL…" at bounding box center [468, 234] width 337 height 249
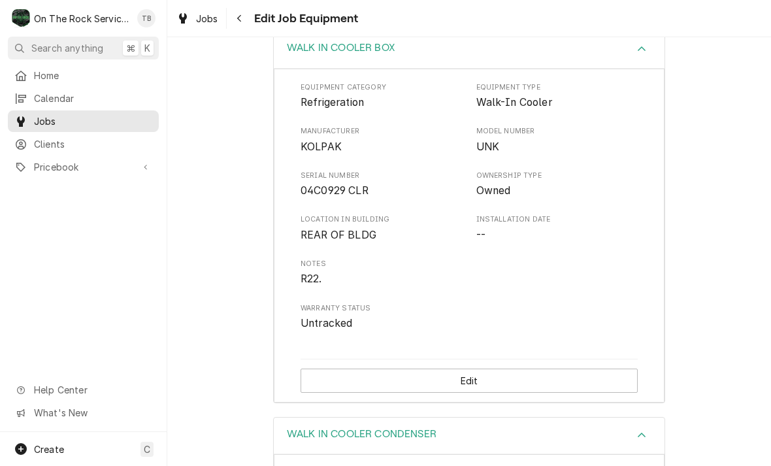
scroll to position [496, 0]
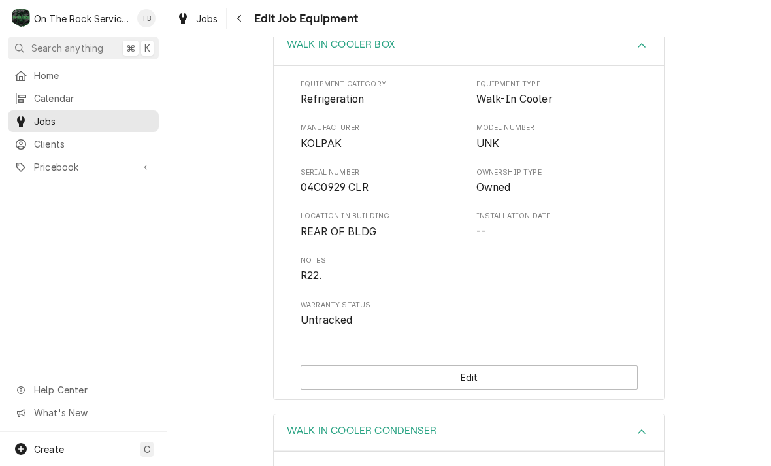
click at [376, 268] on span "R22." at bounding box center [468, 276] width 337 height 16
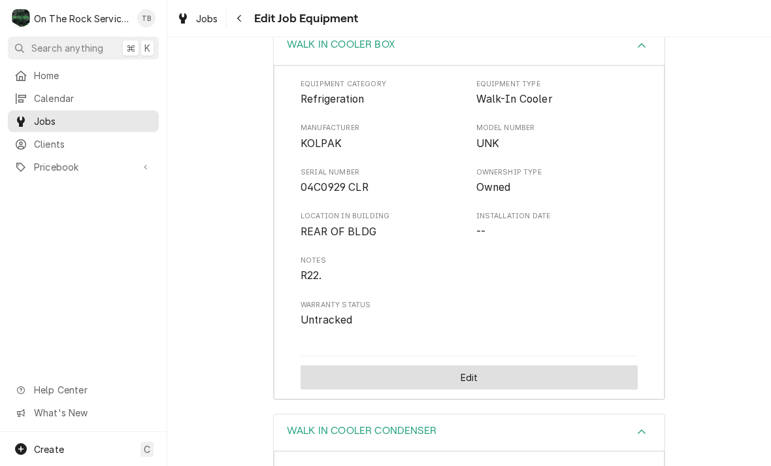
click at [405, 365] on button "Edit" at bounding box center [468, 377] width 337 height 24
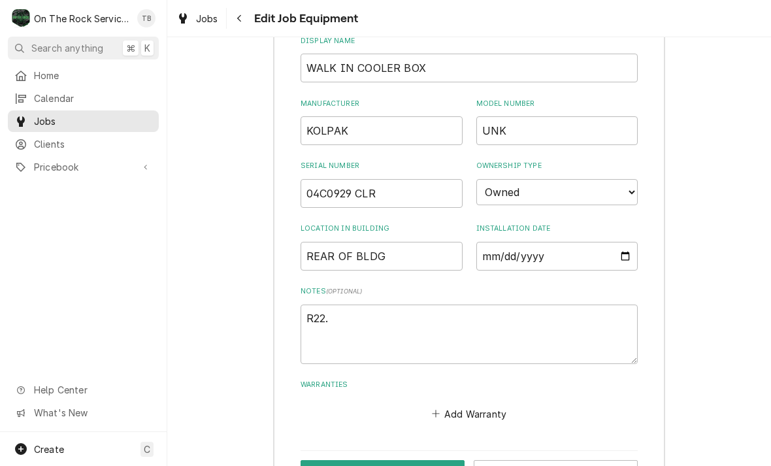
scroll to position [683, 0]
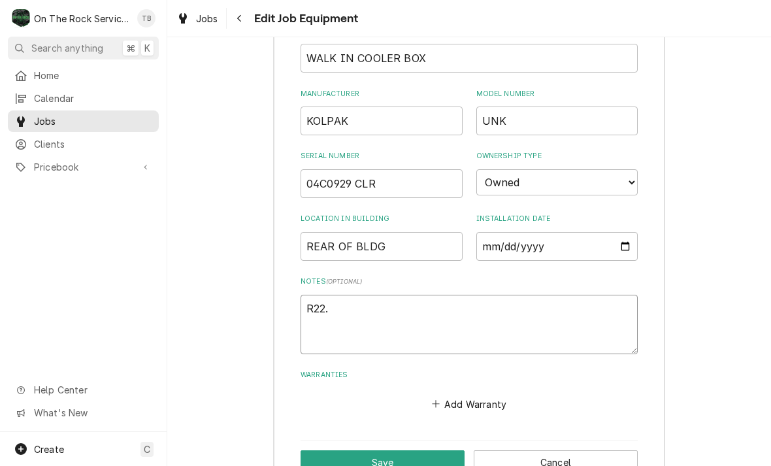
click at [351, 295] on textarea "R22." at bounding box center [468, 324] width 337 height 59
type textarea "x"
type textarea "R22."
type textarea "x"
type textarea "R22. B"
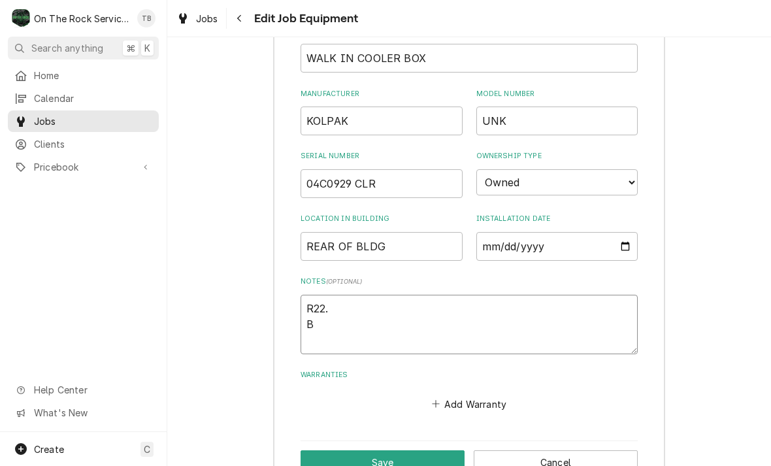
type textarea "x"
type textarea "R22. BO"
type textarea "x"
type textarea "R22. BOX"
type textarea "x"
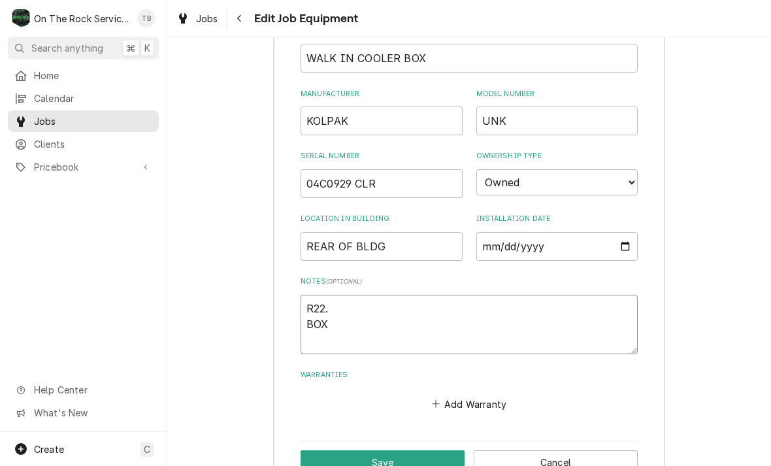
type textarea "R22. BOX"
type textarea "x"
type textarea "R22. BOX S"
type textarea "x"
type textarea "R22. BOX SI"
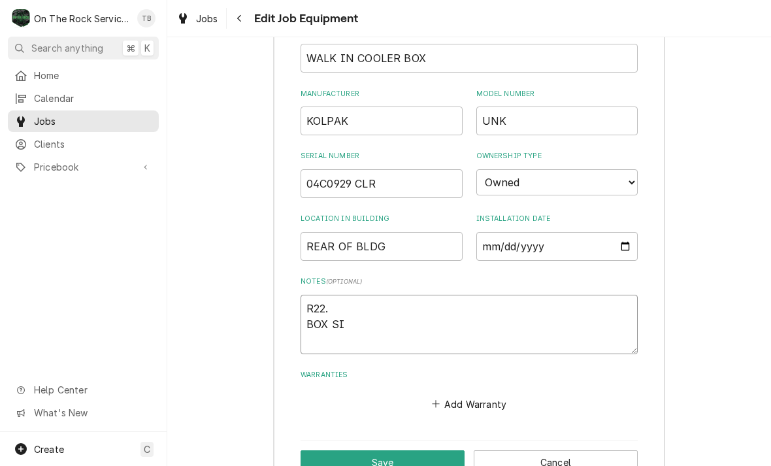
type textarea "x"
type textarea "R22. BOX SIZ"
type textarea "x"
type textarea "R22. BOX SIZE"
type textarea "x"
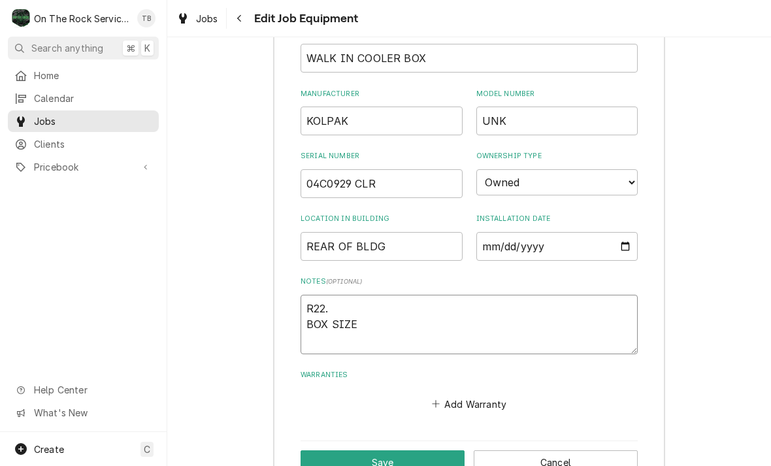
type textarea "R22. BOX SIZE"
type textarea "x"
type textarea "R22. BOX SIZE 1"
type textarea "x"
type textarea "R22. BOX SIZE 11"
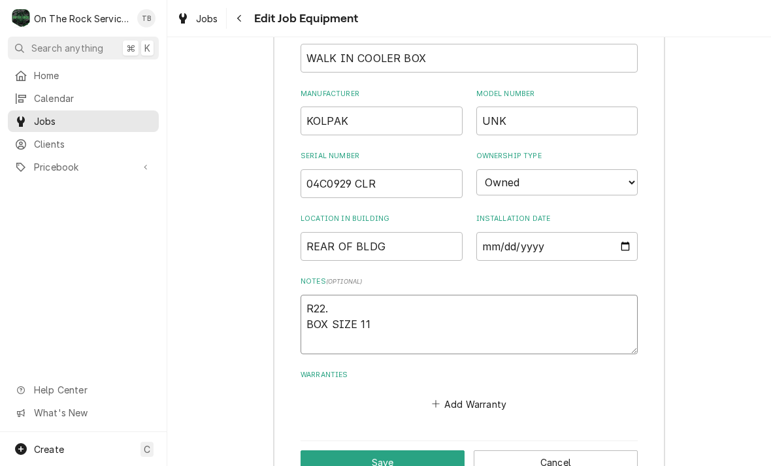
type textarea "x"
type textarea "R22. BOX SIZE 11/"
type textarea "x"
type textarea "R22. BOX SIZE 11"
type textarea "x"
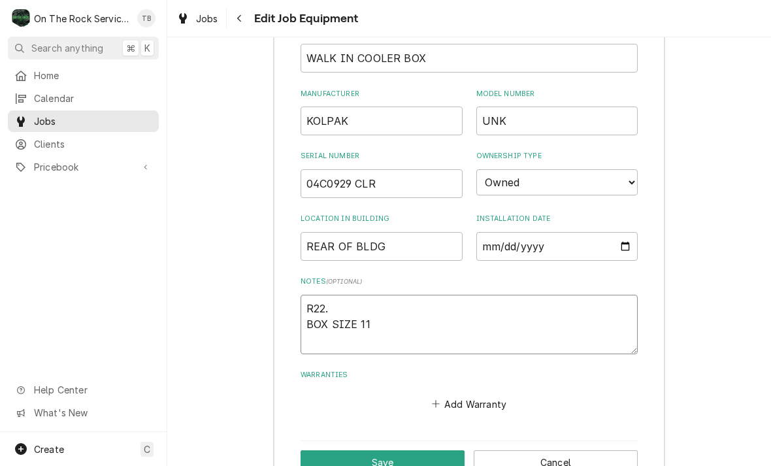
type textarea "R22. BOX SIZE 1"
type textarea "x"
type textarea "R22. BOX SIZE 12"
type textarea "x"
type textarea "R22. BOX SIZE 122"
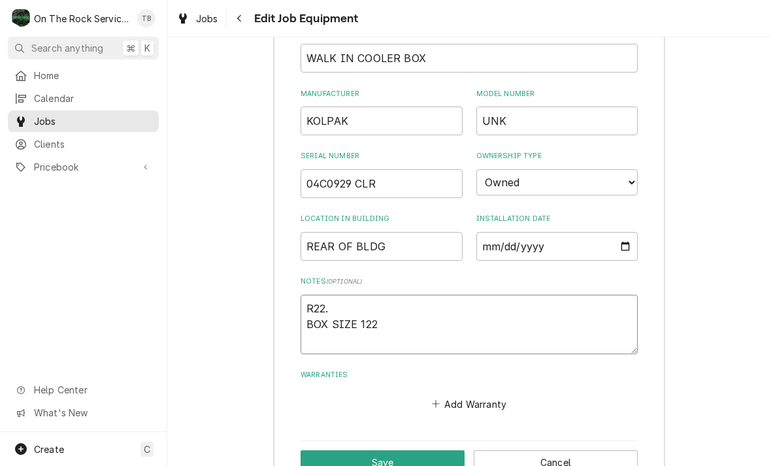
type textarea "x"
type textarea "R22. BOX SIZE 122’"
type textarea "x"
type textarea "R22. BOX SIZE 122"
type textarea "x"
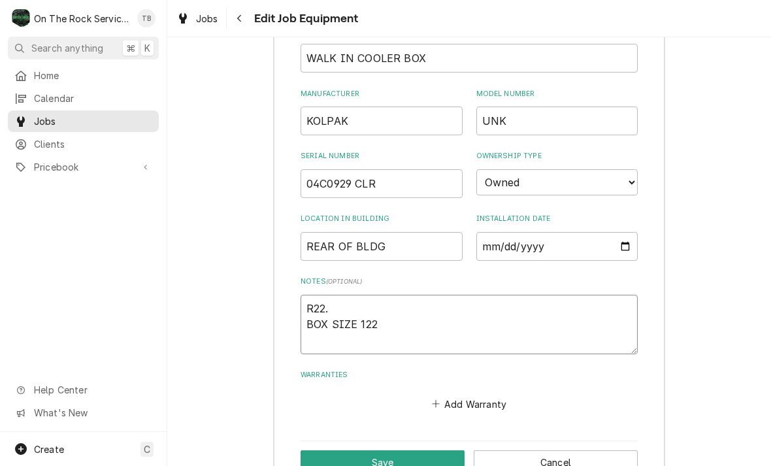
type textarea "R22. BOX SIZE 12"
type textarea "x"
type textarea "R22. BOX SIZE 1"
type textarea "x"
type textarea "R22. BOX SIZE"
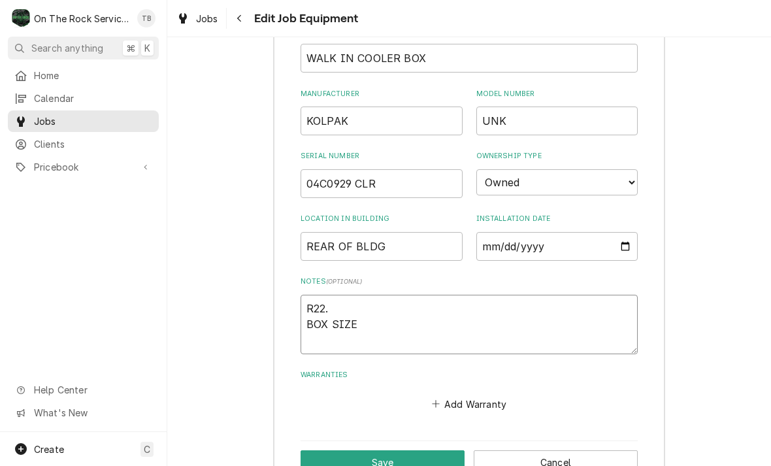
type textarea "x"
type textarea "R22. BOX SIZE 2"
type textarea "x"
type textarea "R22. BOX SIZE 22"
type textarea "x"
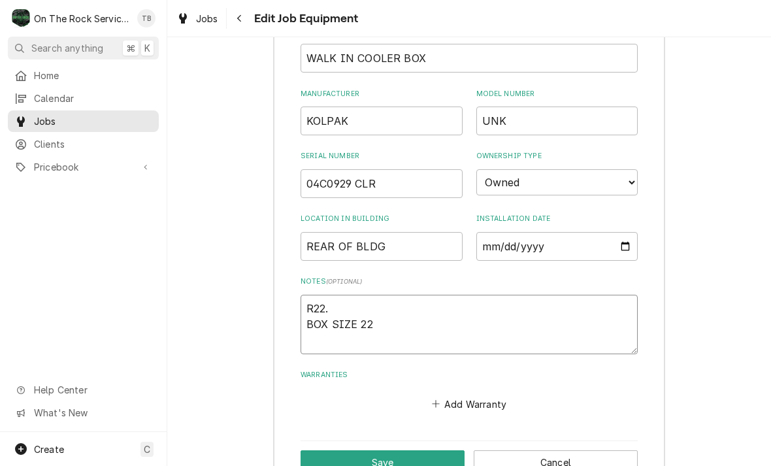
type textarea "R22. BOX SIZE 22’"
type textarea "x"
type textarea "R22. BOX SIZE 22’X"
type textarea "x"
type textarea "R22. BOX SIZE 22’X1"
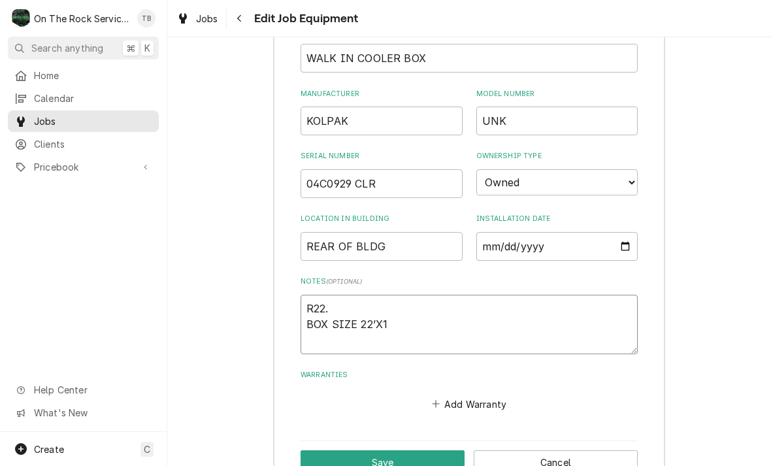
type textarea "x"
type textarea "R22. BOX SIZE 22’X12"
type textarea "x"
type textarea "R22. BOX SIZE 22’X12’"
type textarea "x"
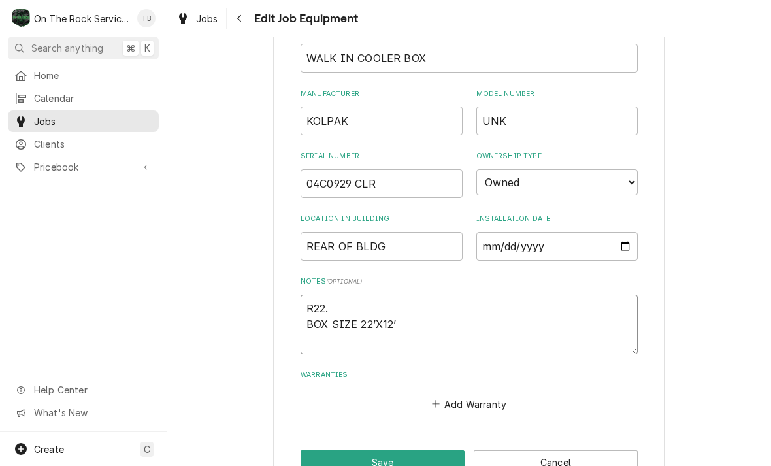
type textarea "R22. BOX SIZE 22’X12’X"
type textarea "x"
type textarea "R22. BOX SIZE 22’X12’X8"
type textarea "x"
type textarea "R22. BOX SIZE 22’X12’X8."
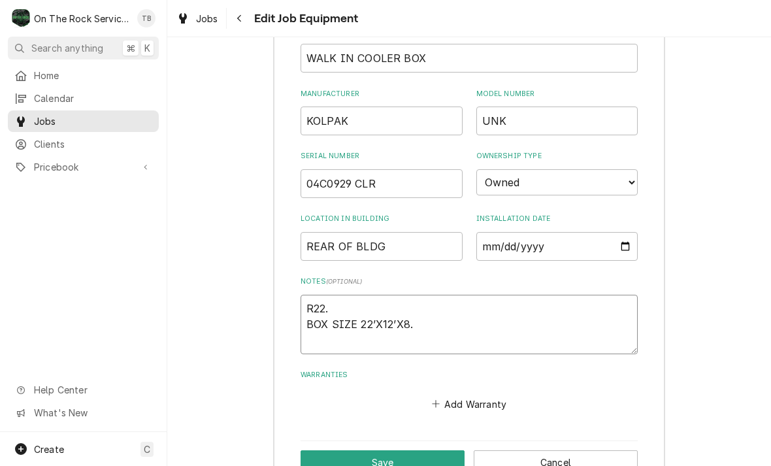
type textarea "x"
type textarea "R22. BOX SIZE 22’X12’X8.3"
type textarea "x"
type textarea "R22. BOX SIZE 22’X12’X8."
type textarea "x"
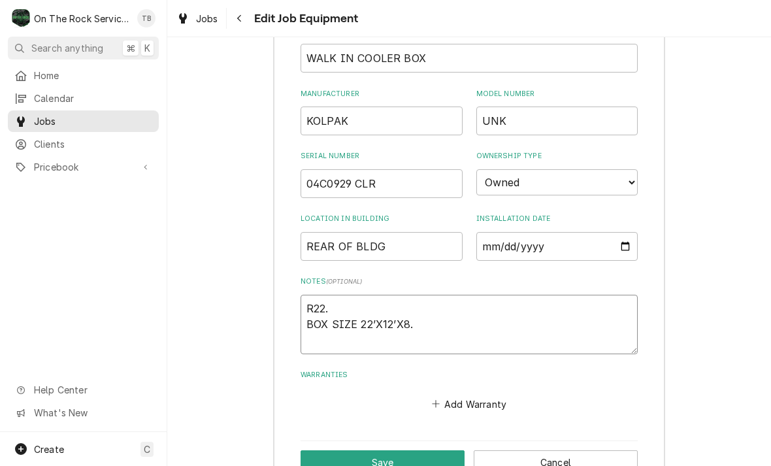
type textarea "R22. BOX SIZE 22’X12’X8"
type textarea "x"
type textarea "R22. BOX SIZE 22’X12’X8’"
type textarea "x"
type textarea "R22. BOX SIZE 22’X12’X8’3"
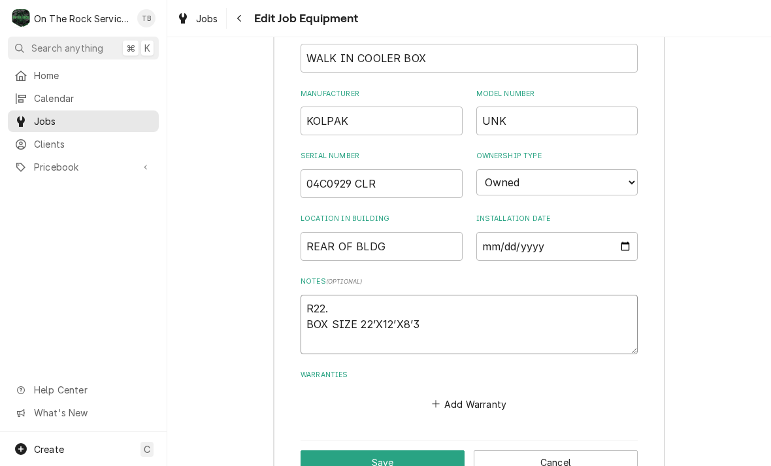
type textarea "x"
type textarea "R22. BOX SIZE 22’X12’X8’3”"
type textarea "x"
type textarea "R22. BOX SIZE 22’X12’X8’3”"
type textarea "x"
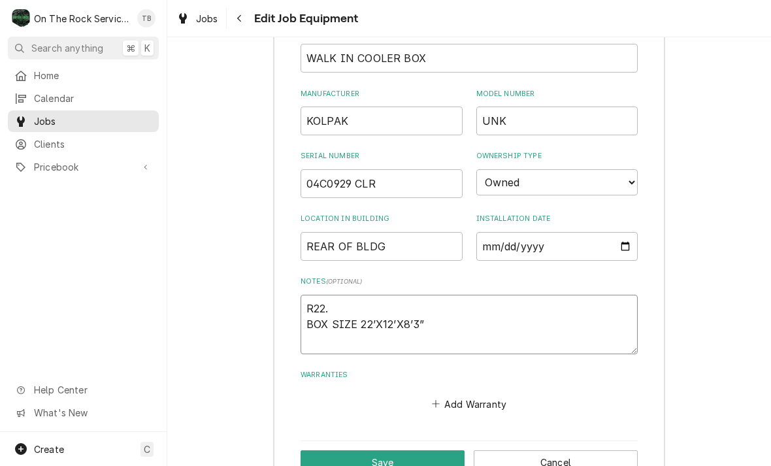
type textarea "R22. BOX SIZE 22’X12’X8’3”."
type textarea "x"
type textarea "R22. BOX SIZE 22’X12’X8’3”."
type textarea "x"
type textarea "R22. BOX SIZE 22’X12’X8’3”."
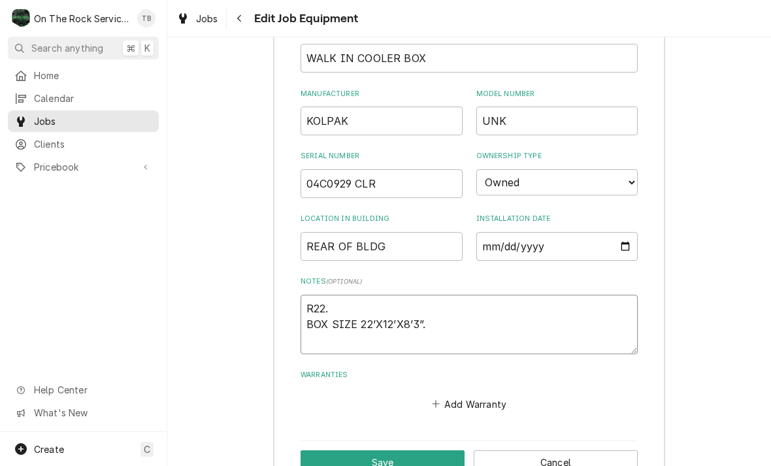
type textarea "x"
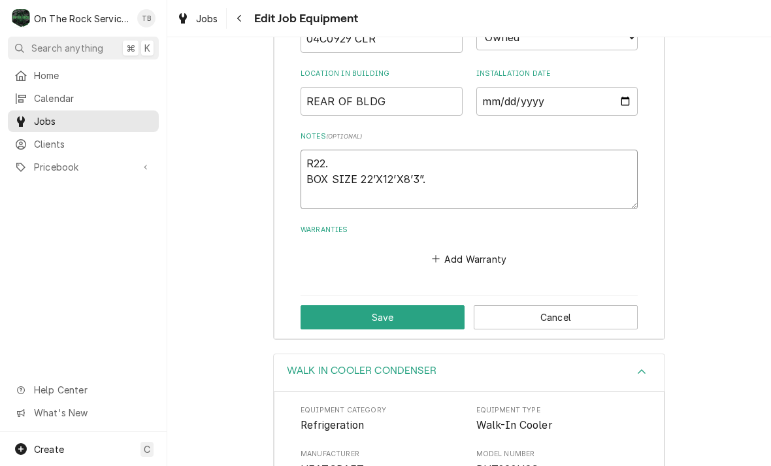
scroll to position [861, 0]
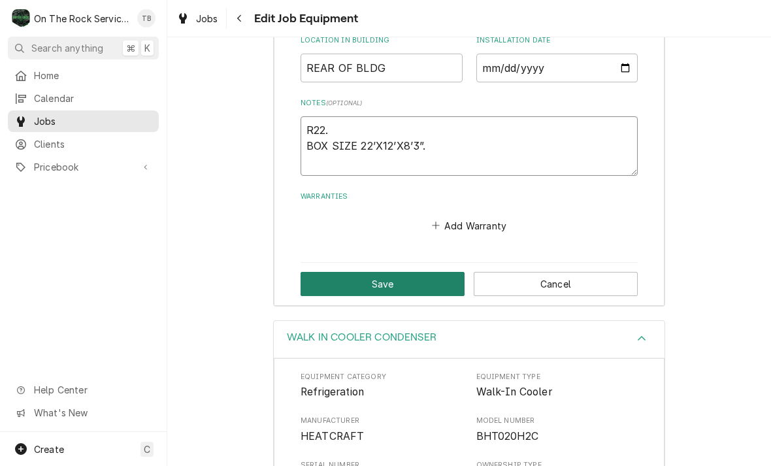
type textarea "R22. BOX SIZE 22’X12’X8’3”."
click at [391, 272] on button "Save" at bounding box center [382, 284] width 164 height 24
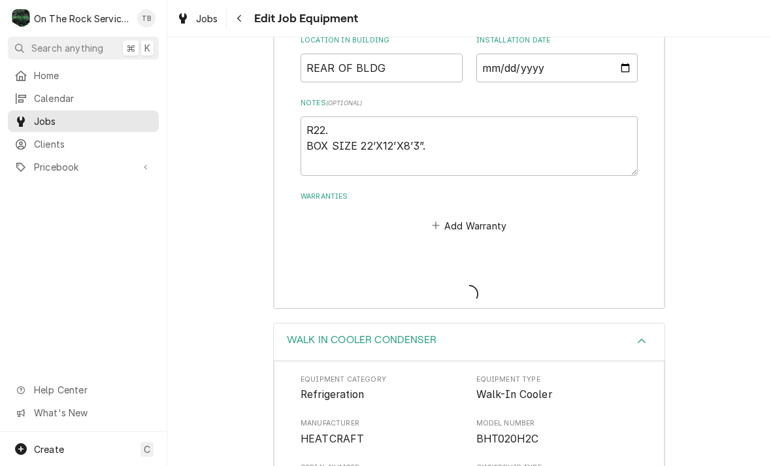
type textarea "x"
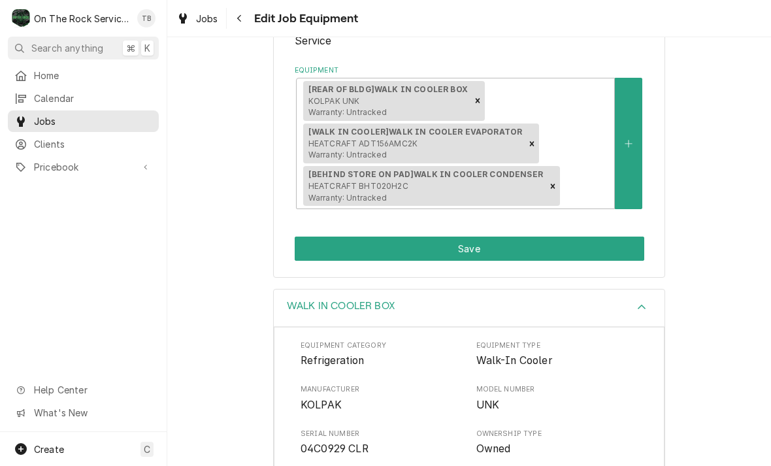
scroll to position [241, 0]
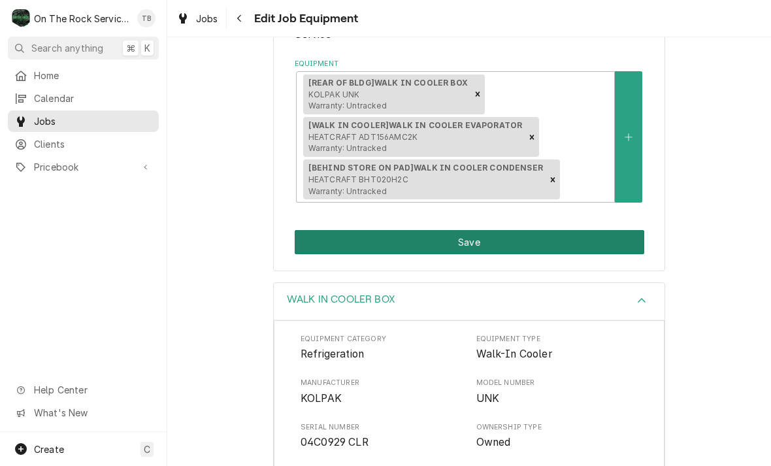
click at [469, 233] on button "Save" at bounding box center [469, 242] width 349 height 24
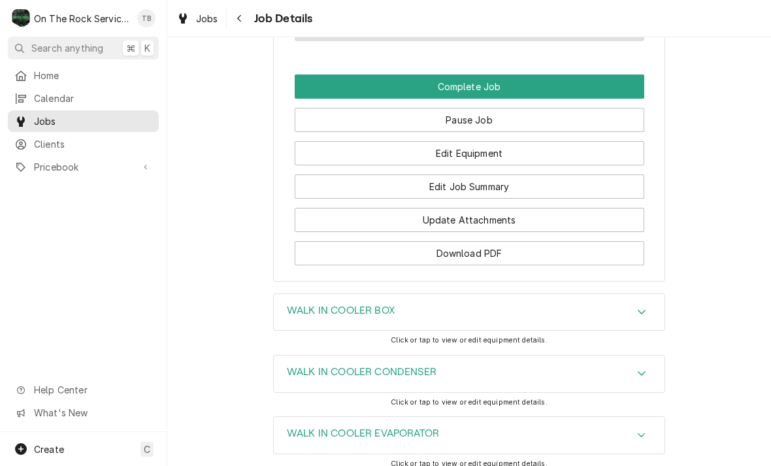
scroll to position [1178, 0]
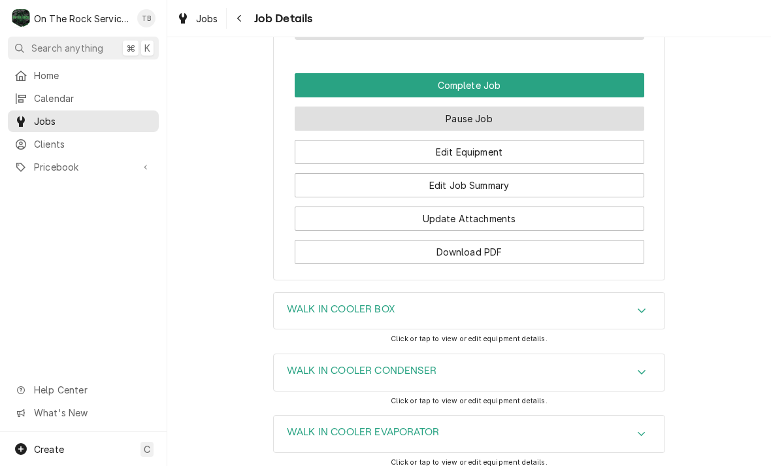
click at [483, 120] on button "Pause Job" at bounding box center [469, 118] width 349 height 24
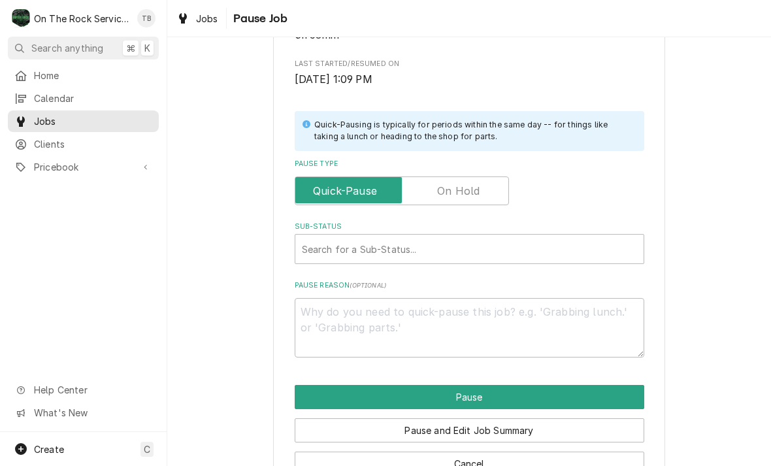
scroll to position [231, 0]
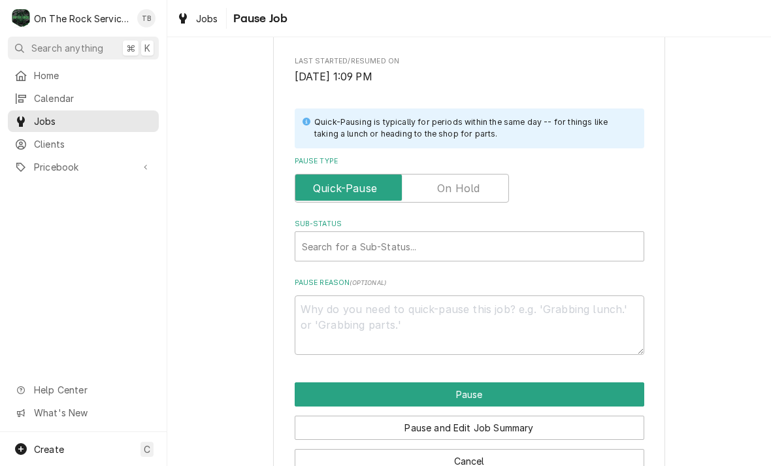
click at [479, 192] on input "Pause Type" at bounding box center [401, 188] width 202 height 29
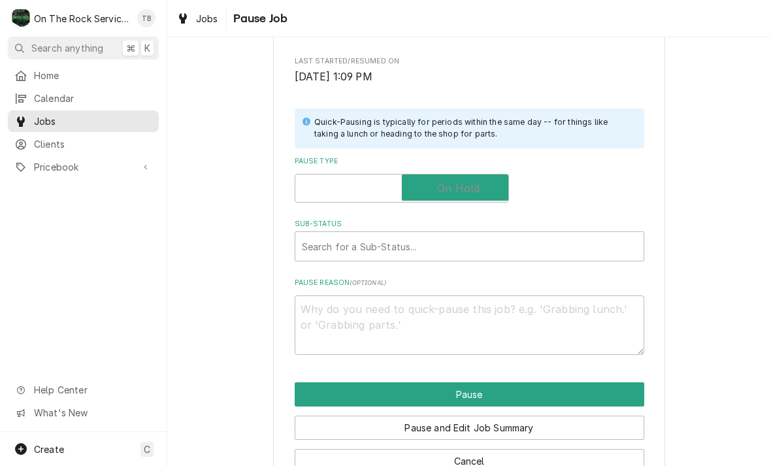
checkbox input "true"
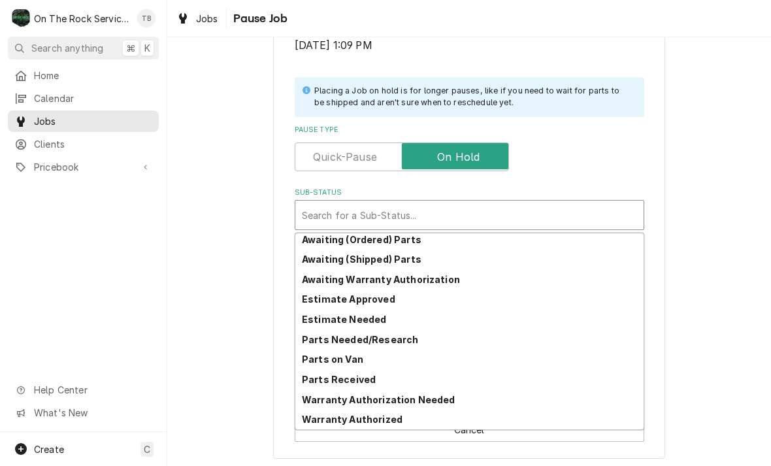
scroll to position [64, 0]
click at [376, 315] on strong "Estimate Needed" at bounding box center [344, 319] width 84 height 11
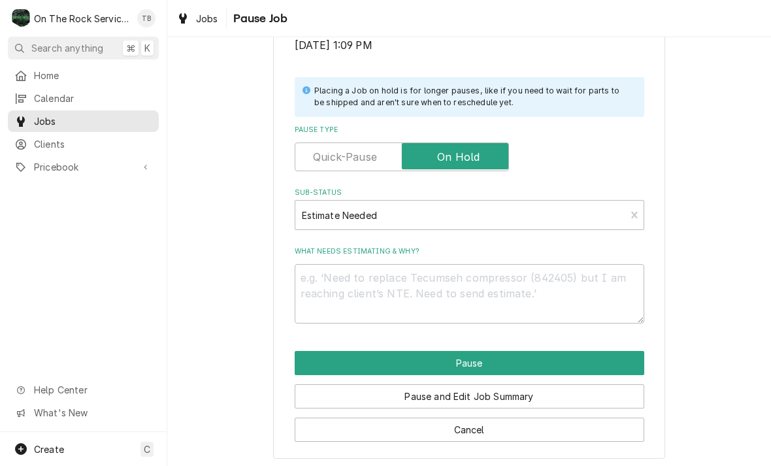
scroll to position [247, 0]
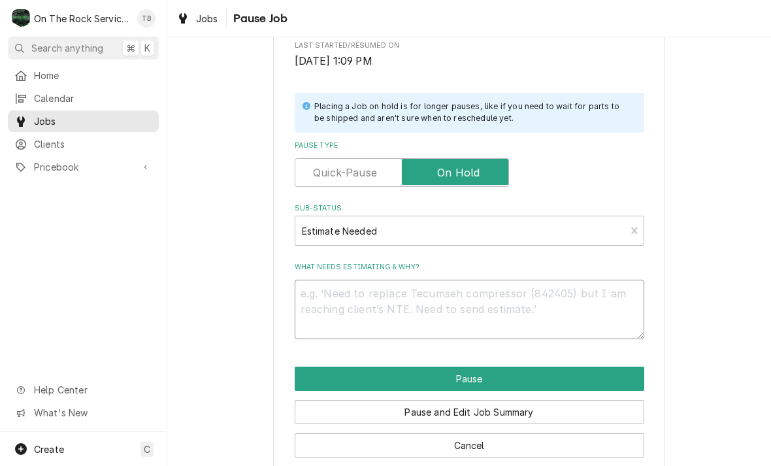
click at [343, 292] on textarea "What needs estimating & why?" at bounding box center [469, 309] width 349 height 59
type textarea "x"
type textarea "C"
type textarea "x"
type textarea "CO"
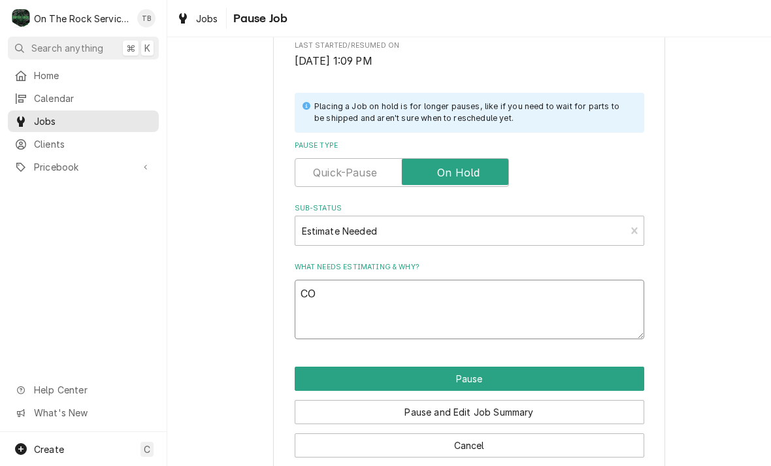
type textarea "x"
type textarea "CON"
type textarea "x"
type textarea "COND"
type textarea "x"
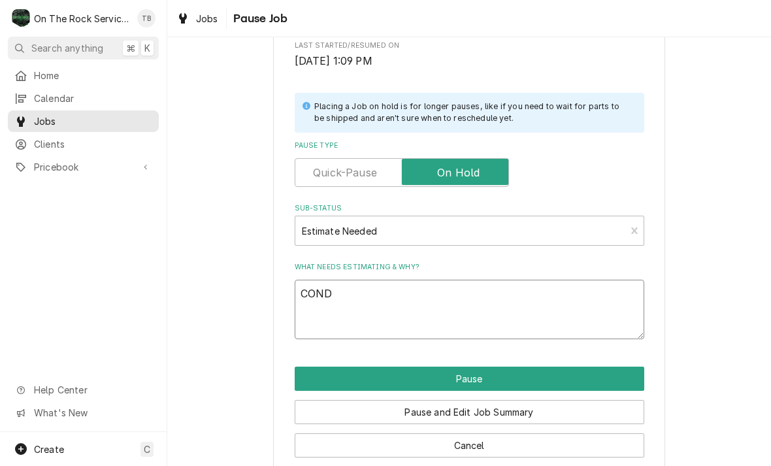
type textarea "CONDE"
type textarea "x"
type textarea "CONDEN"
type textarea "x"
type textarea "CONDENS"
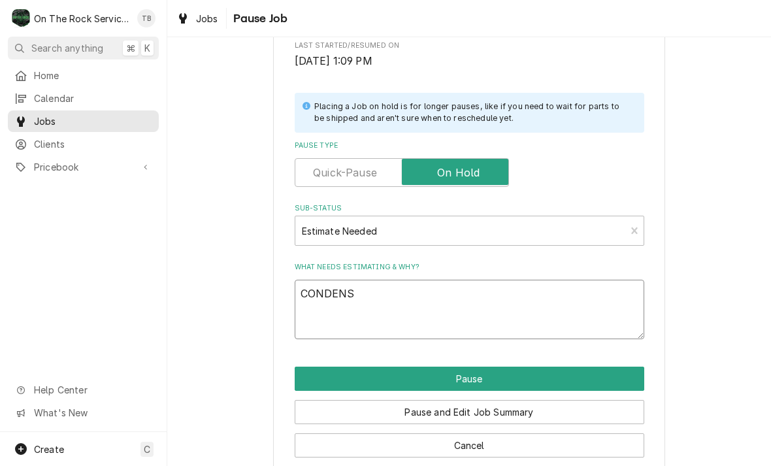
type textarea "x"
type textarea "CONDENSER"
type textarea "x"
type textarea "CONDENSER"
type textarea "x"
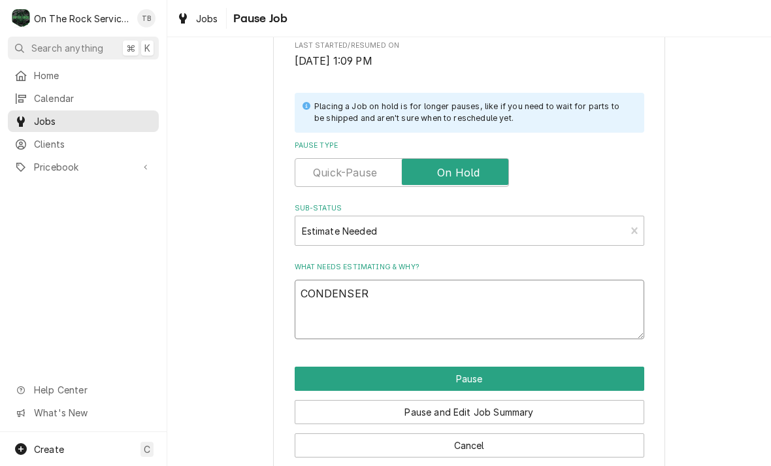
type textarea "CONDENSER U"
type textarea "x"
type textarea "CONDENSER UNI"
type textarea "x"
type textarea "CONDENSER UNIT"
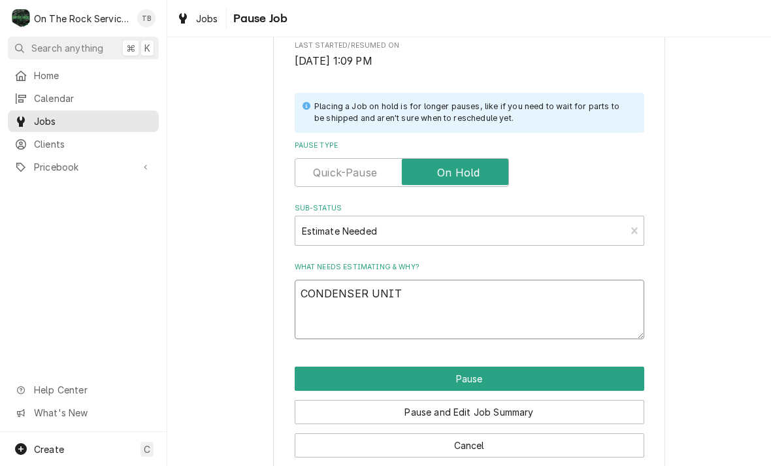
type textarea "x"
type textarea "CONDENSER UNIT/"
type textarea "x"
type textarea "CONDENSER UNIT/E"
type textarea "x"
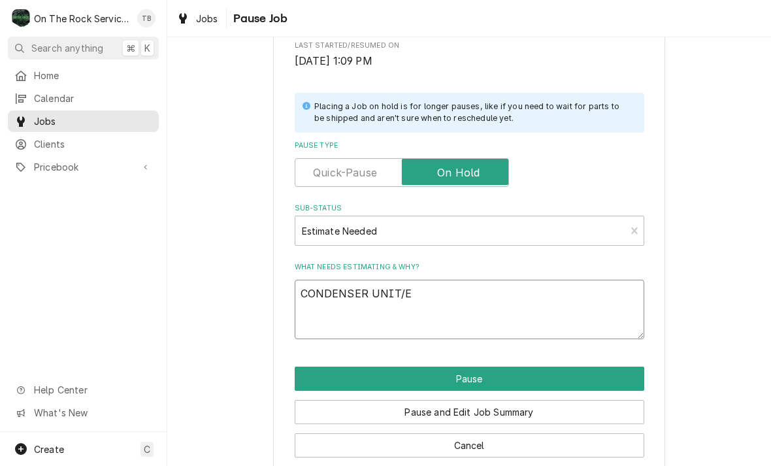
type textarea "CONDENSER UNIT/EV"
type textarea "x"
type textarea "CONDENSER UNIT/EVA"
type textarea "x"
type textarea "CONDENSER UNIT/EVAP"
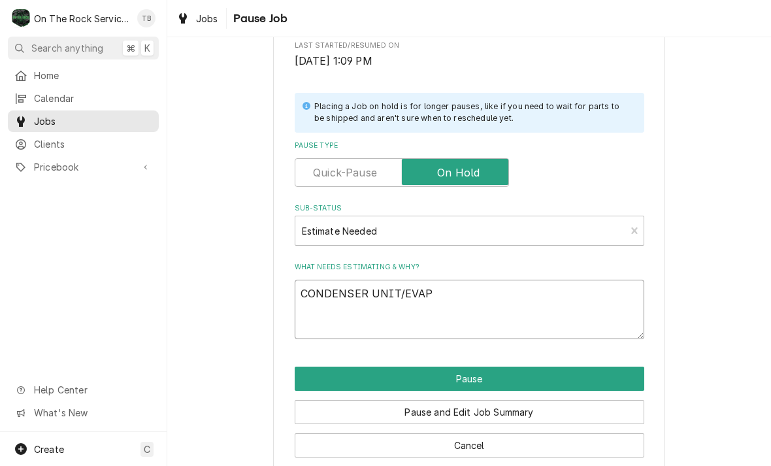
type textarea "x"
type textarea "CONDENSER UNIT/EVAPOR"
type textarea "x"
type textarea "CONDENSER UNIT/EVAPORAT"
type textarea "x"
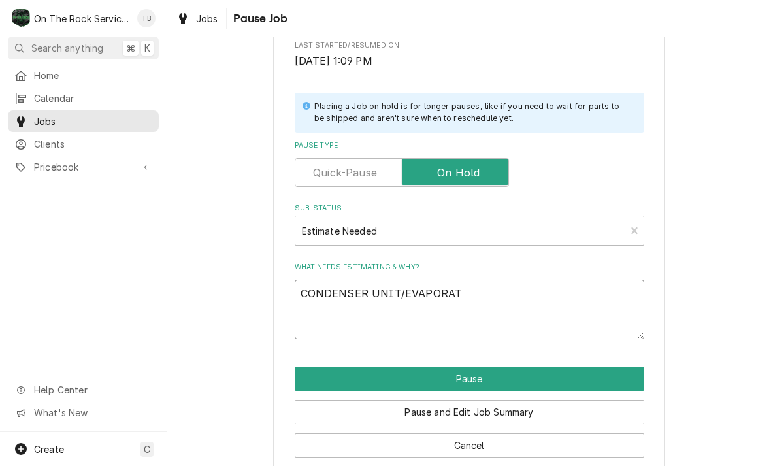
type textarea "CONDENSER UNIT/EVAPORATO"
type textarea "x"
type textarea "CONDENSER UNIT/EVAPORATOR"
type textarea "x"
type textarea "CONDENSER UNIT/EVAPORATOR"
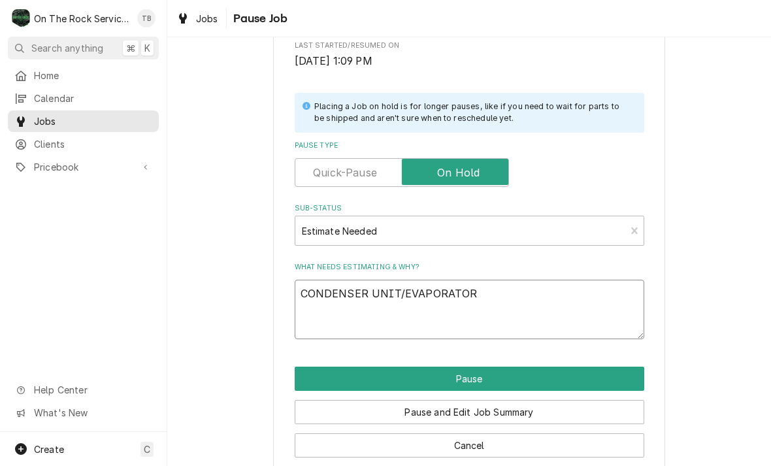
type textarea "x"
type textarea "CONDENSER UNIT/EVAPORATOR."
type textarea "x"
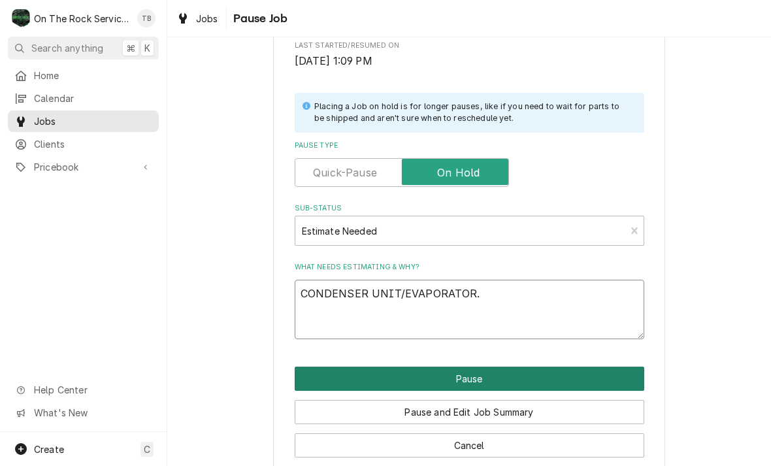
type textarea "CONDENSER UNIT/EVAPORATOR."
click at [487, 376] on button "Pause" at bounding box center [469, 378] width 349 height 24
type textarea "x"
